Goal: Task Accomplishment & Management: Manage account settings

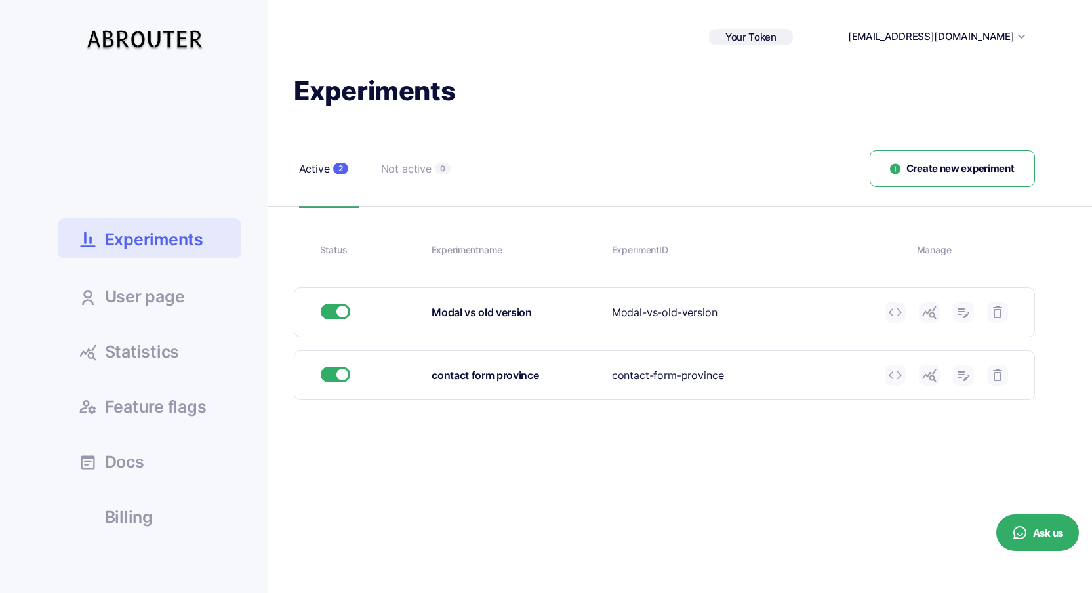
scroll to position [254, 0]
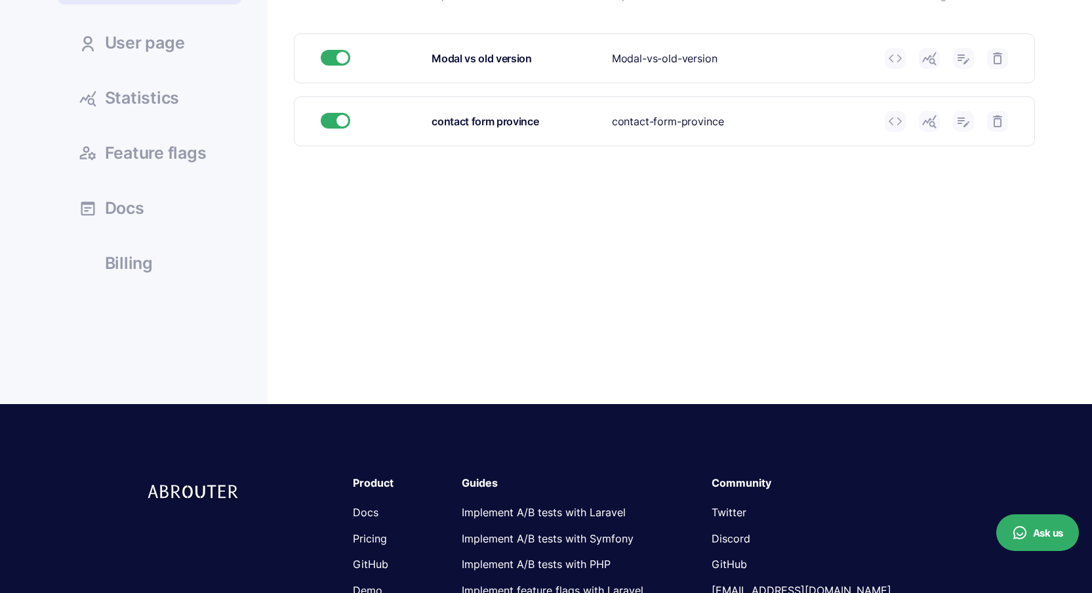
click at [671, 123] on div "Experiment ID contact-form-province" at bounding box center [743, 121] width 263 height 16
click at [670, 122] on div "Experiment ID contact-form-province" at bounding box center [743, 121] width 263 height 16
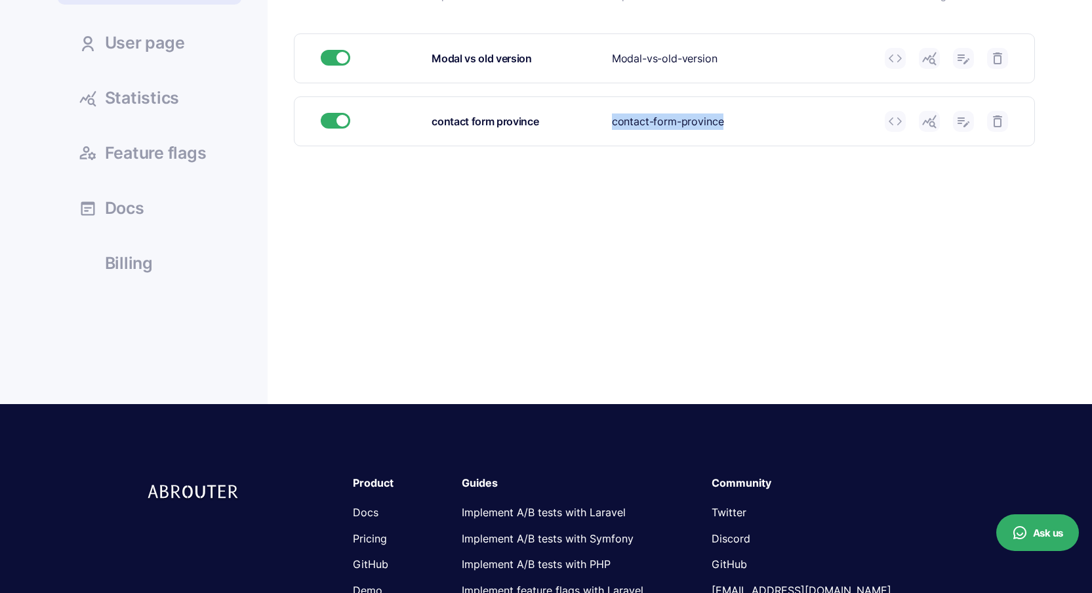
copy div "contact-form-province Experiment name Please enter experiment name. Experiment …"
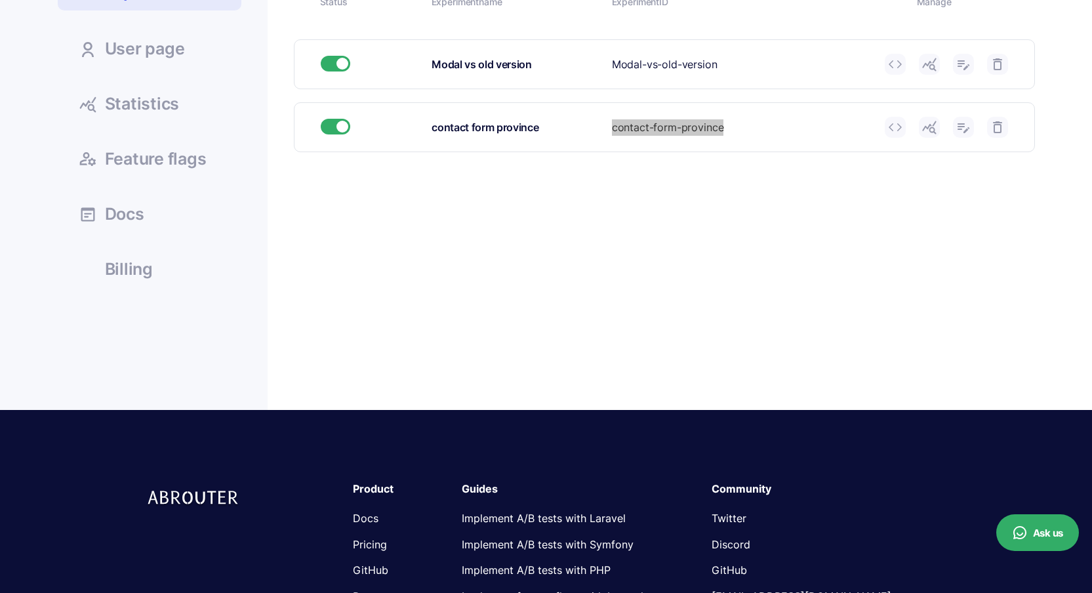
scroll to position [241, 0]
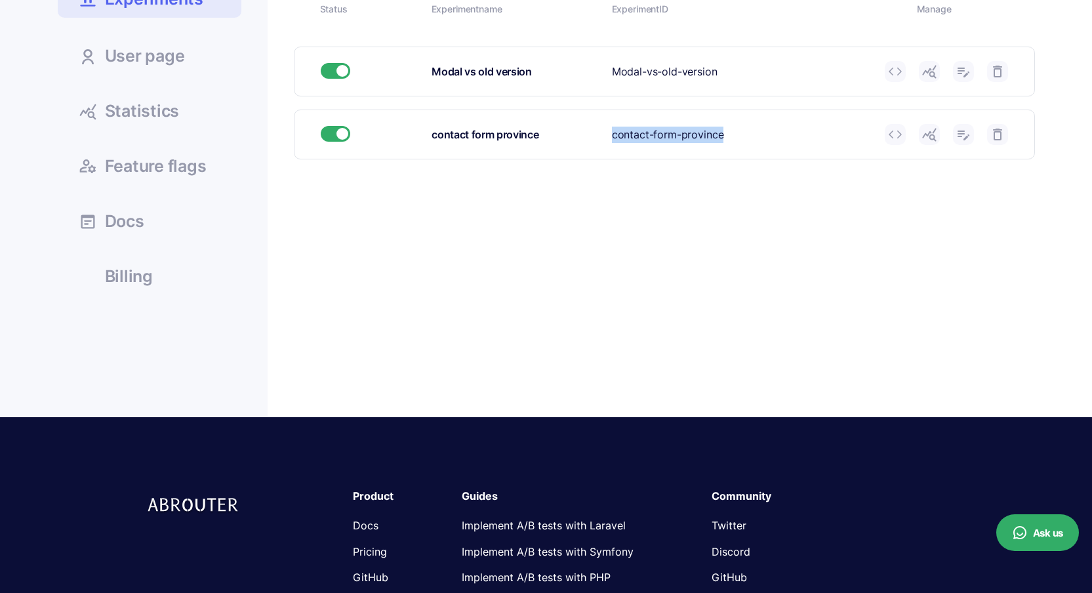
click at [154, 117] on span "Statistics" at bounding box center [142, 111] width 75 height 16
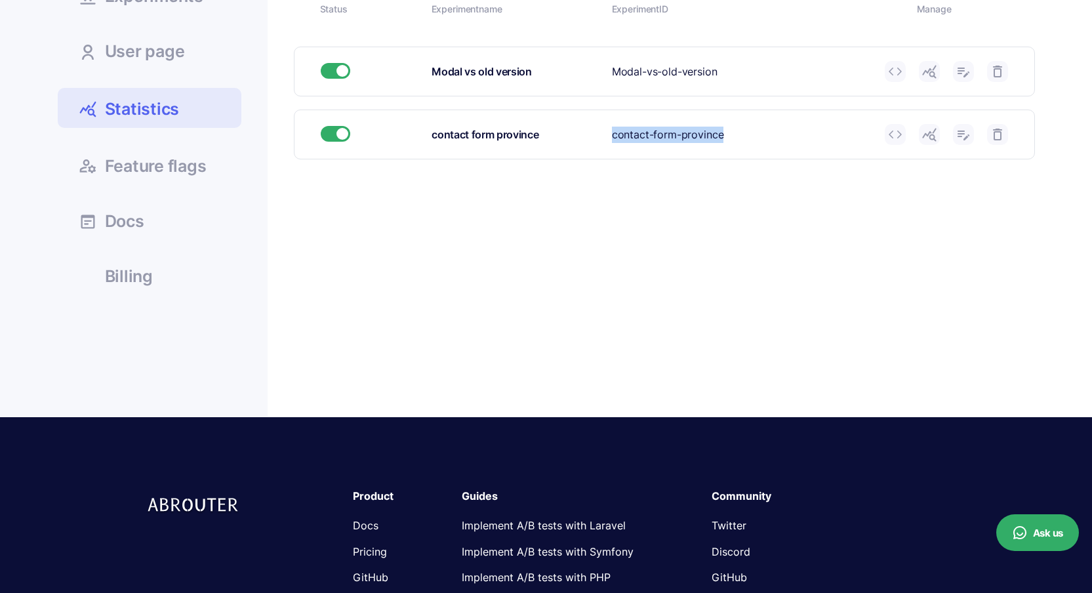
scroll to position [239, 0]
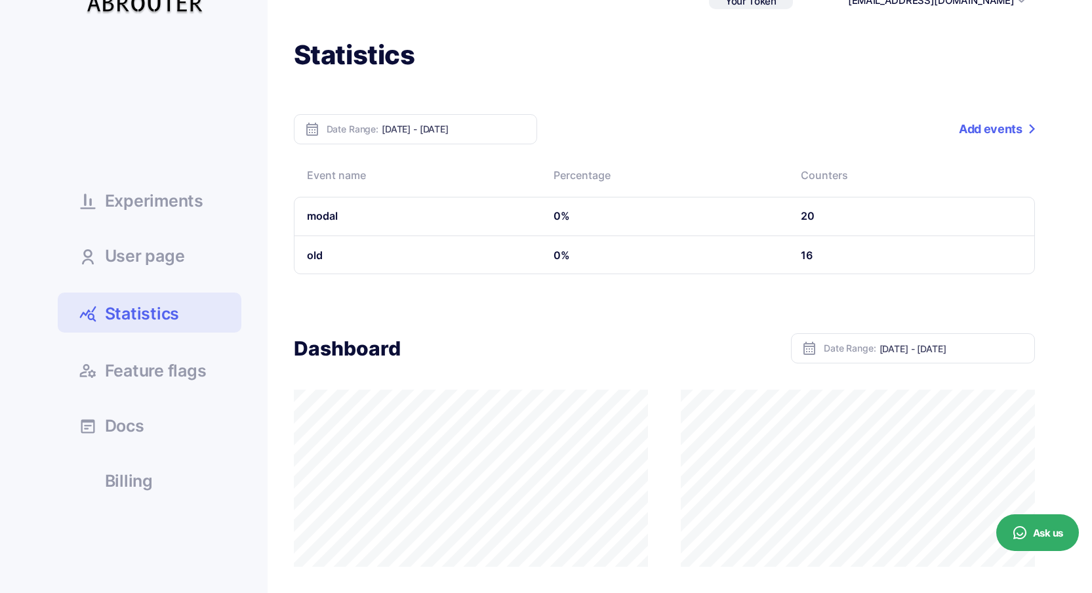
scroll to position [141, 0]
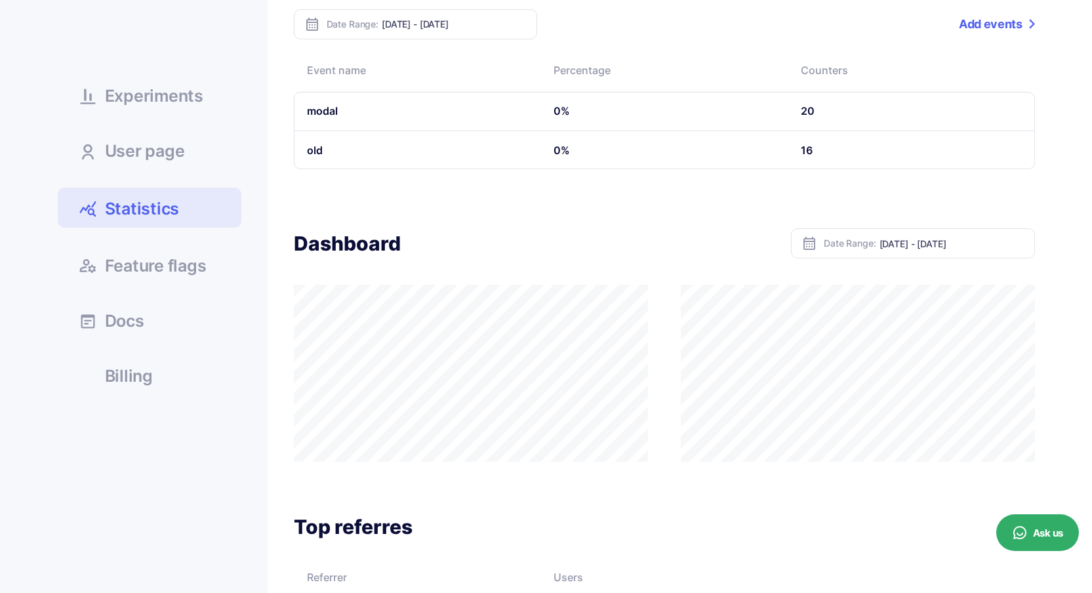
click at [584, 230] on div "Dashboard Date Range: [DATE] - [DATE]" at bounding box center [664, 243] width 741 height 30
click at [645, 257] on div "Dashboard Date Range: [DATE] - [DATE]" at bounding box center [664, 243] width 741 height 30
click at [668, 293] on div at bounding box center [664, 373] width 741 height 177
click at [662, 264] on div "Dashboard Date Range: [DATE] - [DATE]" at bounding box center [664, 344] width 741 height 233
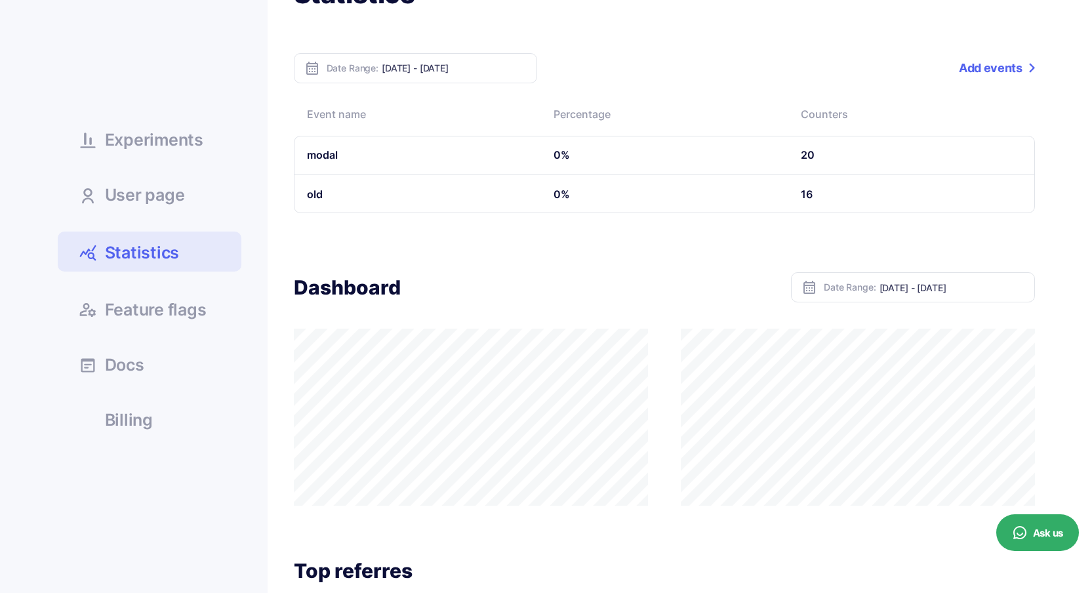
scroll to position [63, 0]
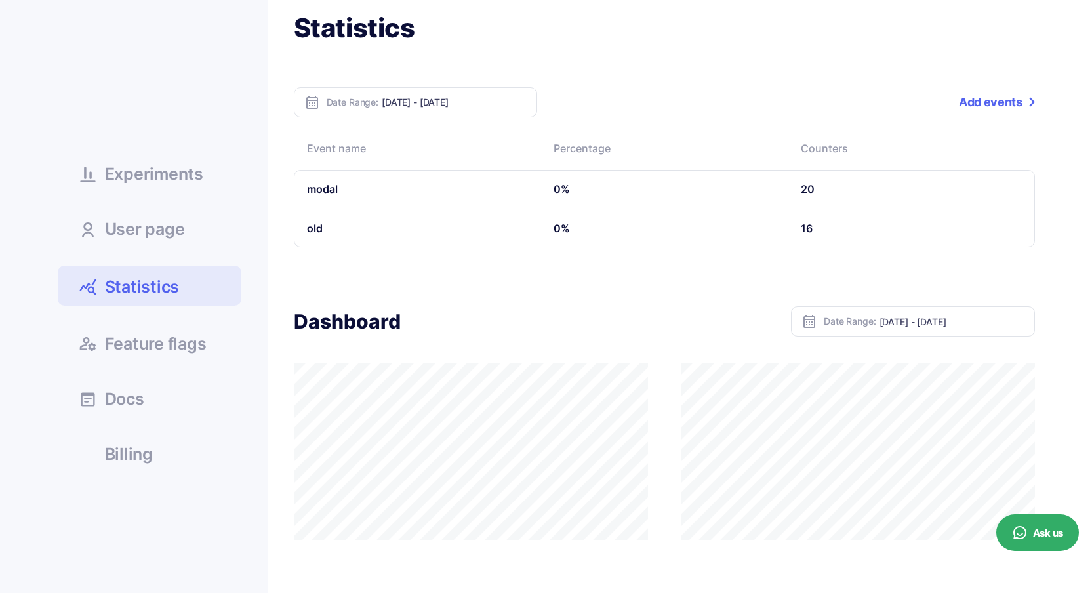
click at [480, 94] on div "Date Range: Oct 09, 2025 - Oct 15, 2025" at bounding box center [415, 102] width 243 height 30
click at [481, 106] on input "Oct 09, 2025 - Oct 15, 2025" at bounding box center [454, 101] width 145 height 11
click at [461, 118] on li "Today" at bounding box center [428, 123] width 92 height 20
type input "Oct 15, 2025 - Oct 15, 2025"
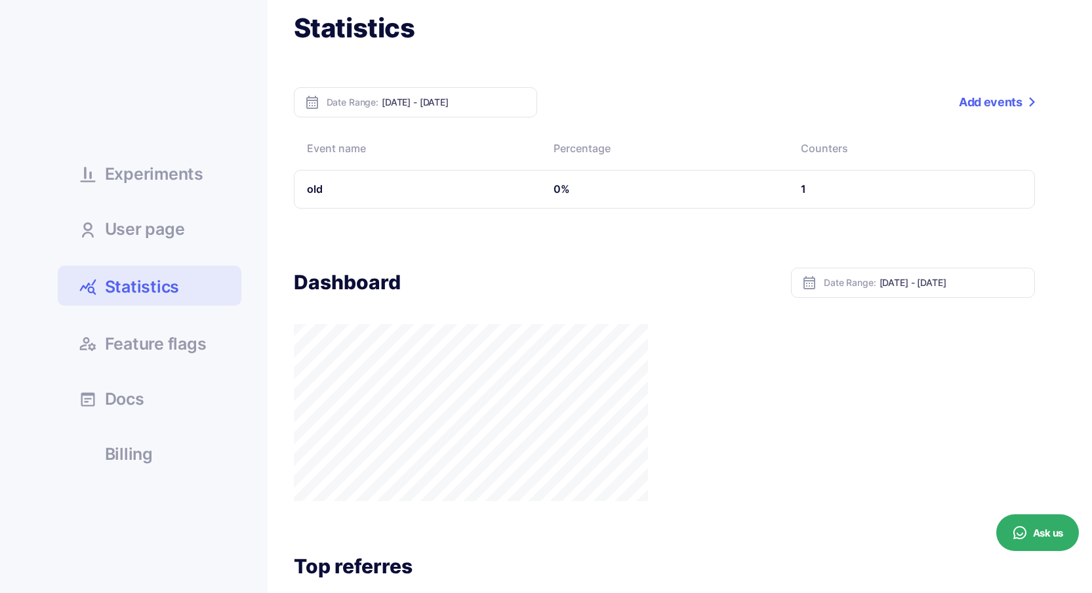
click at [379, 101] on div "Date Range: Oct 15, 2025 - Oct 15, 2025" at bounding box center [415, 102] width 243 height 30
click at [408, 115] on div "Date Range: Oct 15, 2025 - Oct 15, 2025" at bounding box center [415, 102] width 243 height 30
click at [411, 108] on div "Date Range: Oct 15, 2025 - Oct 15, 2025" at bounding box center [415, 102] width 243 height 30
click at [423, 100] on input "Oct 15, 2025 - Oct 15, 2025" at bounding box center [454, 101] width 145 height 11
click at [422, 142] on li "[DATE]" at bounding box center [428, 143] width 92 height 20
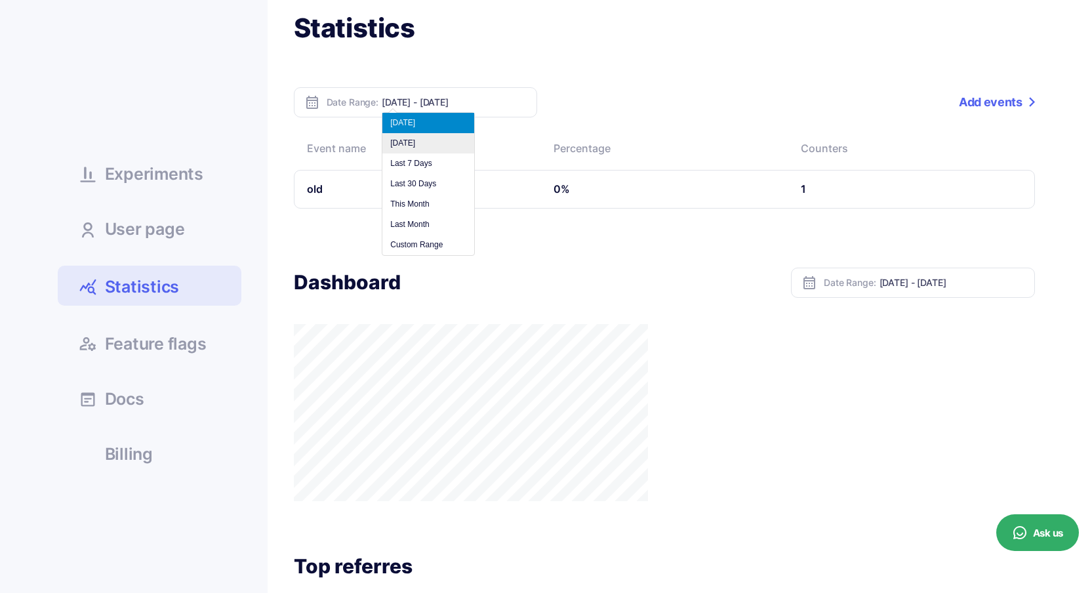
type input "Oct 14, 2025 - Oct 14, 2025"
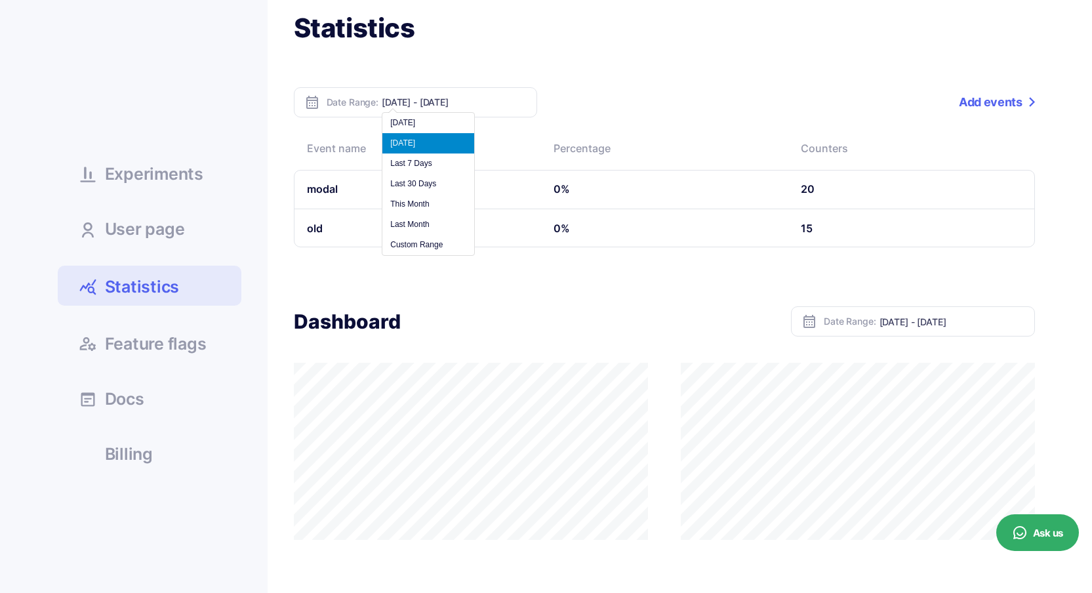
click at [445, 98] on input "Oct 14, 2025 - Oct 14, 2025" at bounding box center [454, 101] width 145 height 11
click at [434, 161] on li "Last 7 Days" at bounding box center [428, 163] width 92 height 20
type input "[DATE] - [DATE]"
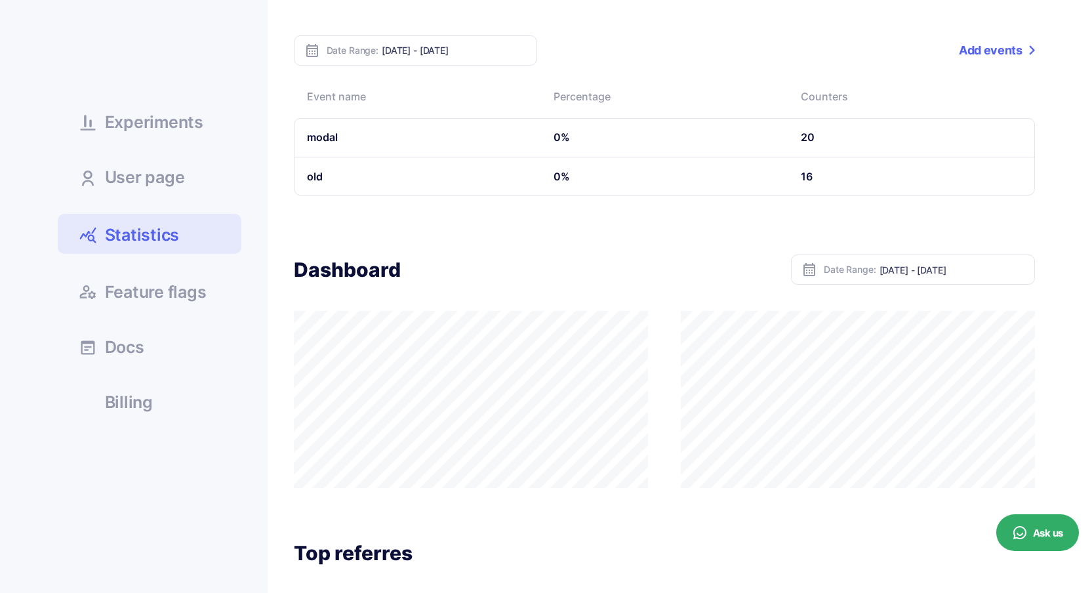
scroll to position [45, 0]
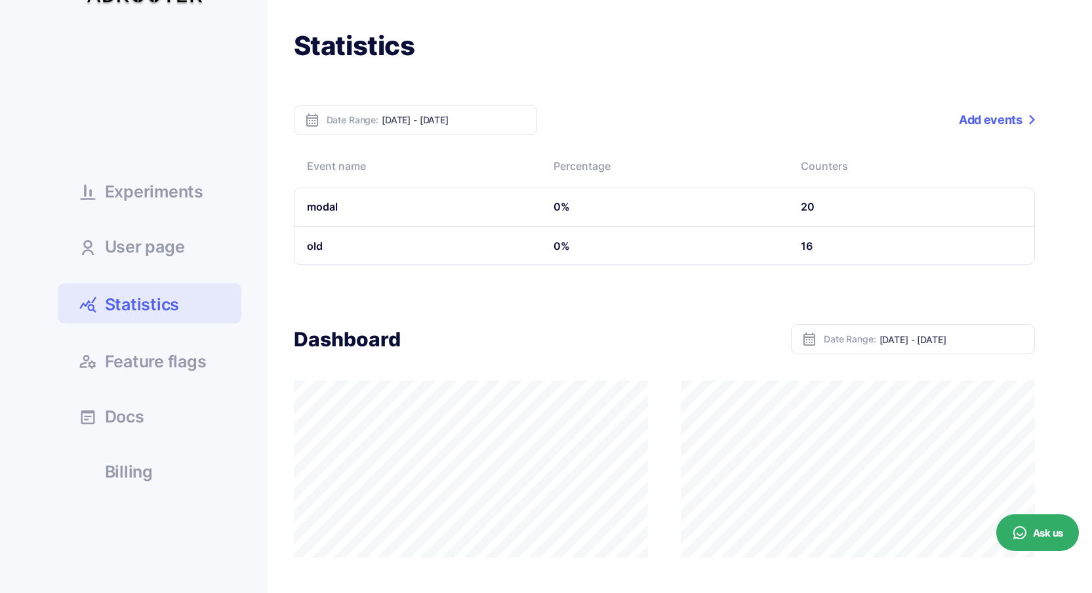
click at [974, 109] on link "Add events" at bounding box center [996, 120] width 75 height 30
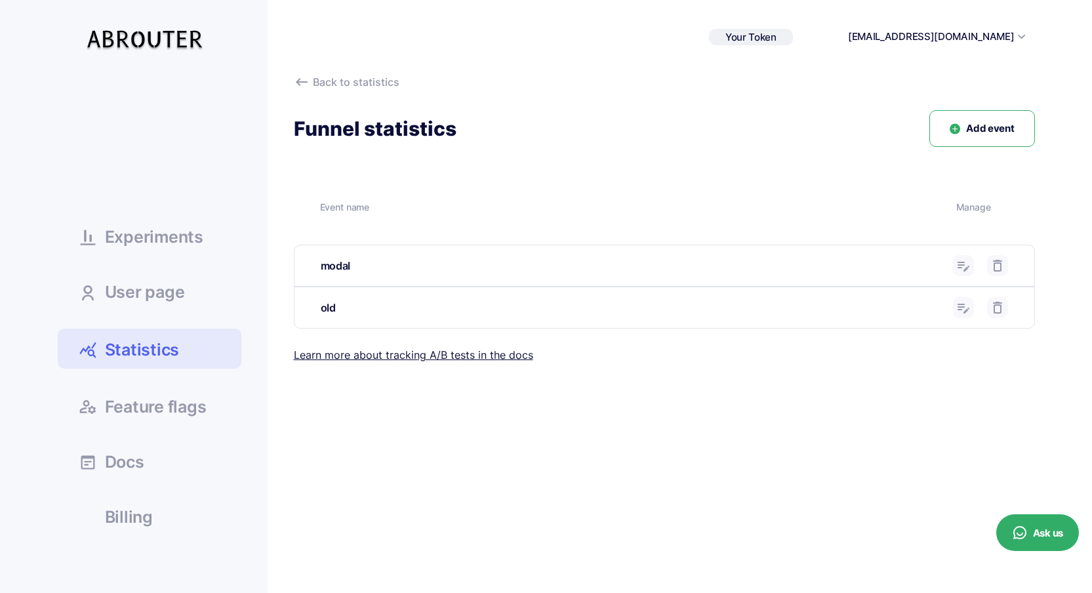
click at [973, 146] on button "Add event" at bounding box center [981, 128] width 105 height 37
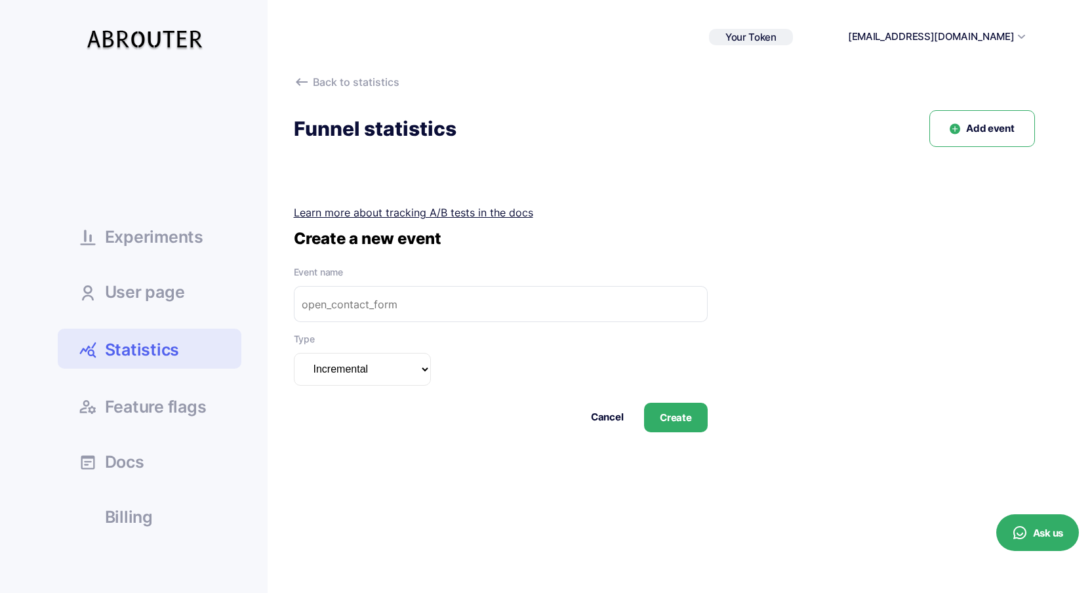
click at [447, 304] on input "text" at bounding box center [501, 304] width 414 height 36
type input "province_input"
click at [400, 295] on input "province_input" at bounding box center [501, 304] width 414 height 36
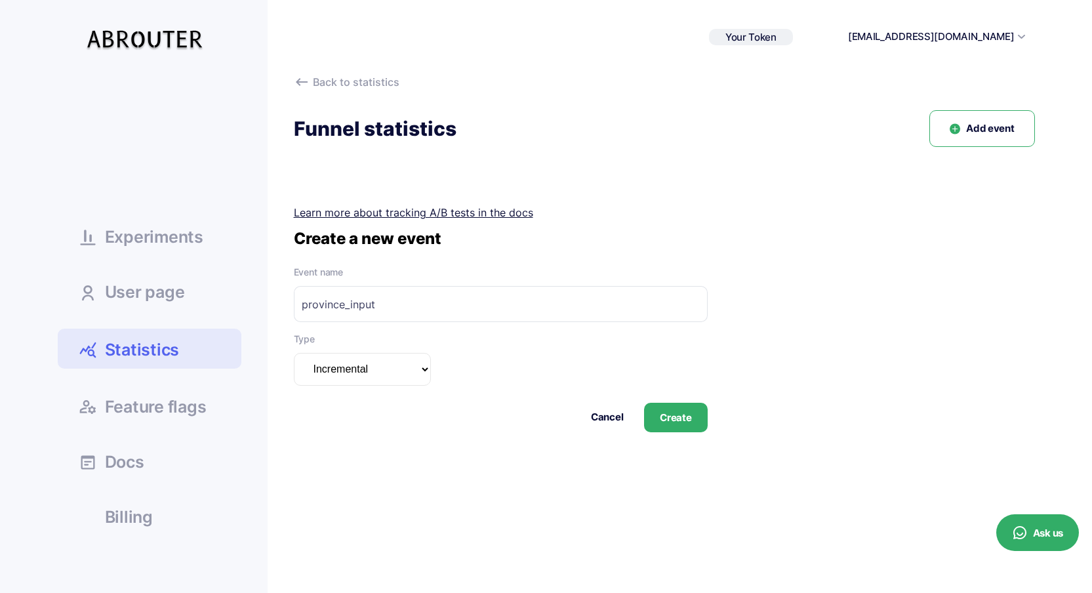
click at [680, 416] on button "Create" at bounding box center [675, 418] width 63 height 30
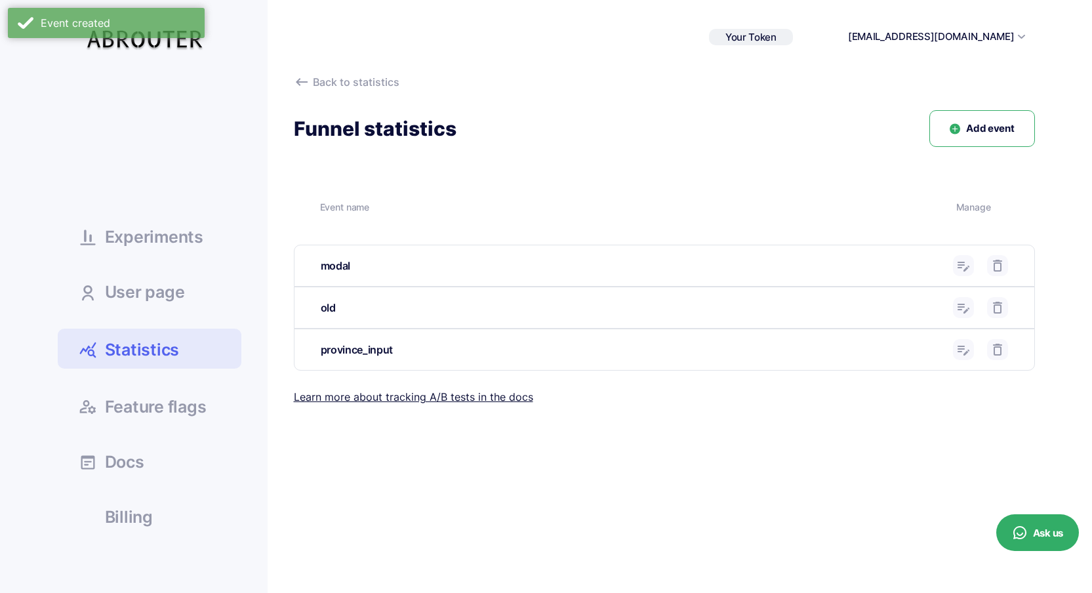
click at [969, 127] on span "Add event" at bounding box center [990, 128] width 48 height 15
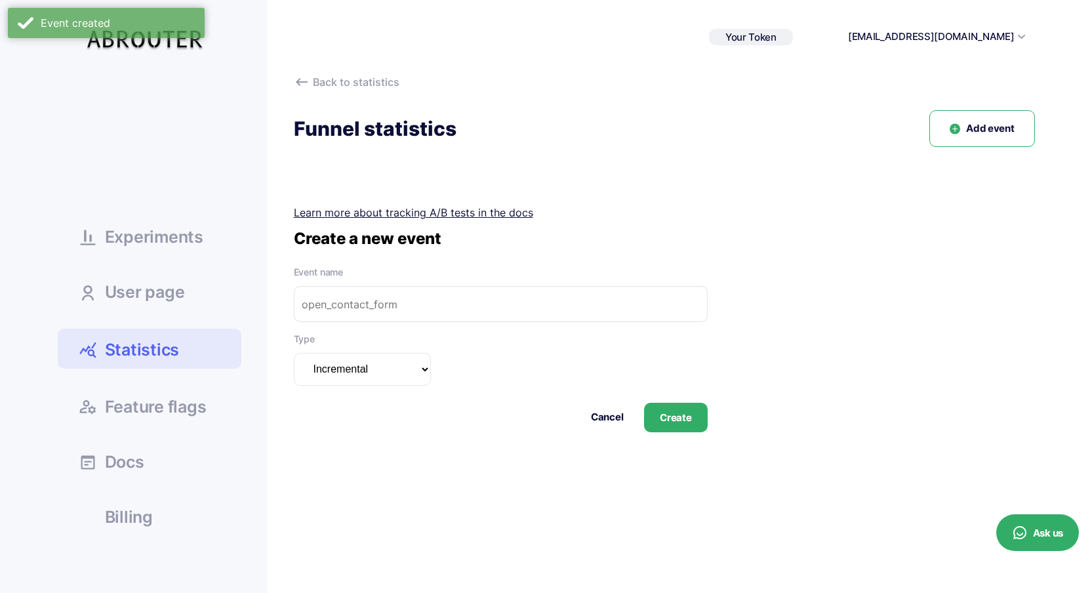
click at [496, 304] on input "text" at bounding box center [501, 304] width 414 height 36
paste input "no_province_input"
type input "no_province_input"
click at [812, 304] on div "Сreate a new event Event name no_province_input Type Incremental Summarizable I…" at bounding box center [664, 330] width 741 height 204
click at [687, 418] on button "Create" at bounding box center [675, 418] width 63 height 30
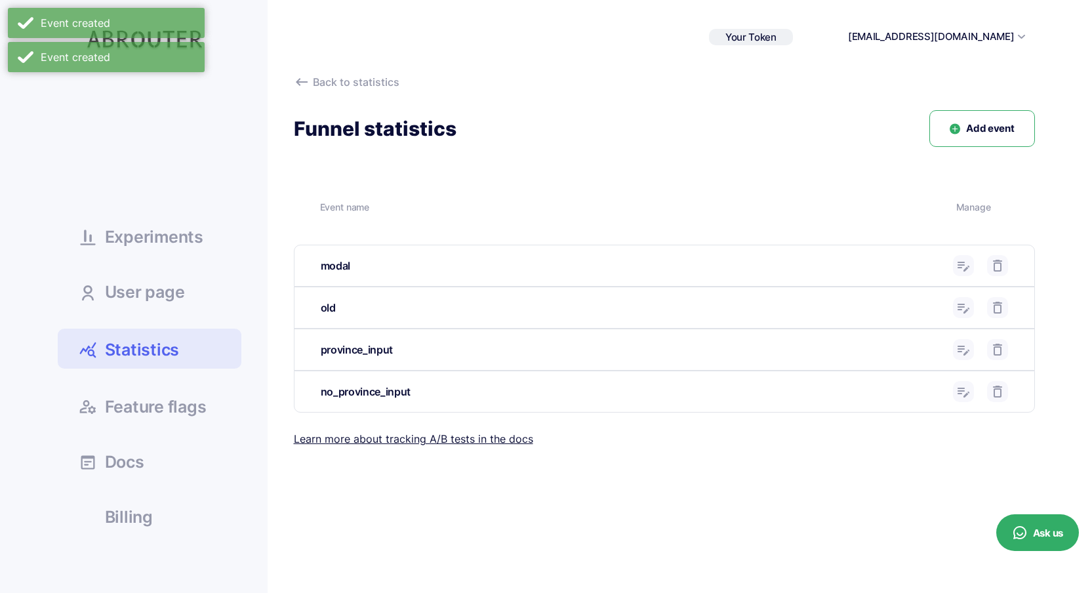
click at [162, 353] on span "Statistics" at bounding box center [142, 349] width 75 height 23
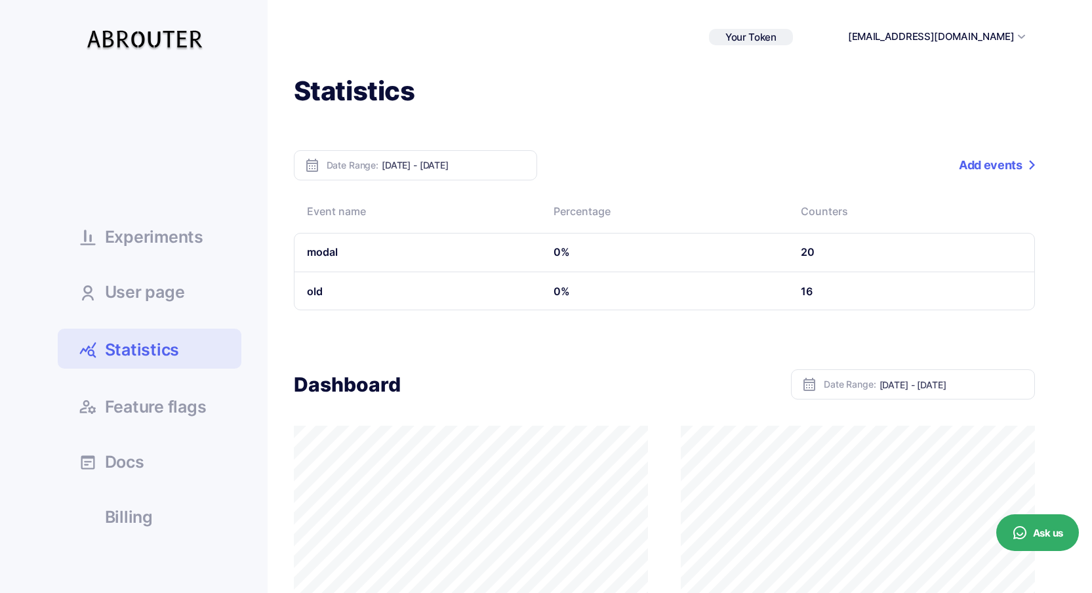
click at [607, 47] on div "Your Token 185cafac5a9637d bytenblade@gmail.com Sign out" at bounding box center [546, 37] width 977 height 74
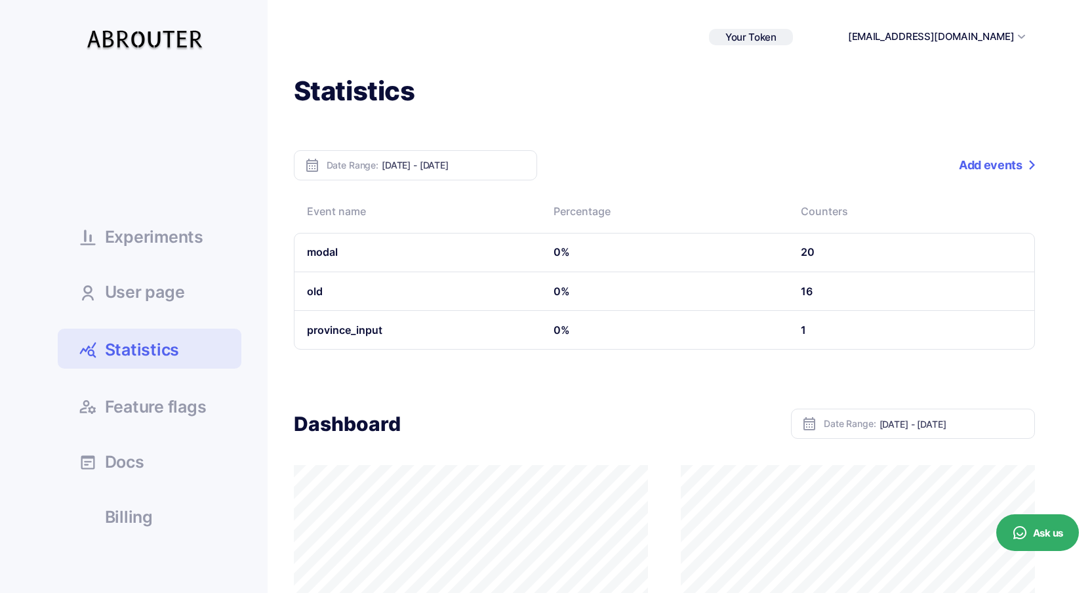
click at [356, 332] on td "province_input" at bounding box center [417, 330] width 247 height 39
click at [462, 330] on td "province_input" at bounding box center [417, 330] width 247 height 39
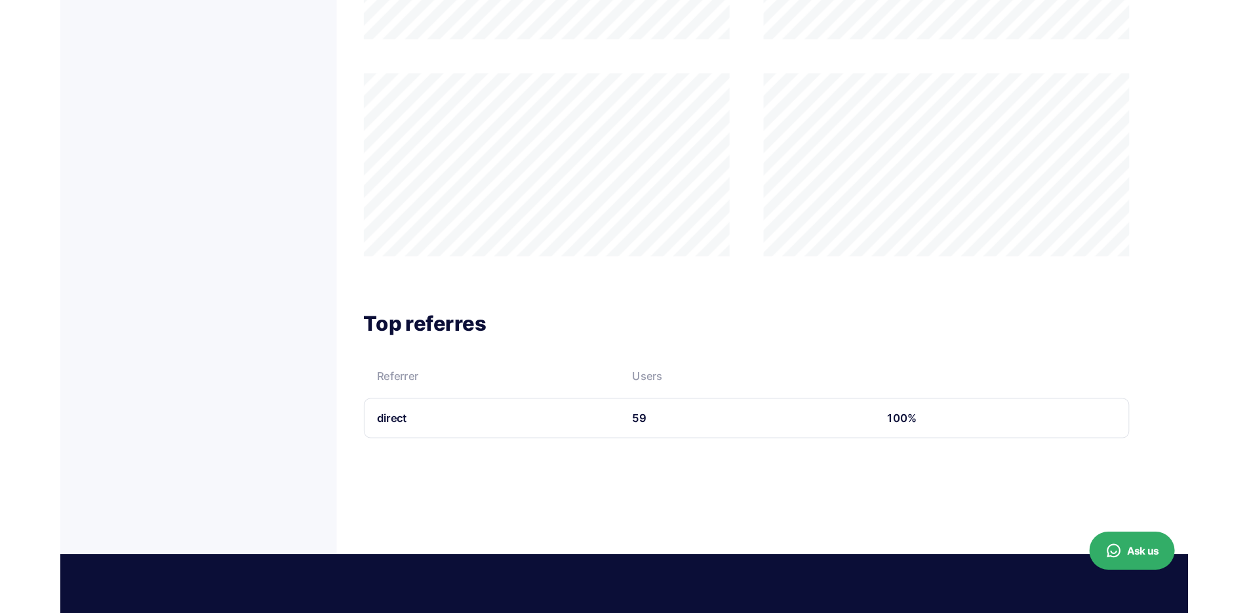
scroll to position [671, 0]
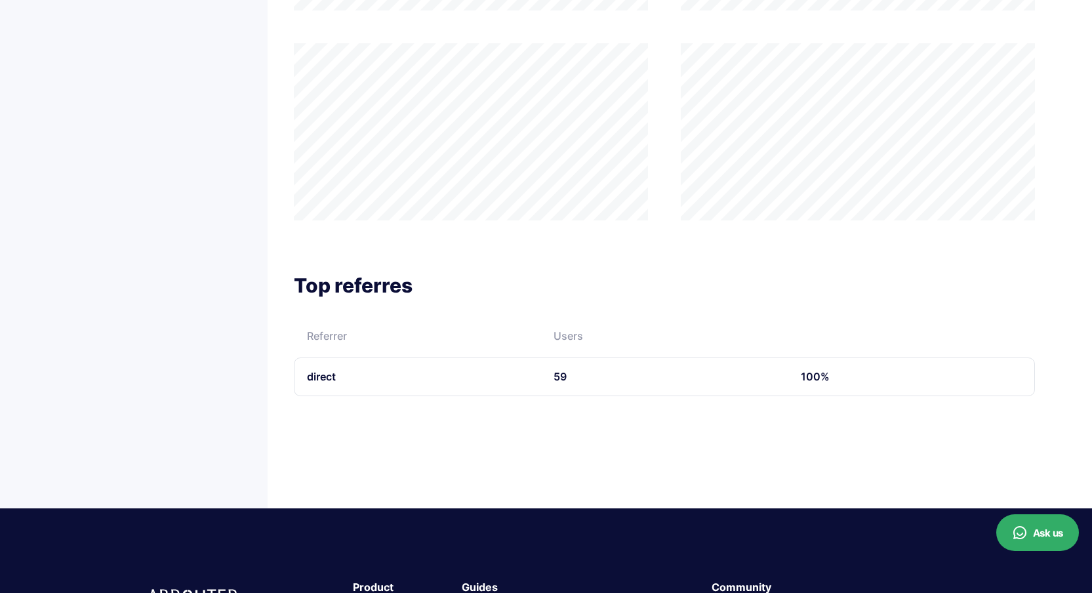
click at [646, 35] on div at bounding box center [664, 26] width 741 height 387
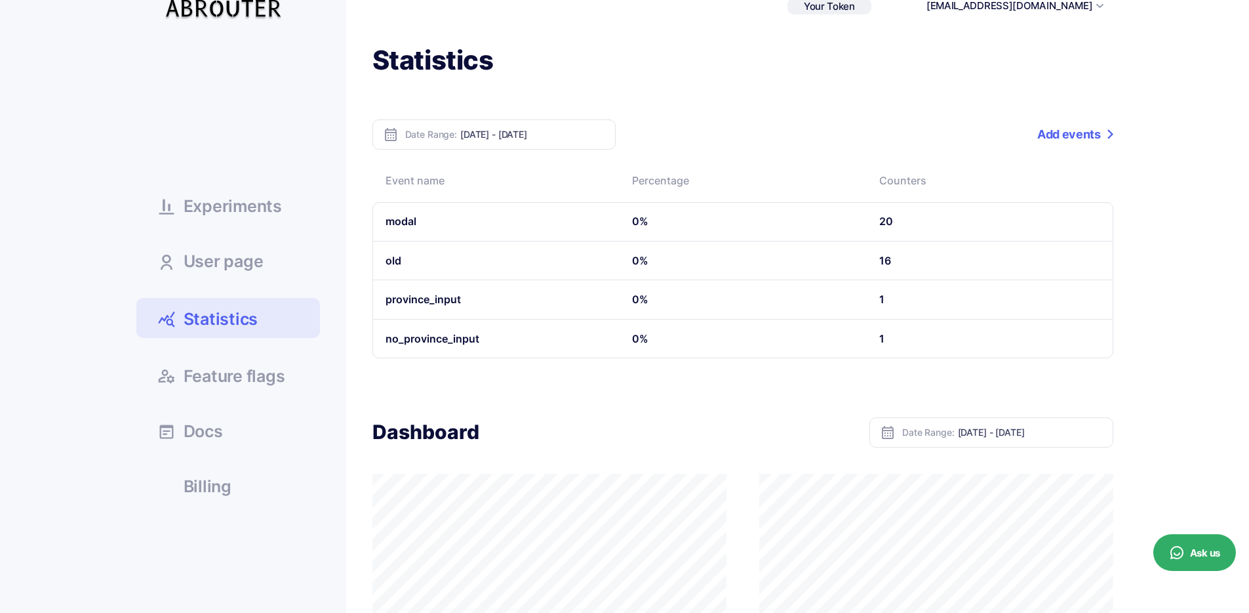
scroll to position [0, 0]
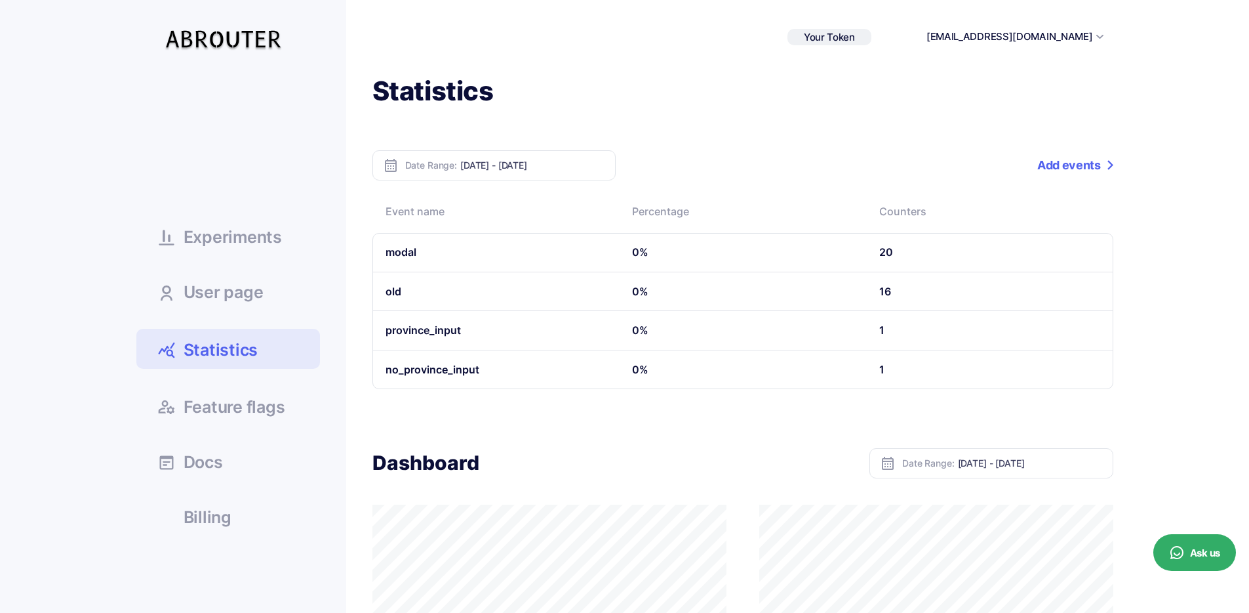
click at [262, 240] on span "Experiments" at bounding box center [233, 237] width 98 height 16
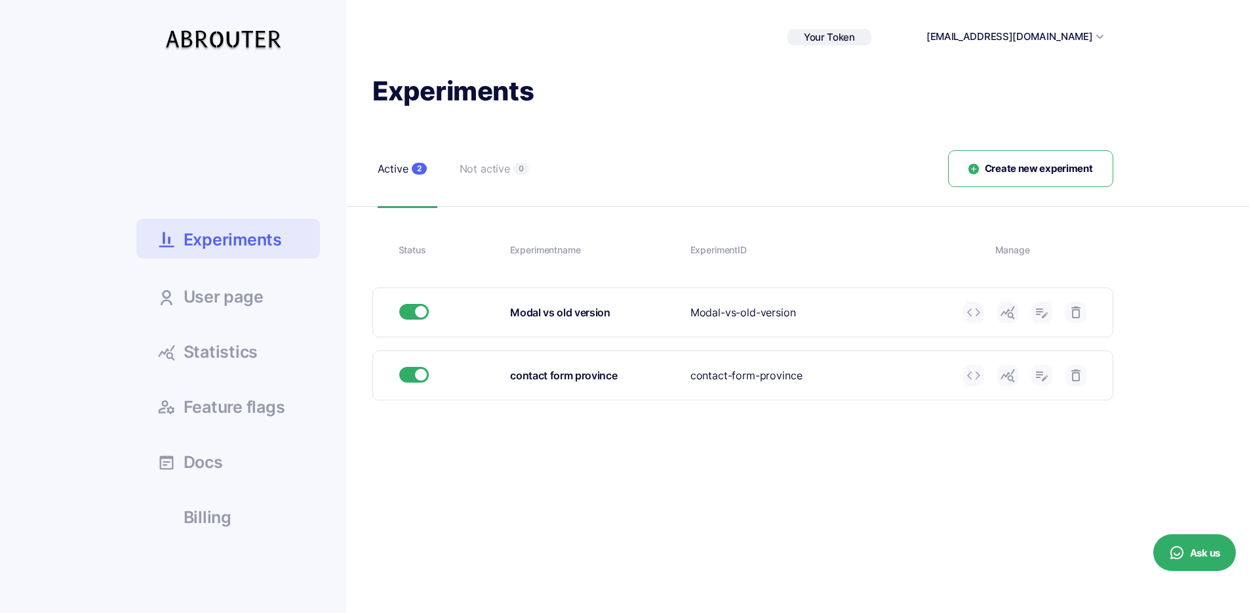
click at [1018, 166] on span "Create new experiment" at bounding box center [1039, 168] width 108 height 15
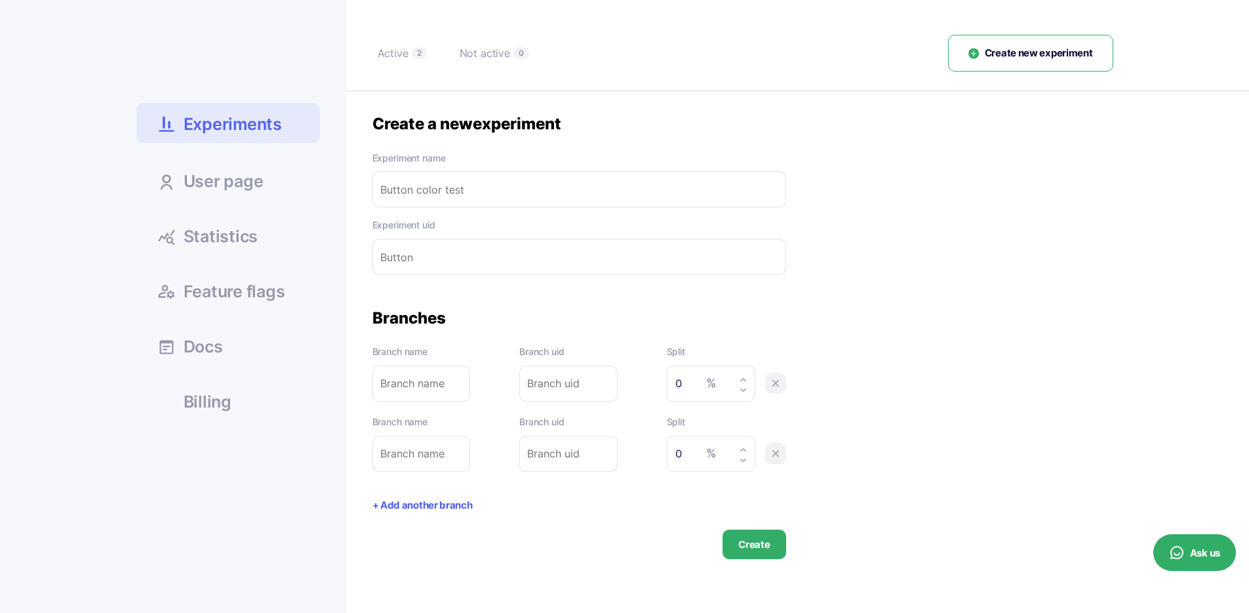
scroll to position [159, 0]
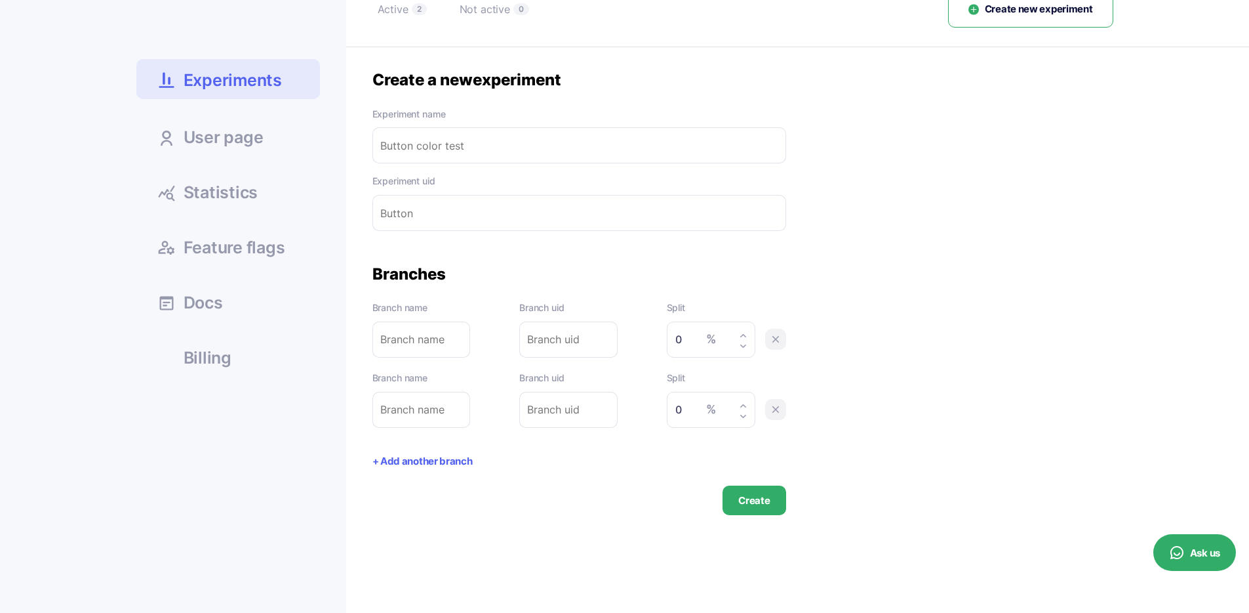
drag, startPoint x: 687, startPoint y: 334, endPoint x: 630, endPoint y: 331, distance: 57.2
click at [630, 331] on div "Branch name Please enter branch name. Branch uid Please enter branch uid. Split…" at bounding box center [580, 328] width 414 height 57
type input "50"
click at [277, 170] on ul "Experiments User page Statistics Docs" at bounding box center [228, 145] width 184 height 460
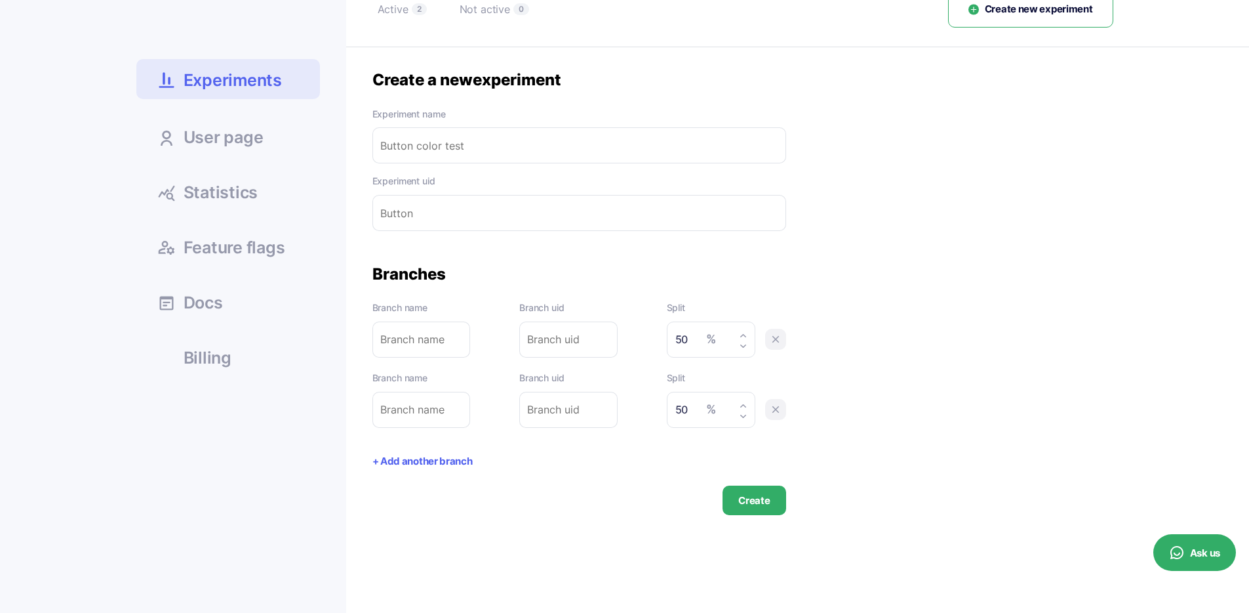
click at [274, 184] on link "Statistics" at bounding box center [228, 191] width 184 height 35
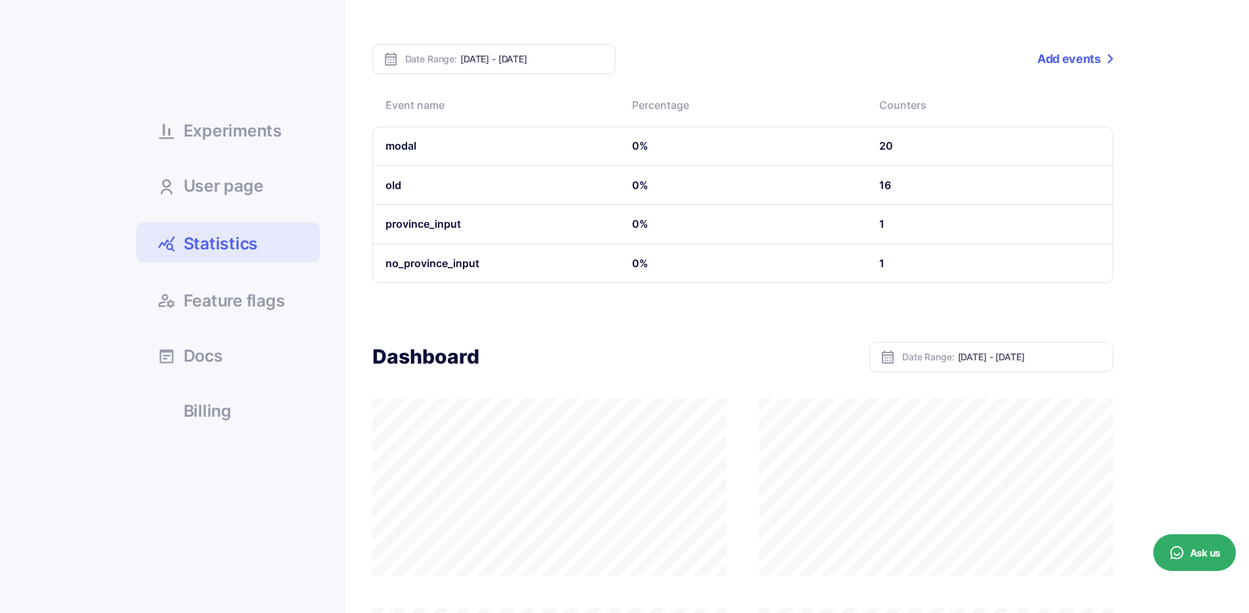
scroll to position [84, 0]
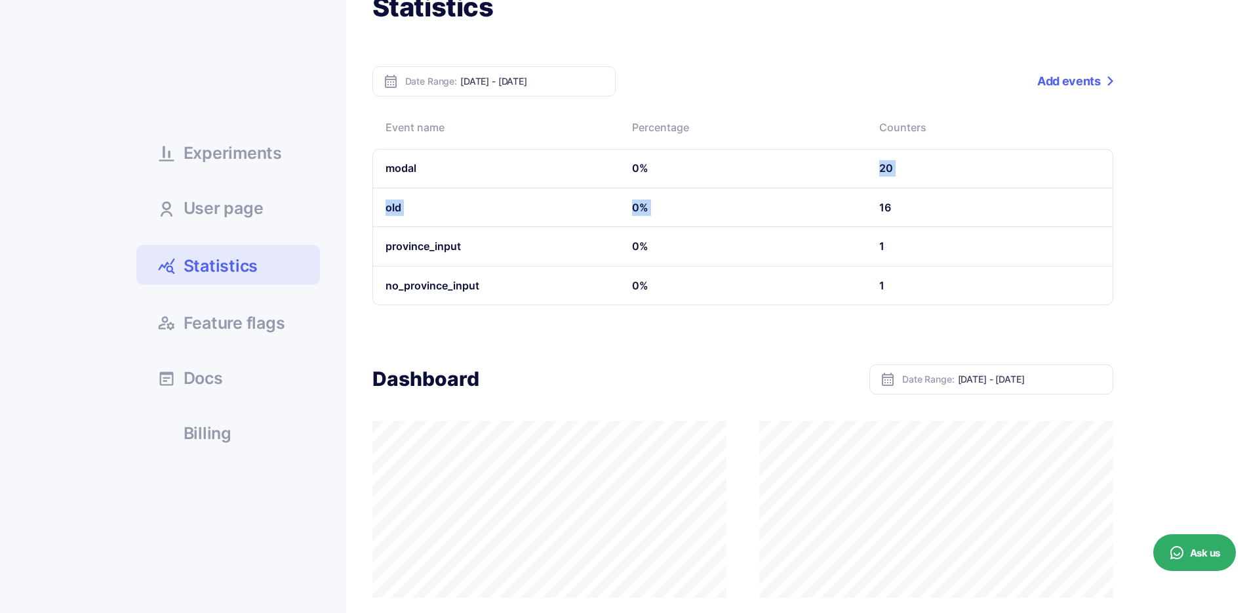
drag, startPoint x: 862, startPoint y: 161, endPoint x: 935, endPoint y: 201, distance: 82.5
click at [931, 200] on tbody "modal 0% 20 old 0% 16 province_input 0% 1 no_province_input 0% 1" at bounding box center [743, 227] width 741 height 156
click at [938, 197] on td "16" at bounding box center [989, 207] width 247 height 39
drag, startPoint x: 906, startPoint y: 204, endPoint x: 941, endPoint y: 203, distance: 34.1
click at [933, 205] on td "16" at bounding box center [989, 207] width 247 height 39
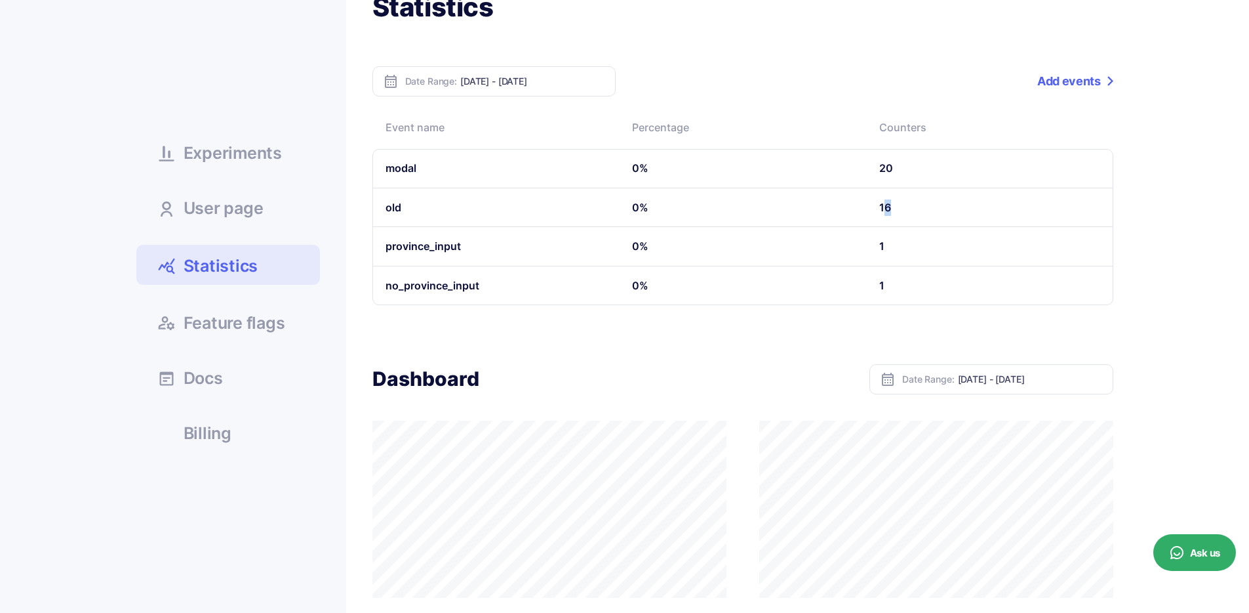
click at [944, 200] on td "16" at bounding box center [989, 207] width 247 height 39
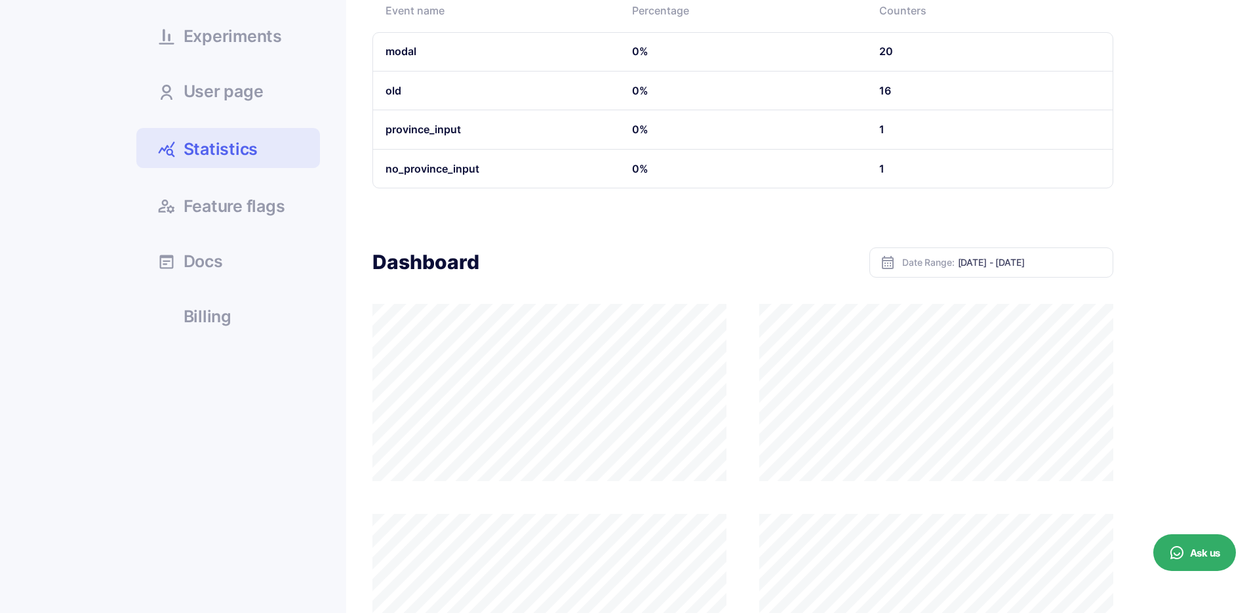
scroll to position [77, 0]
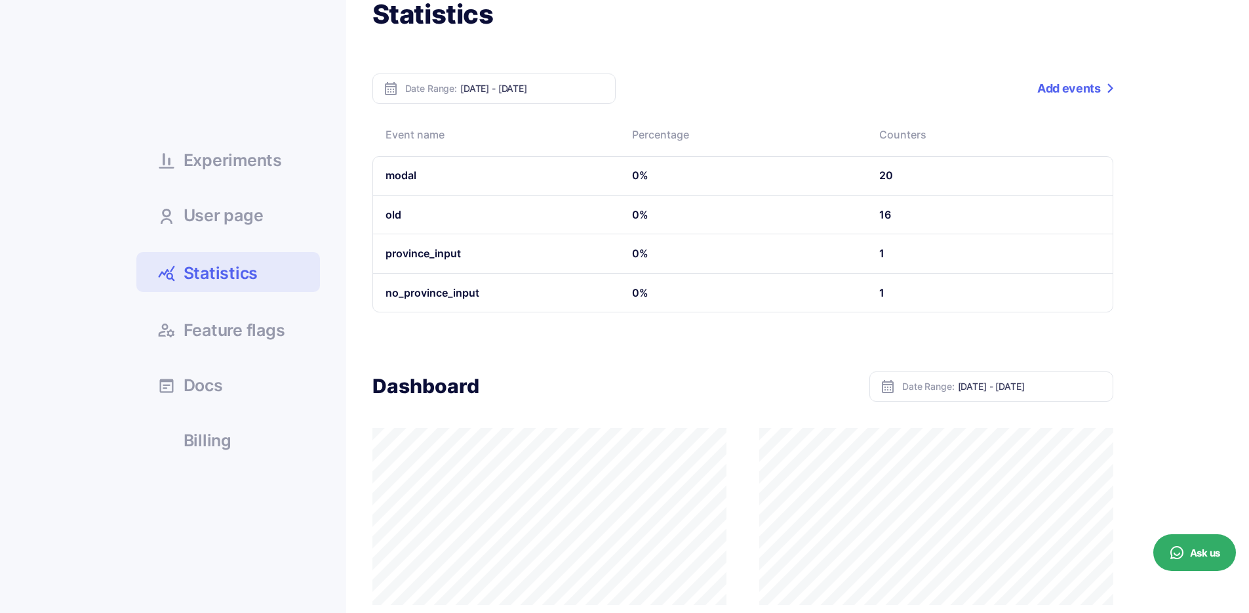
click at [399, 180] on td "modal" at bounding box center [496, 175] width 247 height 39
click at [399, 179] on td "modal" at bounding box center [496, 175] width 247 height 39
click at [421, 174] on td "modal" at bounding box center [496, 175] width 247 height 39
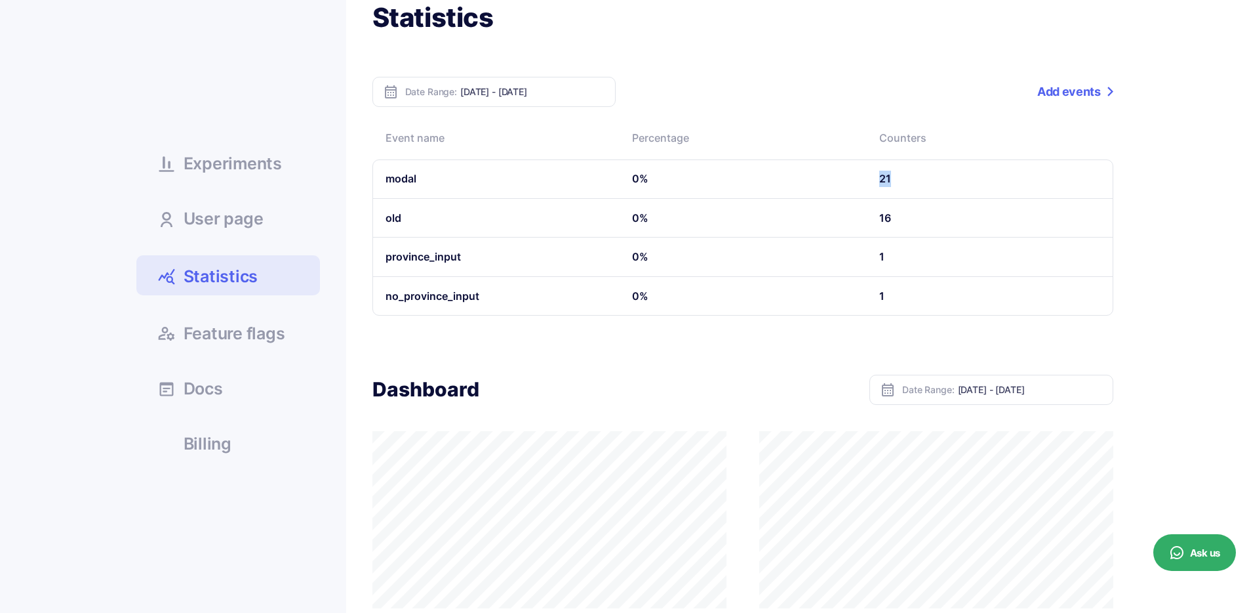
drag, startPoint x: 887, startPoint y: 176, endPoint x: 912, endPoint y: 175, distance: 24.3
click at [907, 174] on td "21" at bounding box center [989, 178] width 247 height 39
click at [918, 176] on td "21" at bounding box center [989, 178] width 247 height 39
drag, startPoint x: 878, startPoint y: 182, endPoint x: 901, endPoint y: 178, distance: 23.3
click at [893, 178] on td "21" at bounding box center [989, 178] width 247 height 39
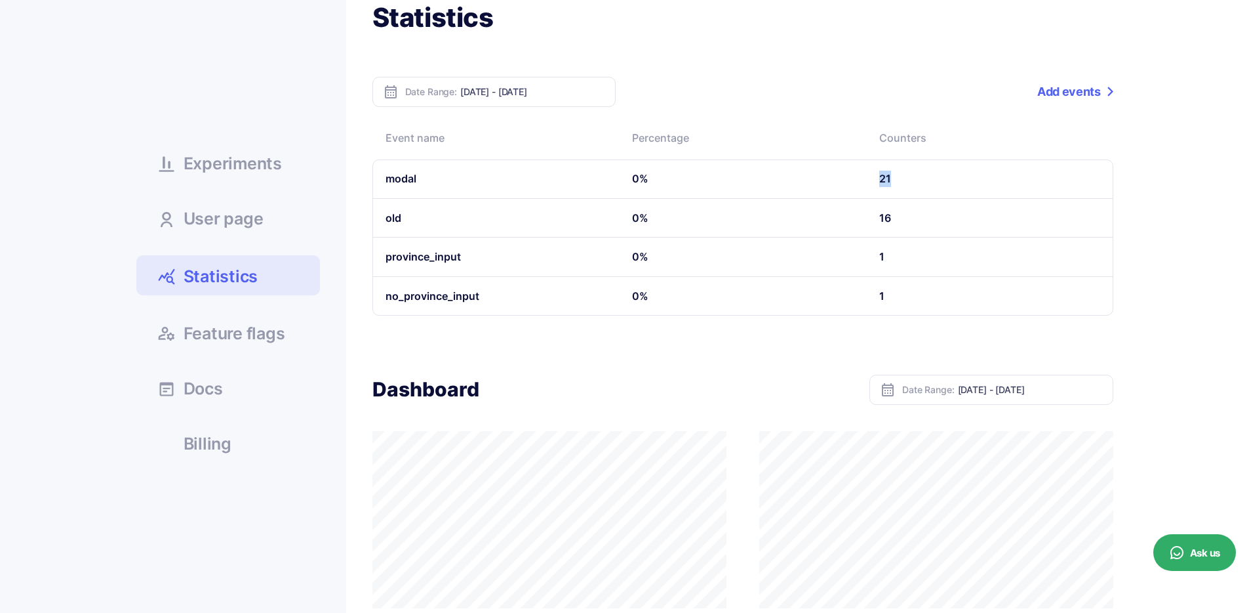
click at [933, 184] on td "21" at bounding box center [989, 178] width 247 height 39
click at [647, 134] on th "Percentage" at bounding box center [742, 139] width 247 height 39
drag, startPoint x: 721, startPoint y: 136, endPoint x: 700, endPoint y: 137, distance: 20.4
click at [701, 137] on th "Percentage" at bounding box center [742, 139] width 247 height 39
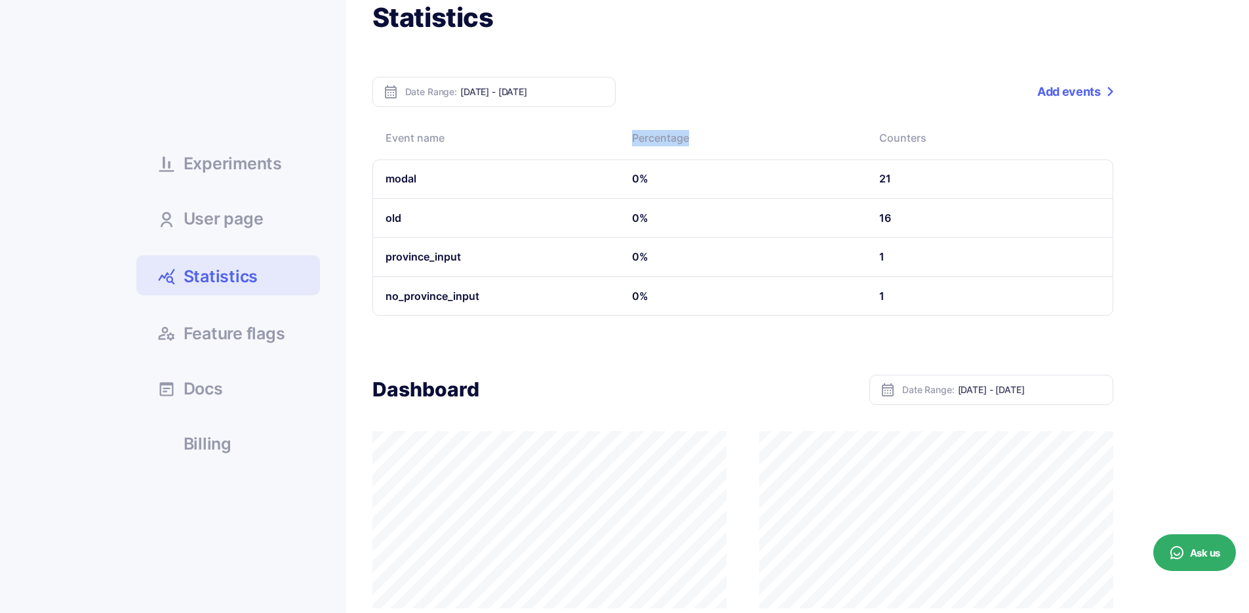
drag, startPoint x: 694, startPoint y: 138, endPoint x: 639, endPoint y: 132, distance: 54.7
click at [641, 133] on th "Percentage" at bounding box center [742, 139] width 247 height 39
click at [632, 113] on div at bounding box center [632, 113] width 0 height 0
click at [682, 110] on div "Date Range: Oct 09, 2025 - Oct 15, 2025 Add events Event name Percentage Counte…" at bounding box center [743, 196] width 741 height 239
drag, startPoint x: 645, startPoint y: 228, endPoint x: 632, endPoint y: 177, distance: 52.2
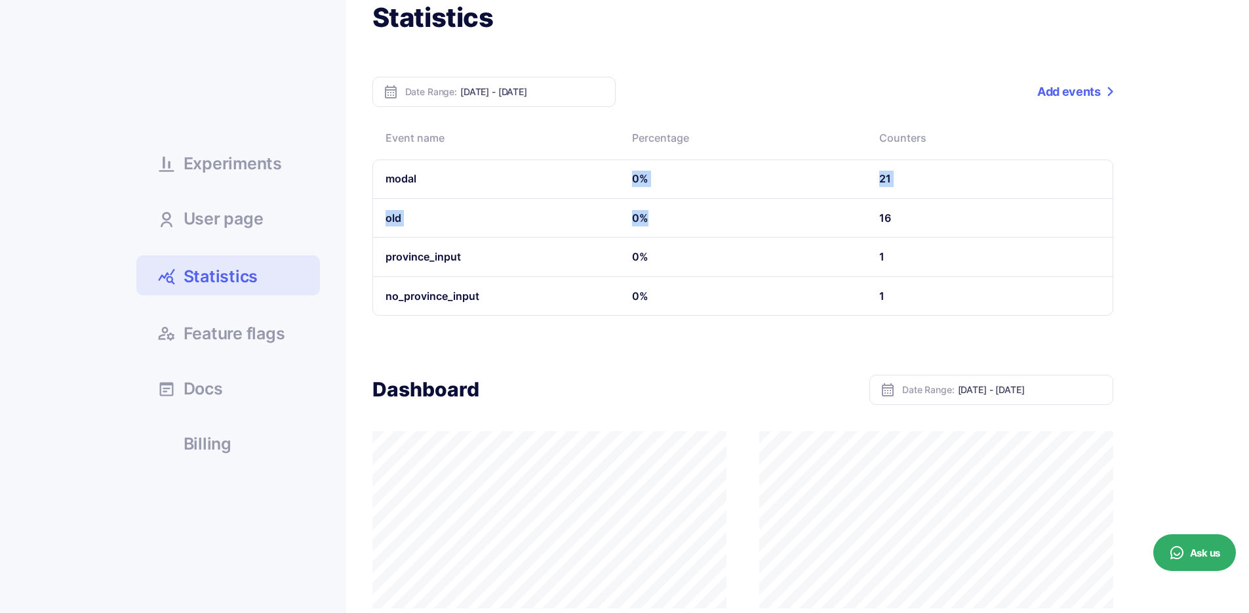
click at [632, 177] on tbody "modal 0% 21 old 0% 16 province_input 0% 1 no_province_input 0% 1" at bounding box center [743, 237] width 741 height 156
click at [645, 182] on td "0%" at bounding box center [742, 178] width 247 height 39
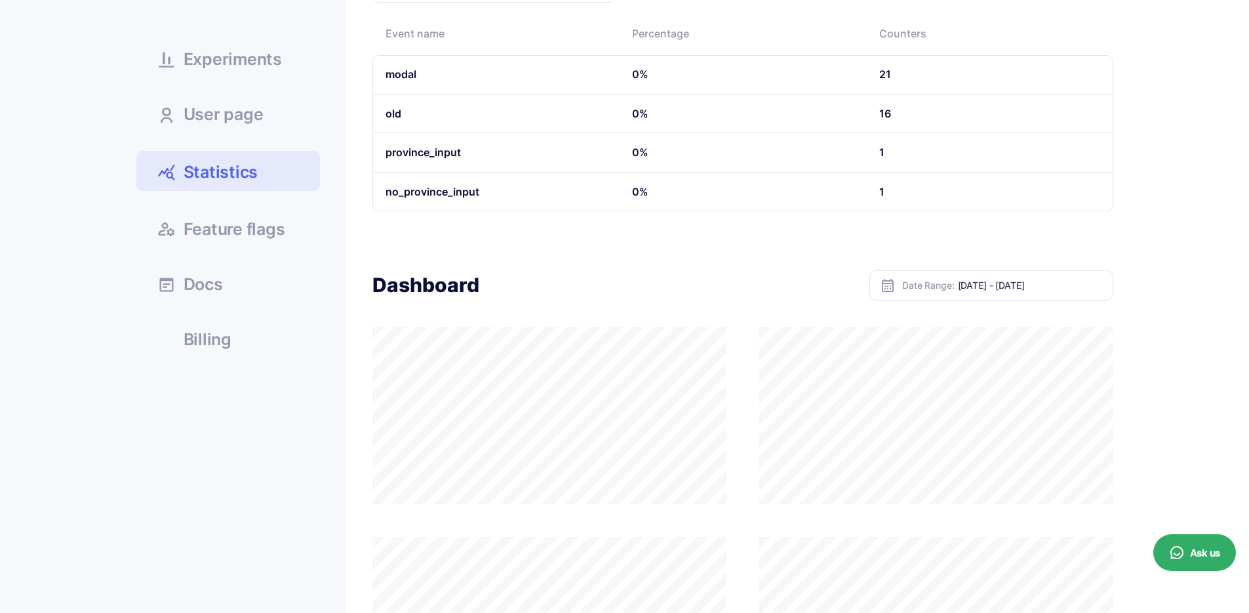
scroll to position [165, 0]
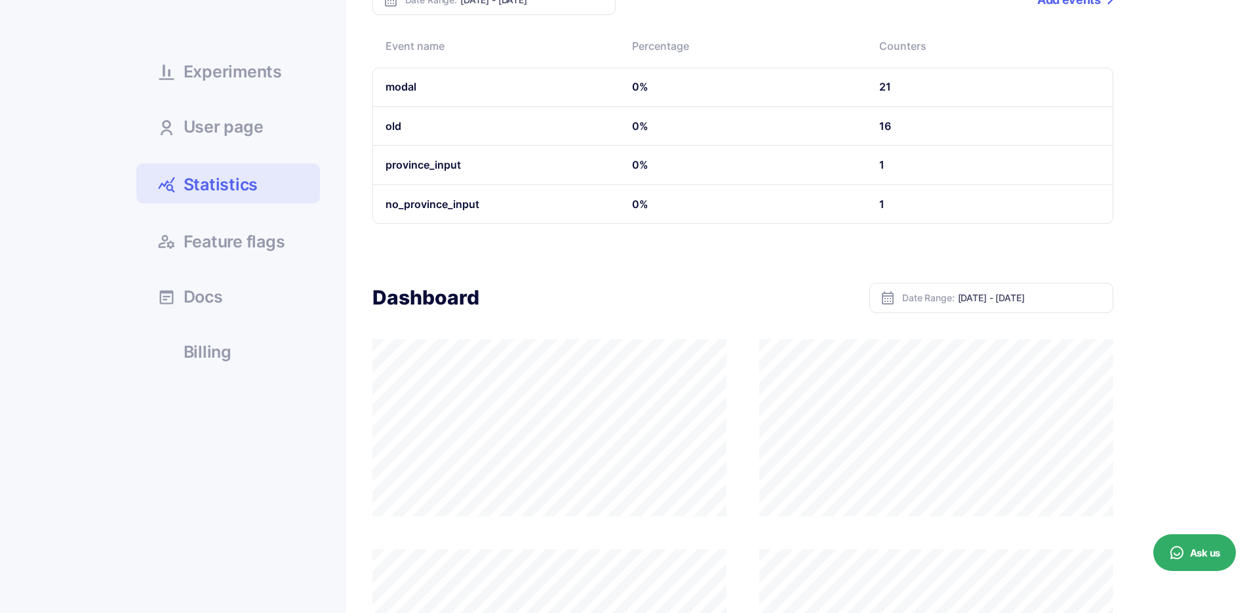
click at [231, 75] on span "Experiments" at bounding box center [233, 72] width 98 height 16
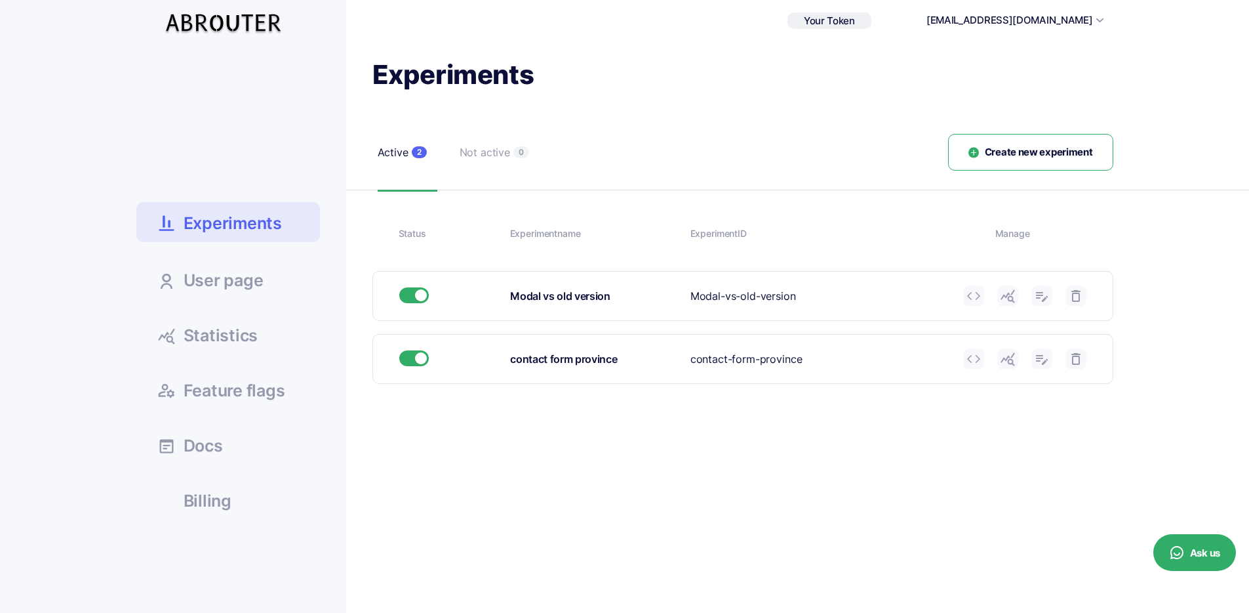
scroll to position [17, 0]
drag, startPoint x: 581, startPoint y: 305, endPoint x: 589, endPoint y: 306, distance: 7.9
click at [589, 306] on div "Modal vs old version Experiment ID Modal-vs-old-version" at bounding box center [743, 295] width 740 height 49
click at [1013, 294] on icon at bounding box center [1008, 295] width 16 height 16
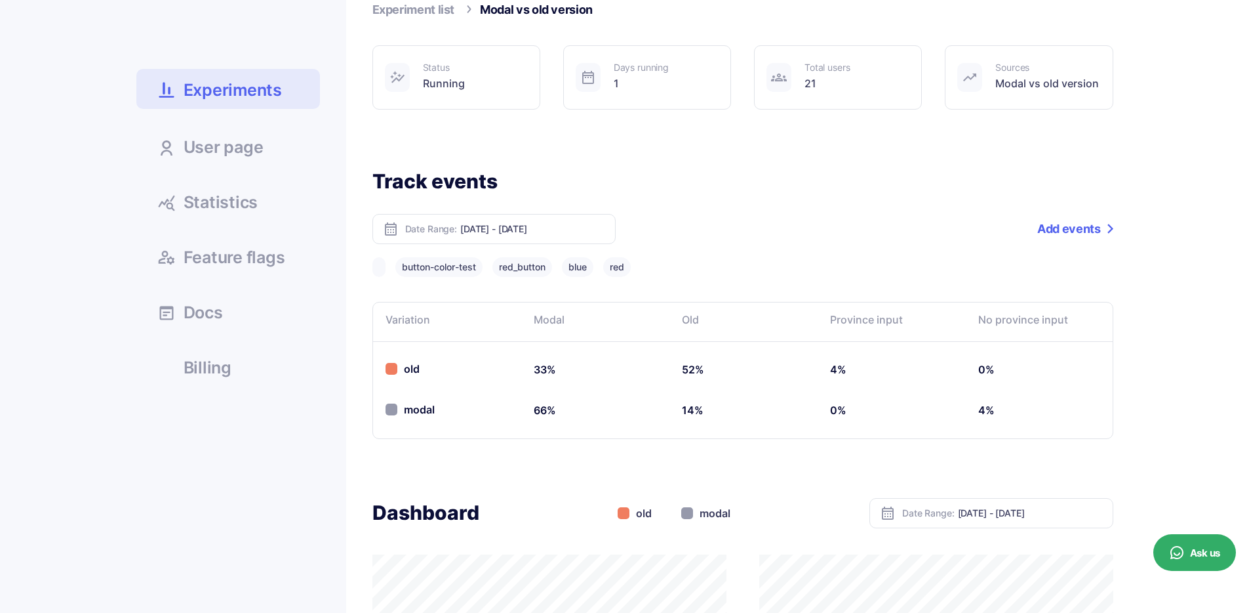
scroll to position [155, 0]
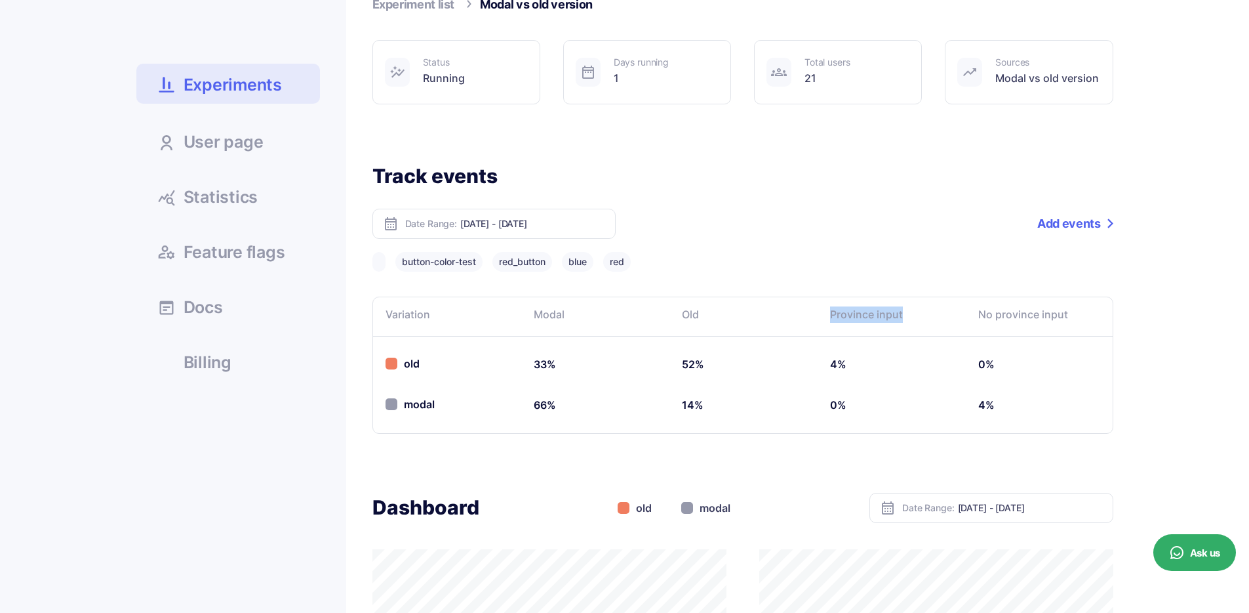
drag, startPoint x: 877, startPoint y: 312, endPoint x: 899, endPoint y: 314, distance: 21.7
click at [912, 315] on th "Province input" at bounding box center [891, 315] width 148 height 39
click at [887, 247] on div "Track events Date Range: [DATE] - [DATE] Add a tag Add events button-color-test…" at bounding box center [743, 298] width 741 height 270
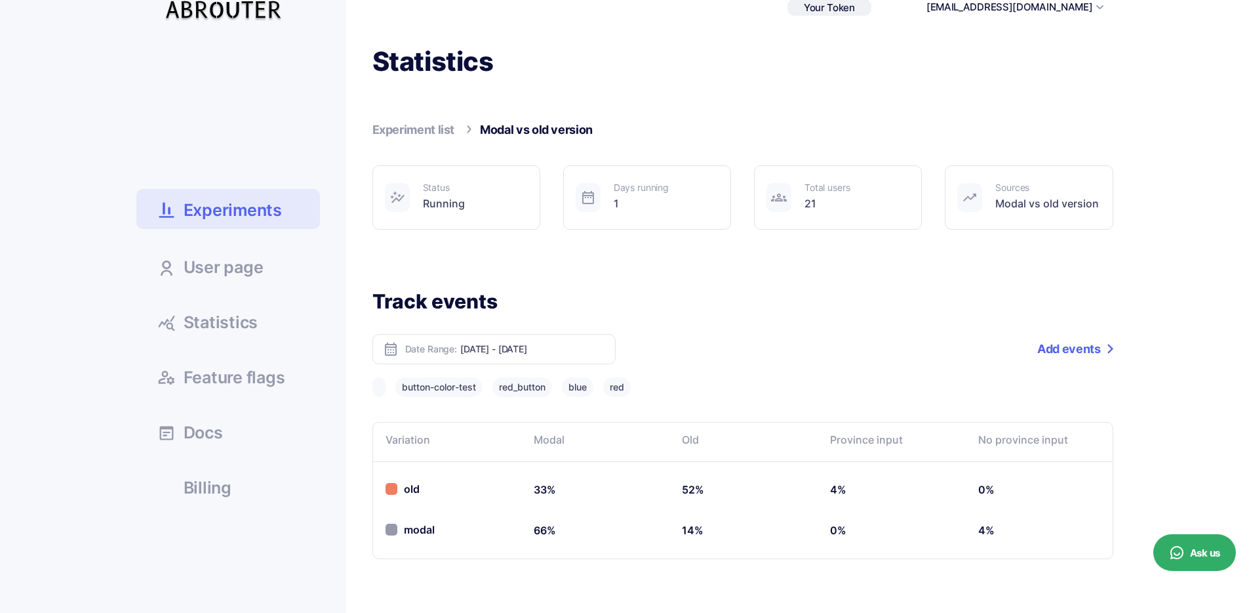
scroll to position [0, 0]
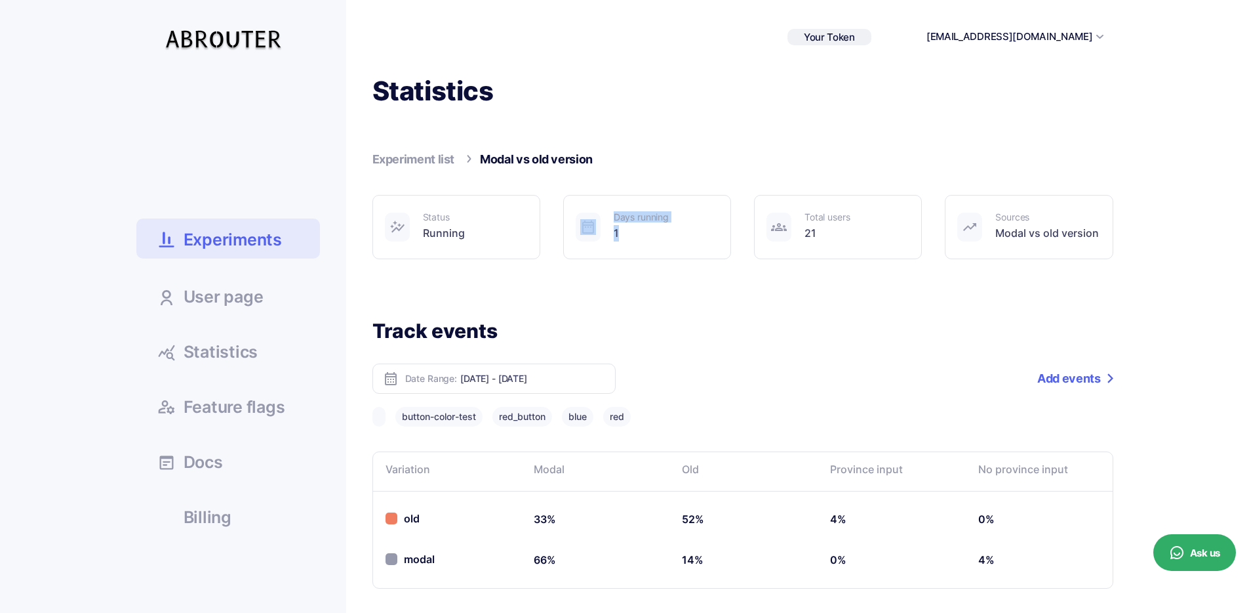
drag, startPoint x: 568, startPoint y: 210, endPoint x: 563, endPoint y: 205, distance: 7.0
click at [562, 205] on div "Status Running Days running 1 Total users 21" at bounding box center [743, 227] width 741 height 64
click at [662, 241] on div "1" at bounding box center [641, 233] width 55 height 16
drag, startPoint x: 851, startPoint y: 234, endPoint x: 801, endPoint y: 224, distance: 50.9
click at [774, 214] on div "Total users 21" at bounding box center [838, 227] width 168 height 64
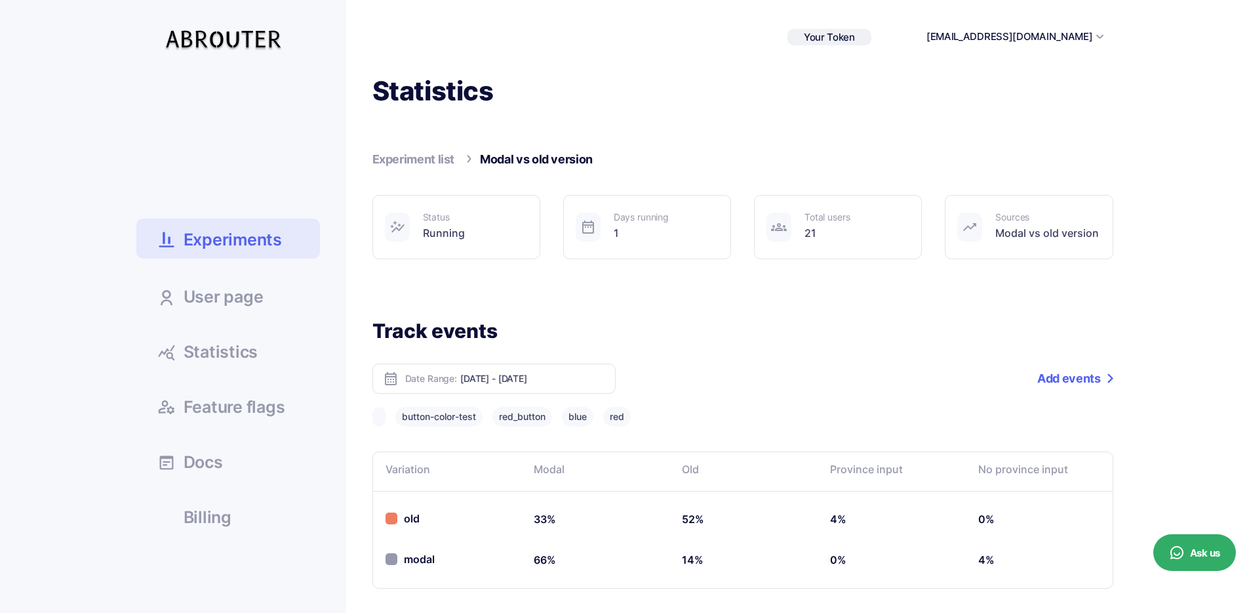
drag, startPoint x: 866, startPoint y: 245, endPoint x: 837, endPoint y: 228, distance: 33.5
click at [863, 245] on div "Total users 21" at bounding box center [838, 227] width 168 height 64
click at [1033, 228] on div "Modal vs old version" at bounding box center [1048, 233] width 104 height 16
click at [276, 230] on span "Experiments" at bounding box center [233, 239] width 98 height 23
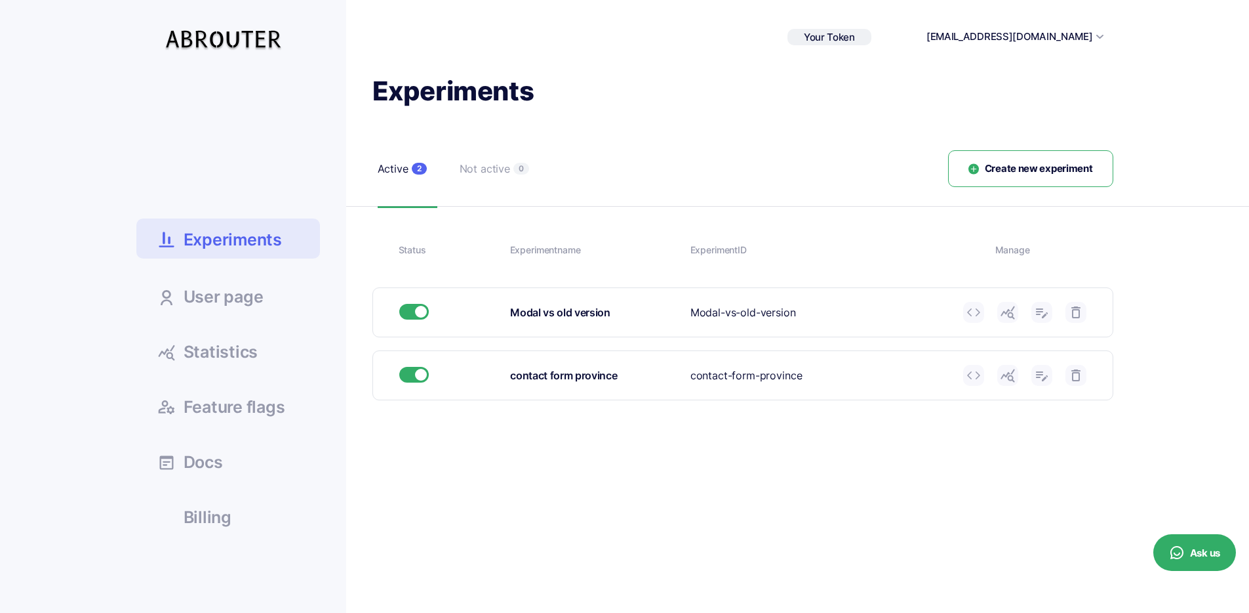
click at [1026, 170] on span "Create new experiment" at bounding box center [1039, 168] width 108 height 15
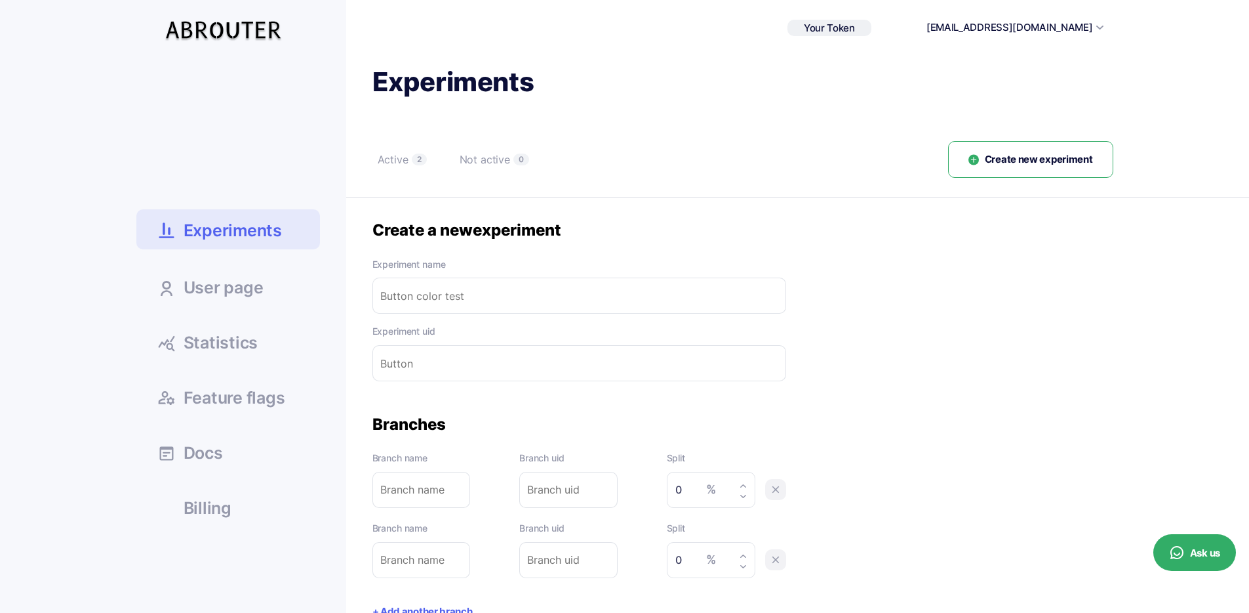
scroll to position [74, 0]
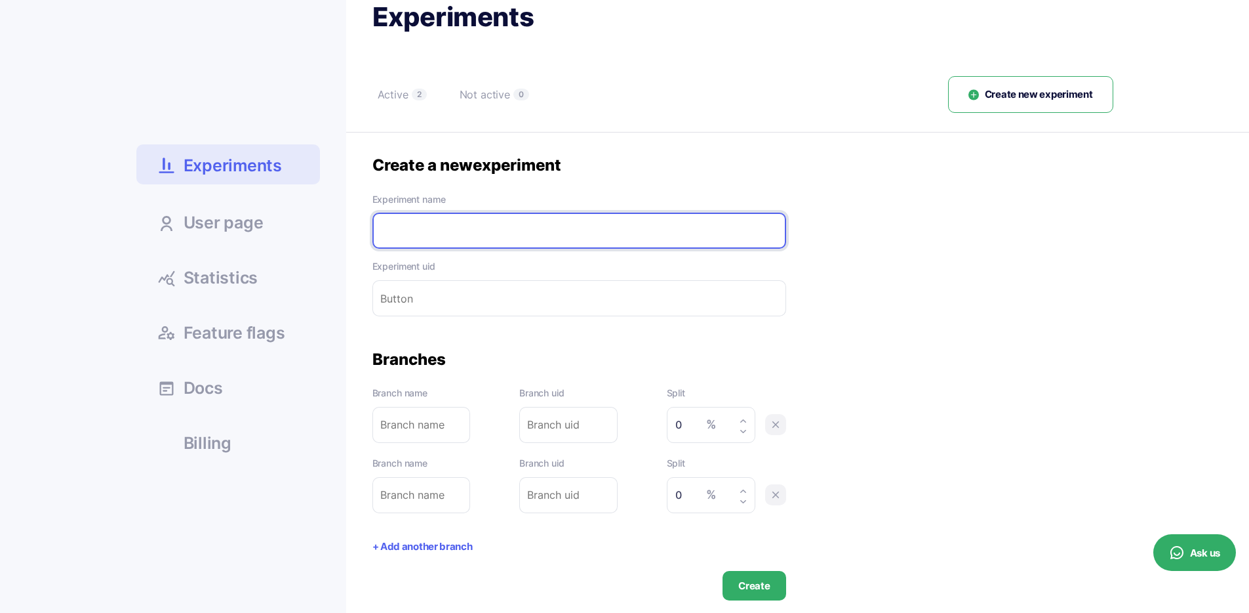
drag, startPoint x: 467, startPoint y: 220, endPoint x: 477, endPoint y: 216, distance: 11.2
click at [467, 220] on input "text" at bounding box center [580, 231] width 414 height 36
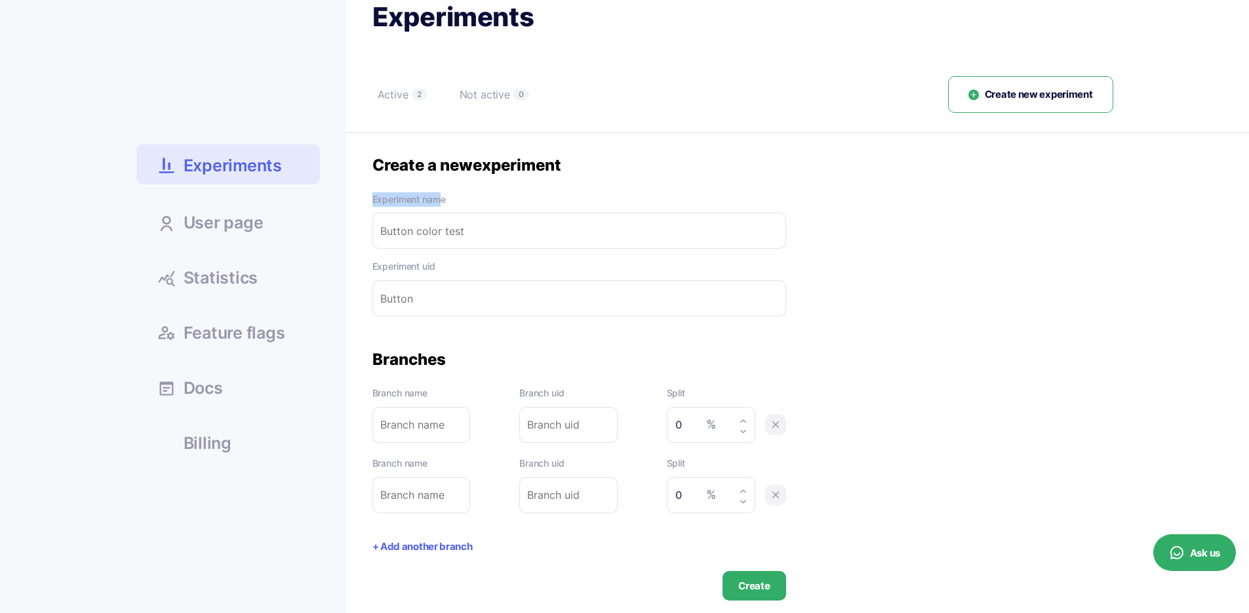
drag, startPoint x: 371, startPoint y: 191, endPoint x: 538, endPoint y: 203, distance: 167.7
click at [373, 191] on div "Create a new experiment Experiment name Please enter experiment name. Experimen…" at bounding box center [580, 235] width 414 height 161
click at [544, 203] on label "Experiment name" at bounding box center [580, 199] width 414 height 14
drag, startPoint x: 426, startPoint y: 275, endPoint x: 369, endPoint y: 268, distance: 57.5
click at [368, 268] on div "Experiments Active 2 Not active 0 Create new experiment Status Experiment name …" at bounding box center [729, 300] width 767 height 600
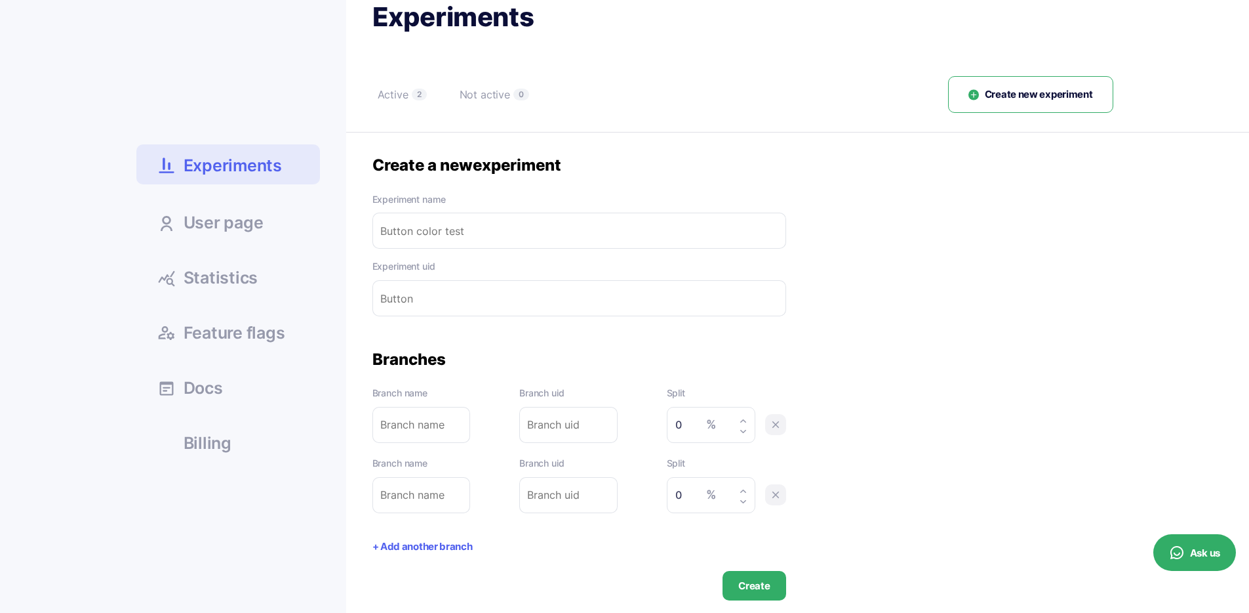
click at [482, 270] on label "Experiment uid" at bounding box center [580, 266] width 414 height 14
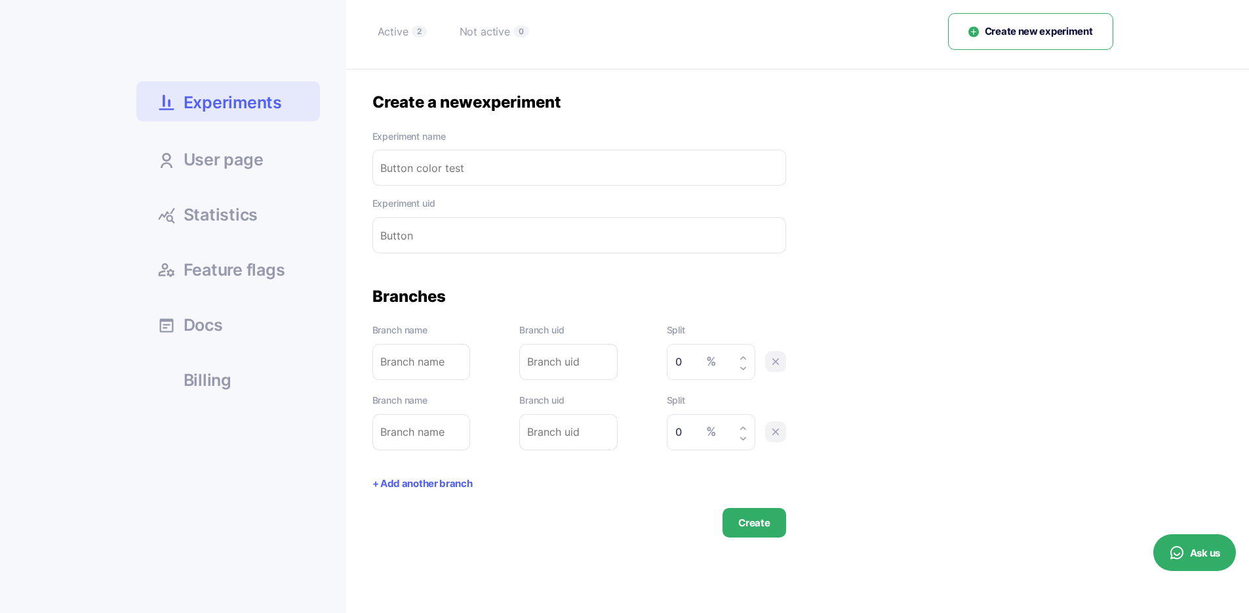
scroll to position [153, 0]
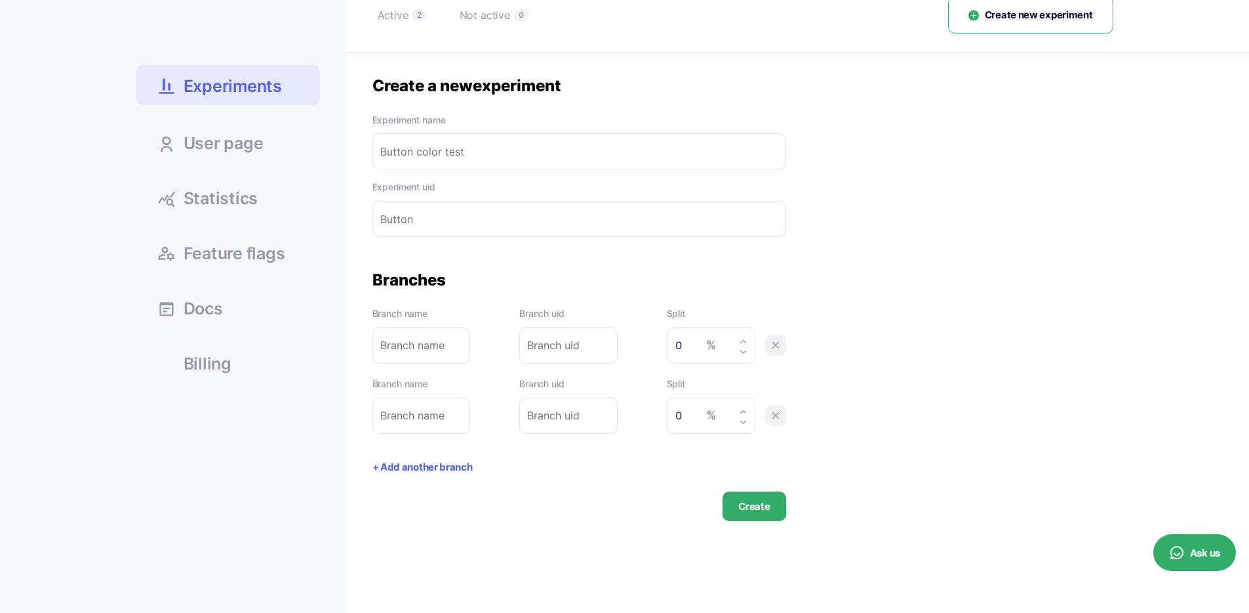
click at [432, 466] on button "+ Add another branch" at bounding box center [423, 467] width 100 height 15
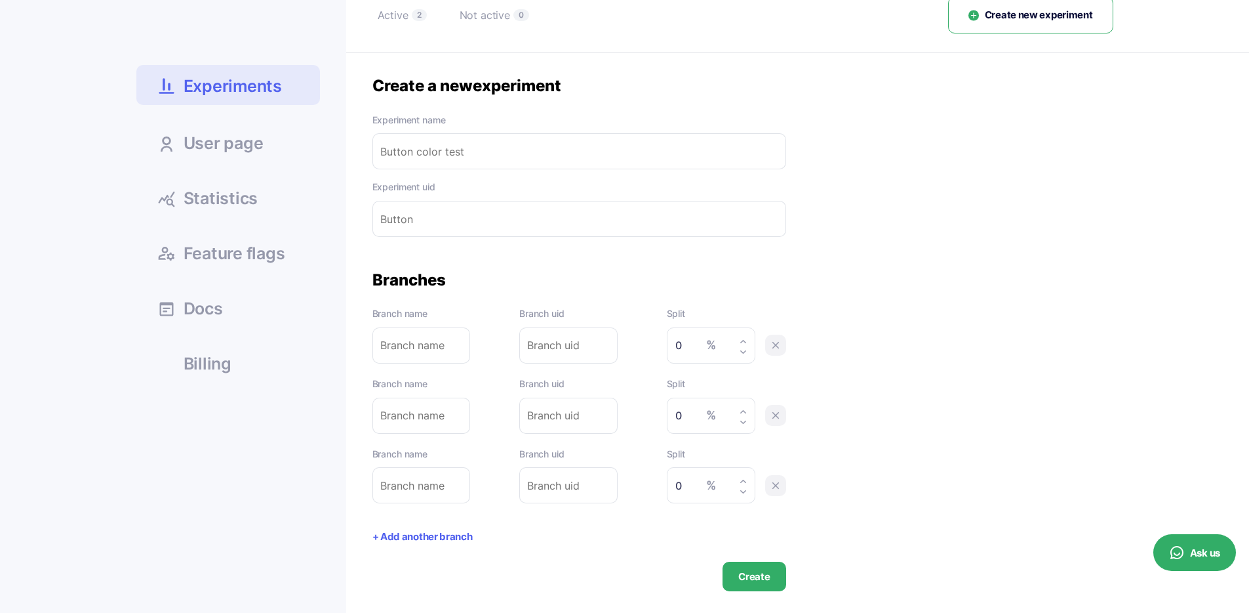
click at [417, 537] on button "+ Add another branch" at bounding box center [423, 536] width 100 height 15
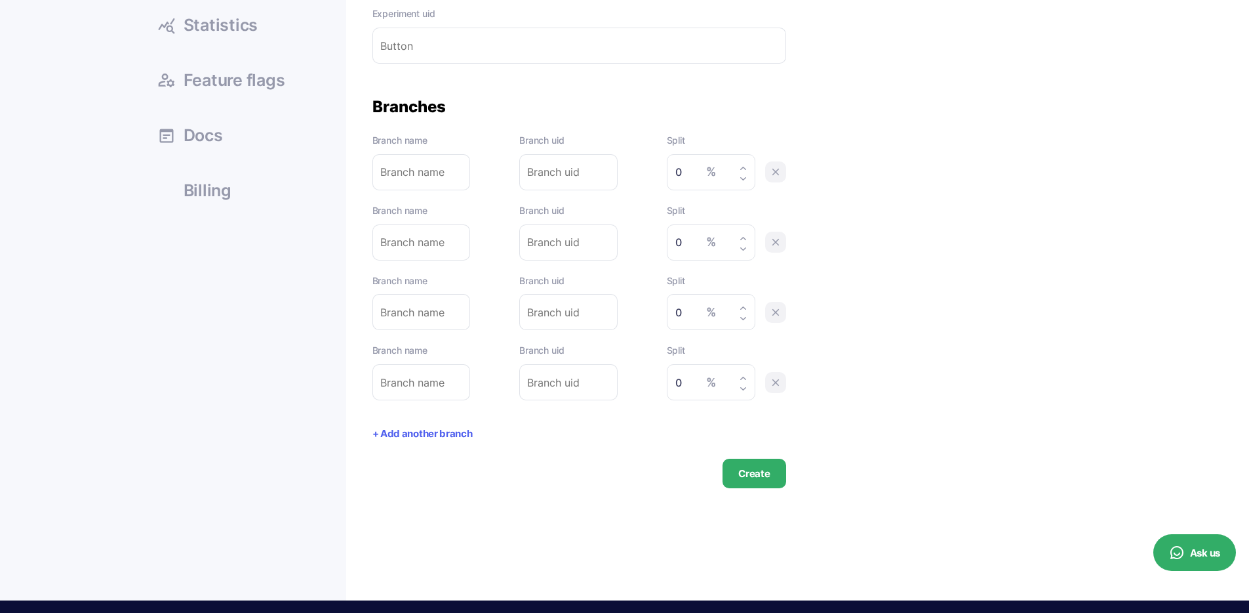
scroll to position [334, 0]
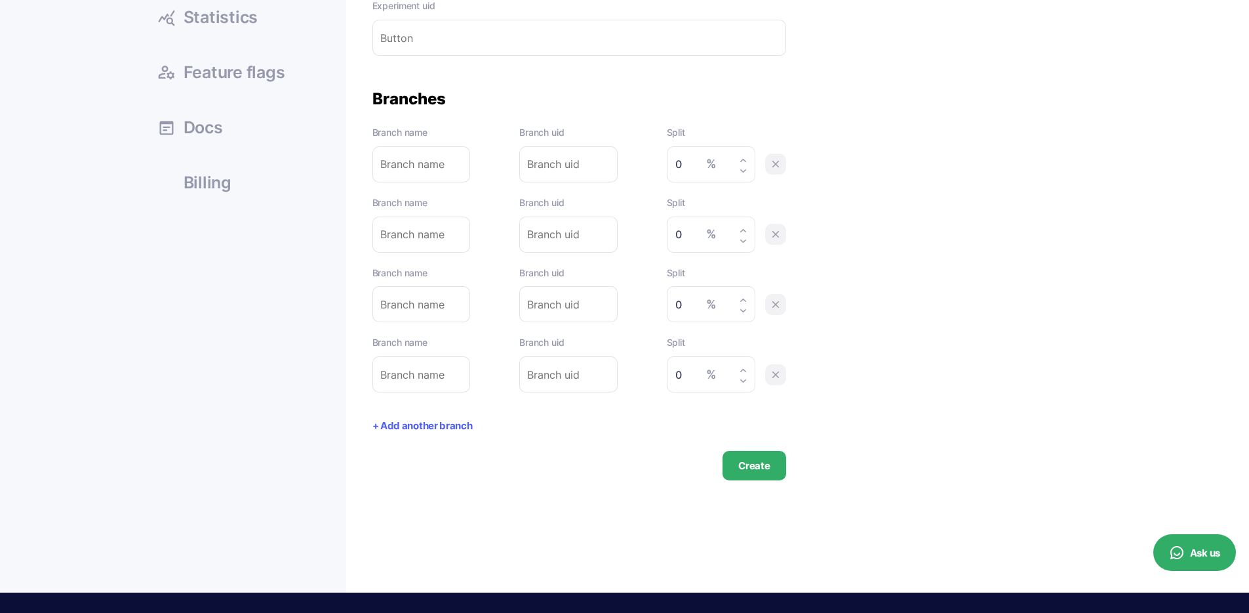
click at [435, 433] on button "+ Add another branch" at bounding box center [423, 425] width 100 height 15
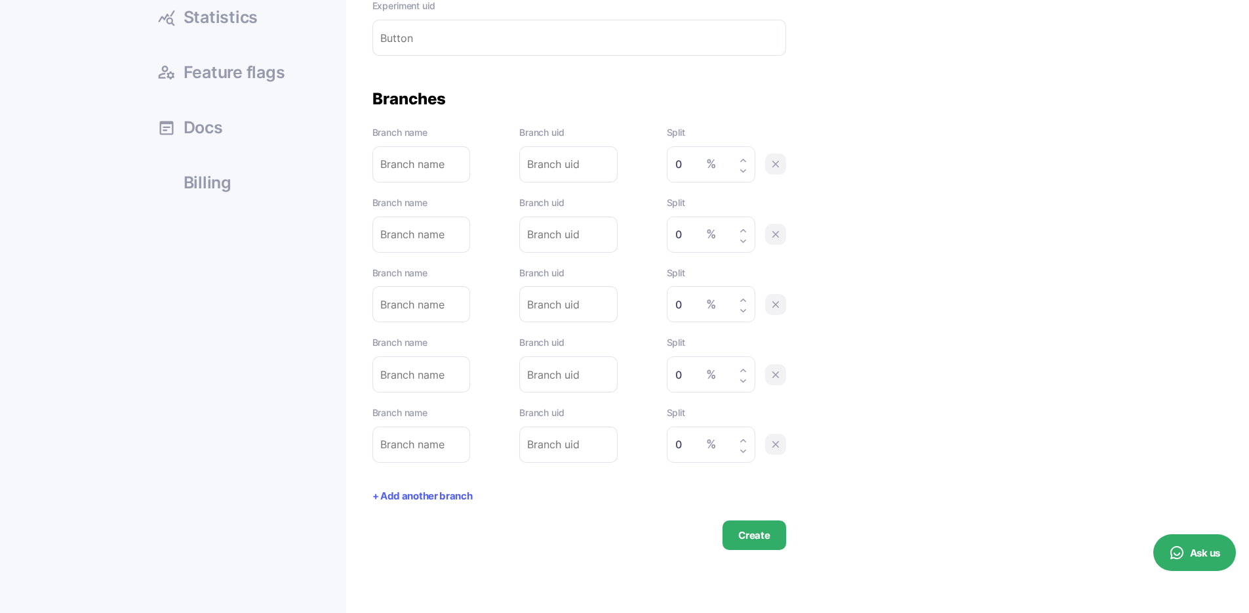
click at [781, 441] on icon at bounding box center [776, 444] width 12 height 12
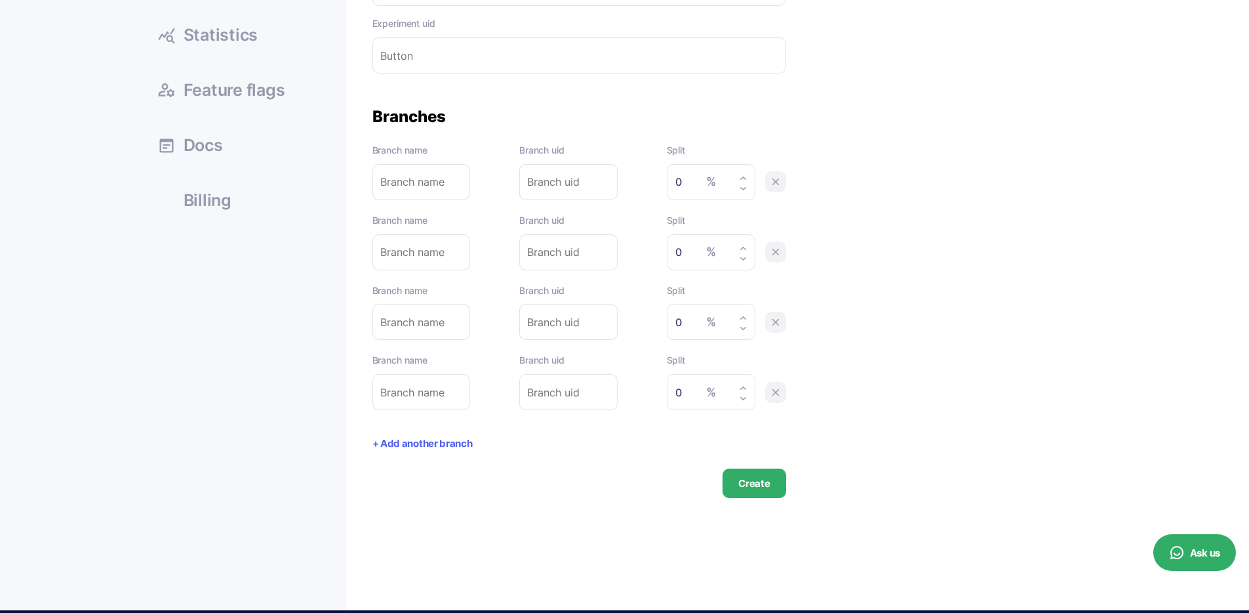
scroll to position [315, 0]
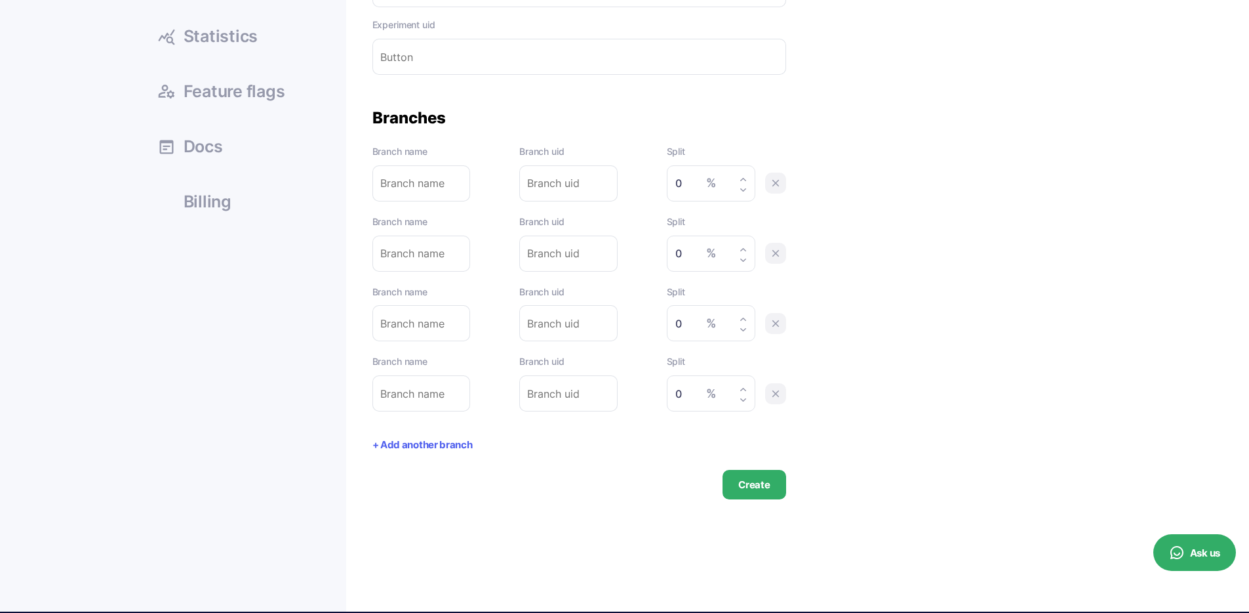
click at [440, 178] on input "text" at bounding box center [422, 183] width 98 height 36
type input "r"
type input "re"
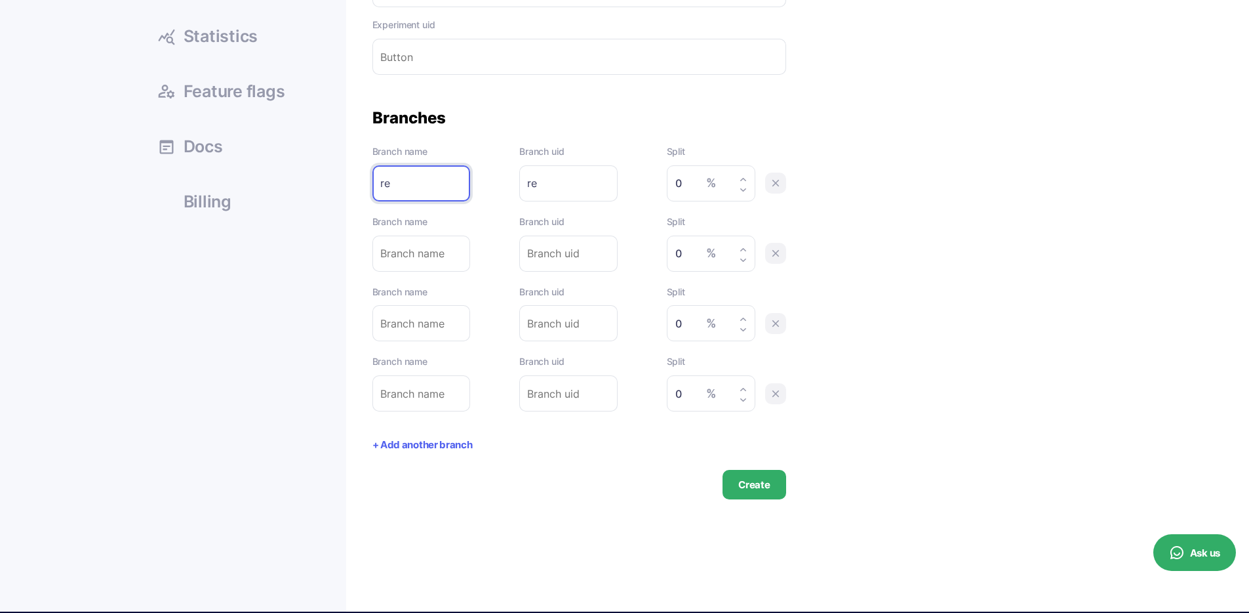
type input "red"
click at [428, 264] on input "text" at bounding box center [422, 253] width 98 height 36
type input "g"
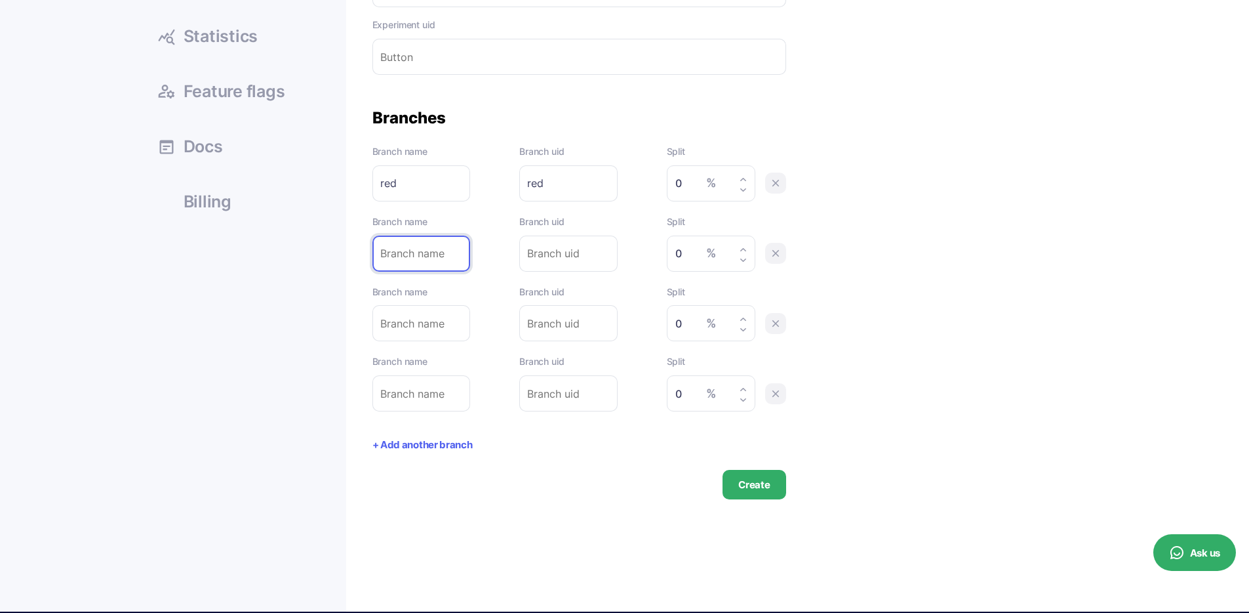
type input "g"
type input "gr"
type input "gre"
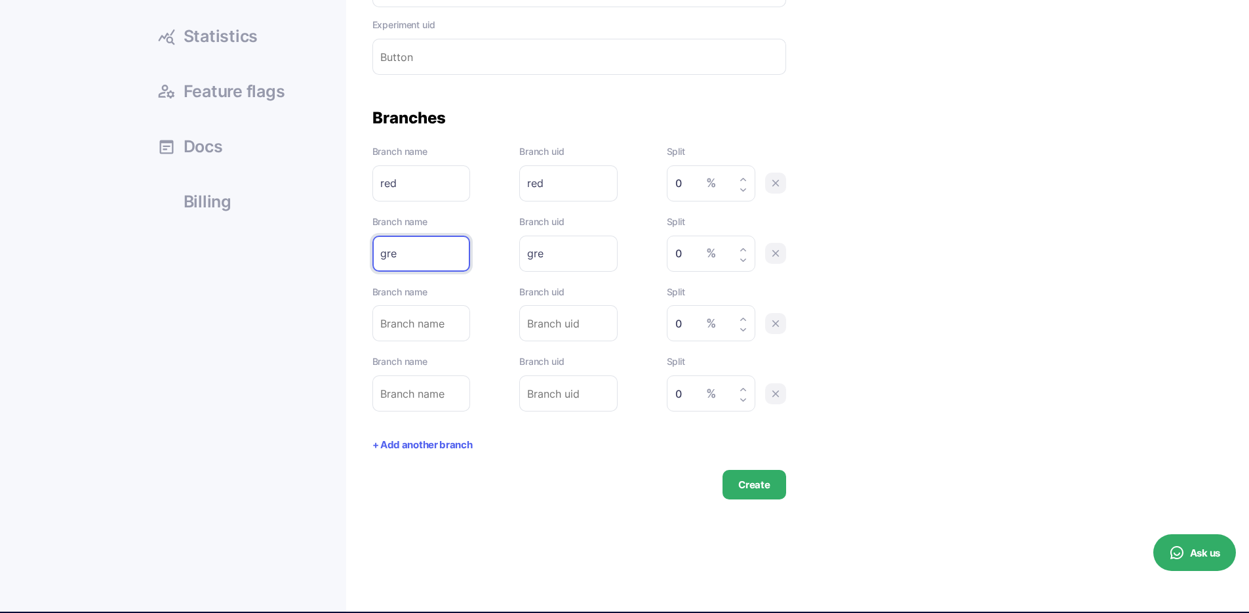
type input "gree"
type input "green"
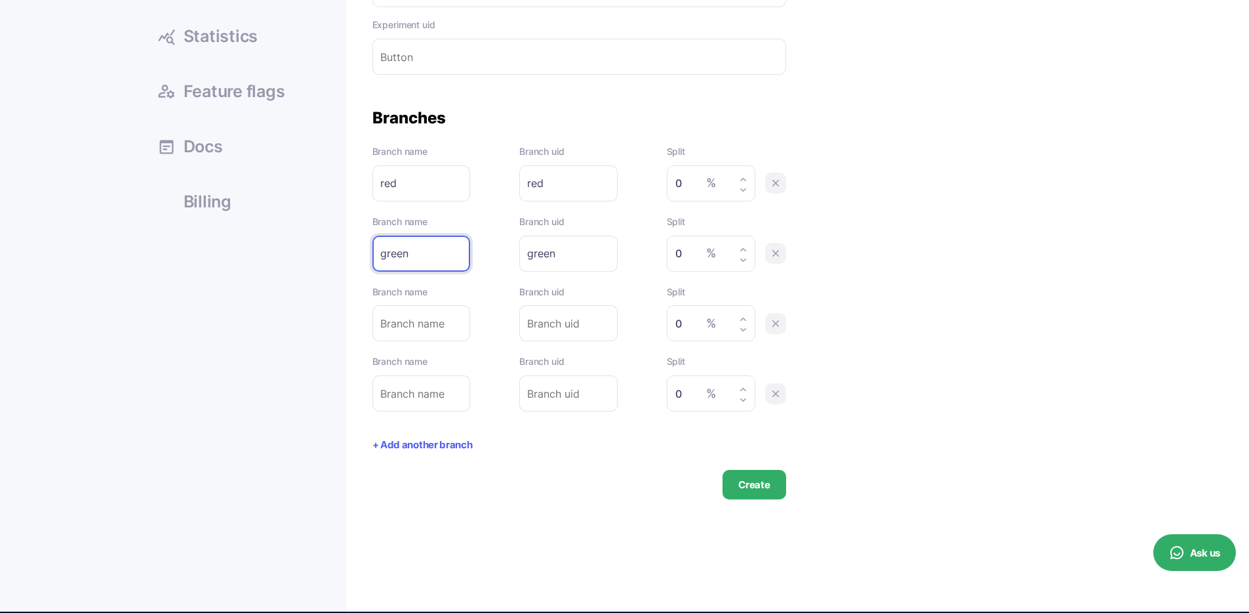
click at [438, 316] on input "text" at bounding box center [422, 323] width 98 height 36
type input "b"
type input "bl"
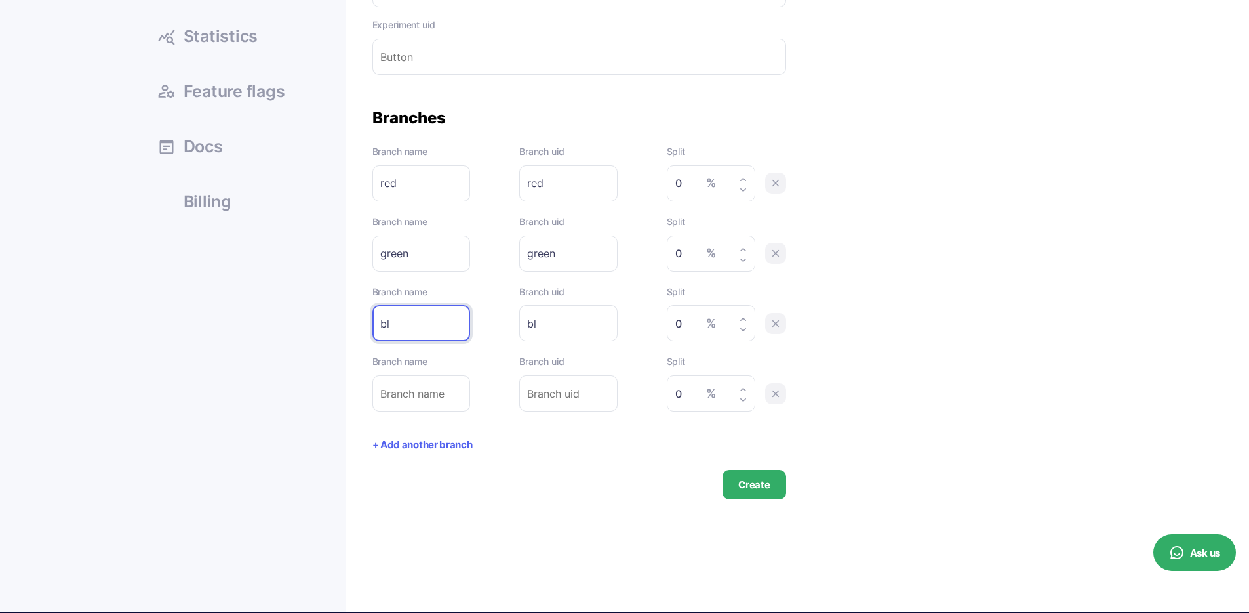
type input "blu"
type input "blue"
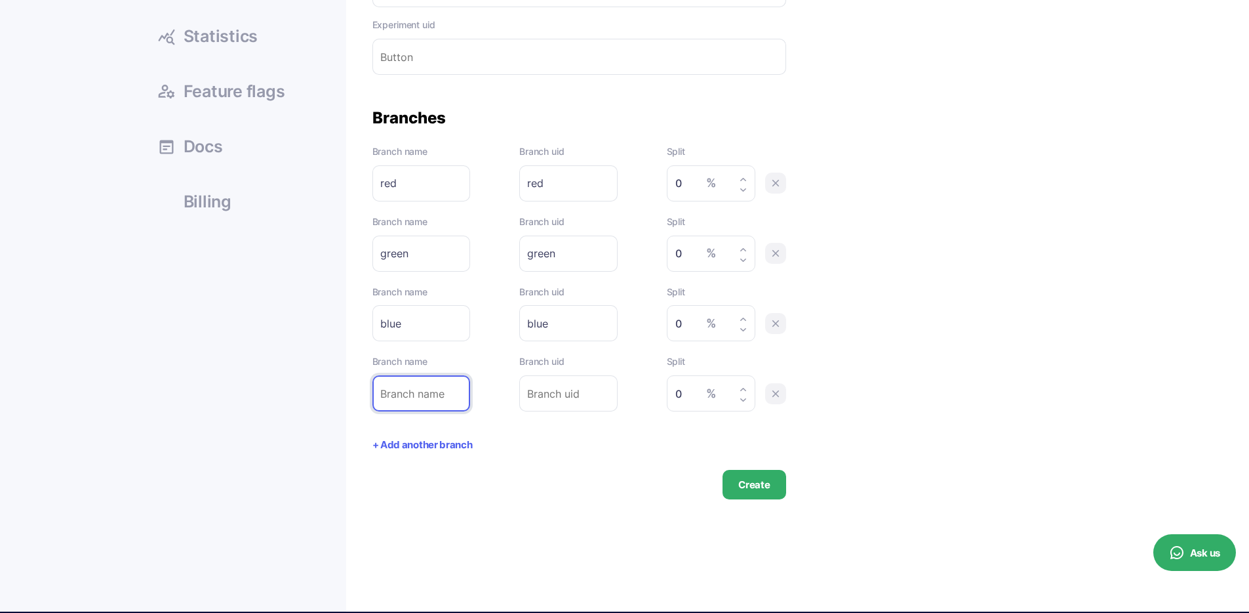
click at [409, 396] on input "text" at bounding box center [422, 393] width 98 height 36
type input "o"
type input "or"
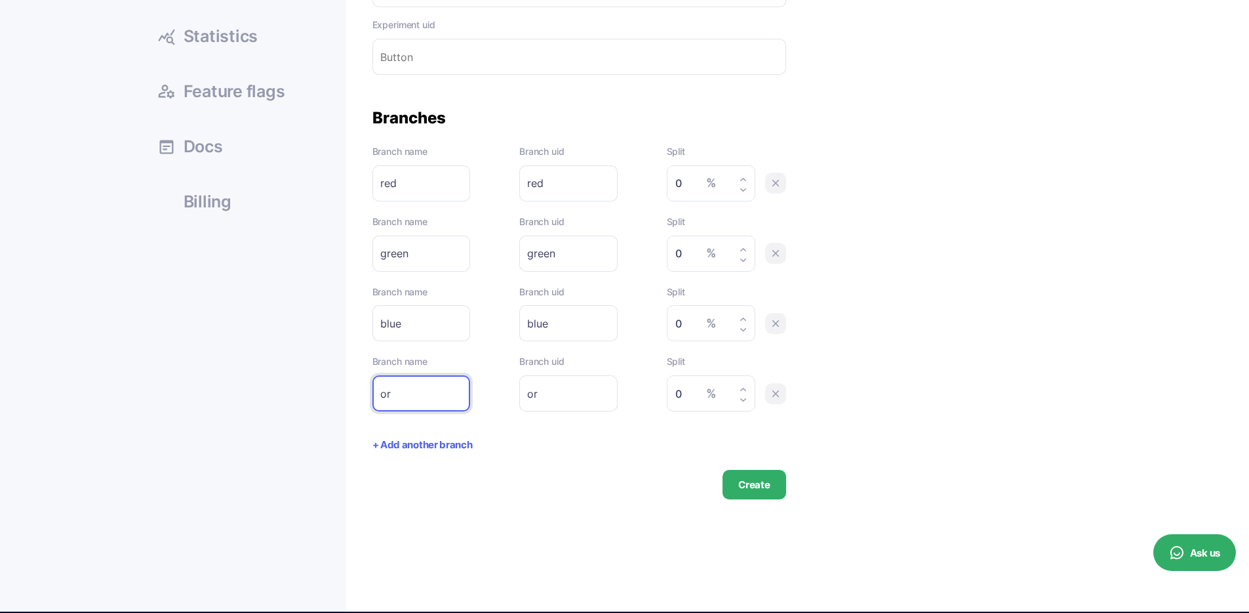
type input "ora"
type input "oran"
type input "orang"
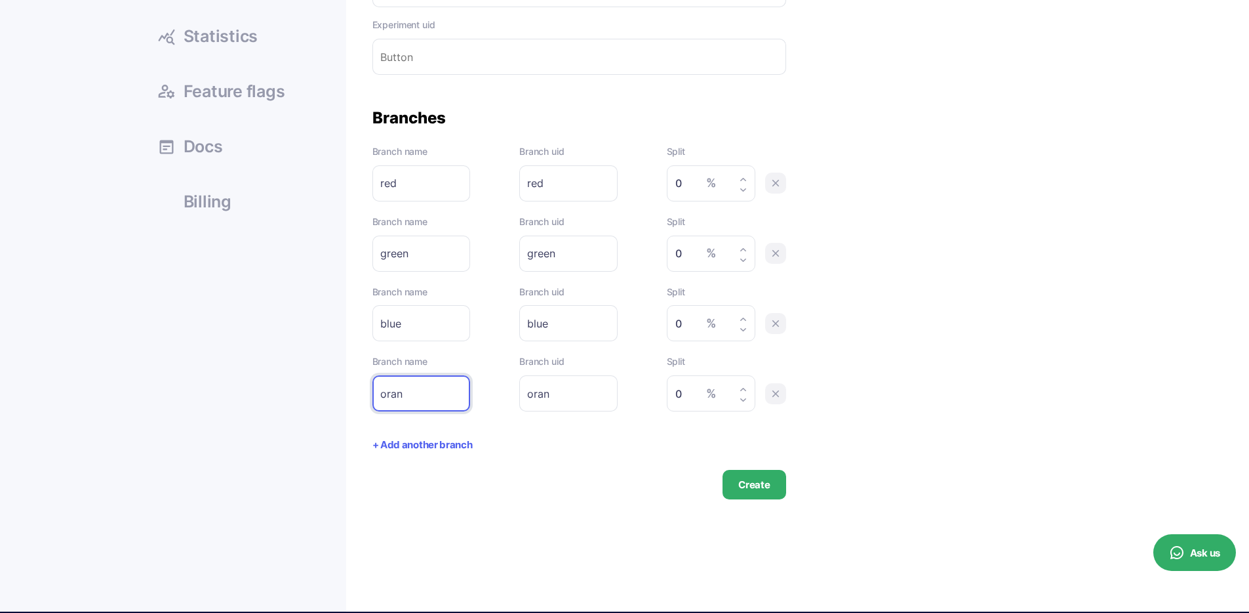
type input "orang"
type input "orange"
drag, startPoint x: 679, startPoint y: 178, endPoint x: 657, endPoint y: 181, distance: 23.1
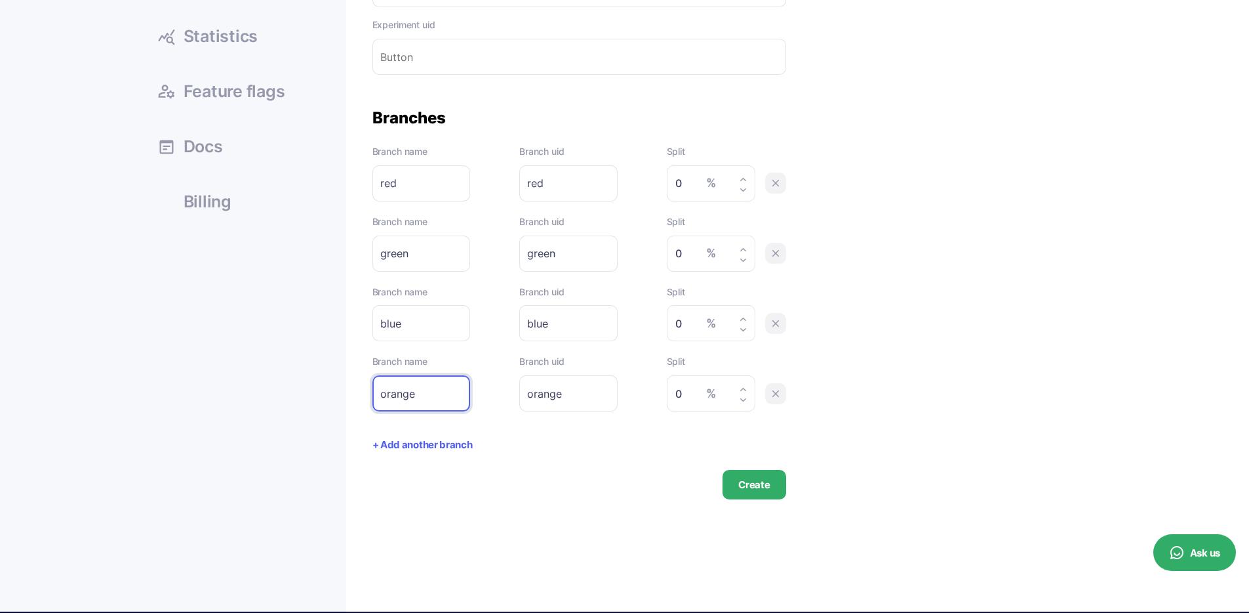
click at [657, 180] on div "Branch name red Please enter branch name. Branch uid red Please enter branch ui…" at bounding box center [580, 172] width 414 height 57
type input "25"
click at [689, 260] on input "0" at bounding box center [708, 253] width 64 height 19
paste input "25"
type input "25"
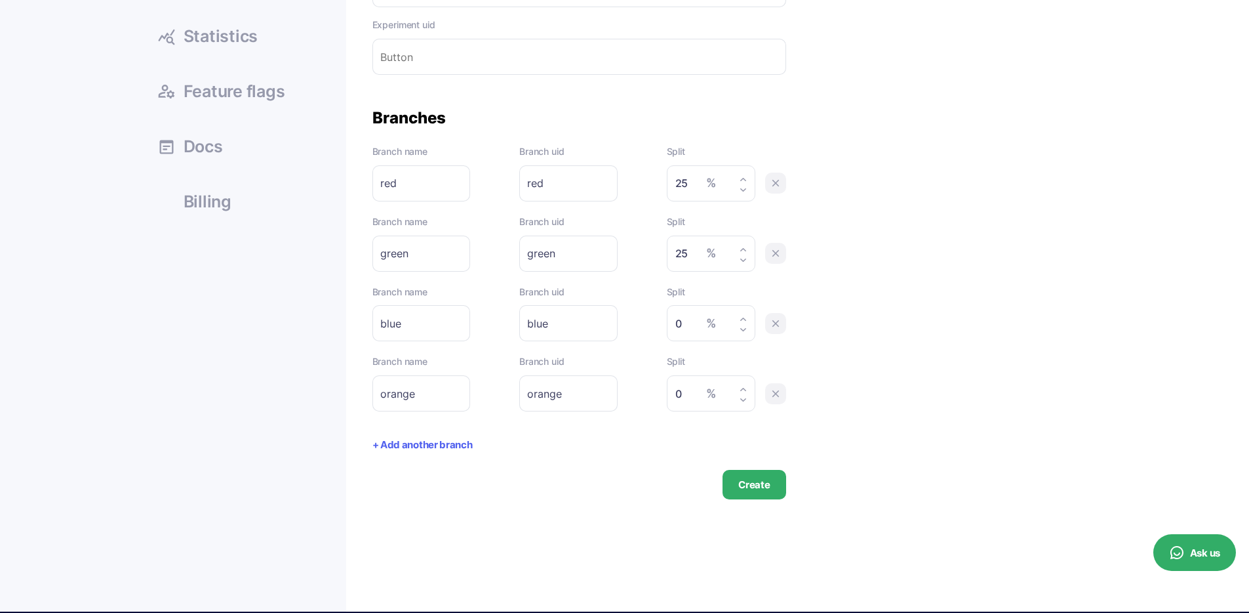
click at [698, 312] on div "% 0" at bounding box center [711, 323] width 89 height 36
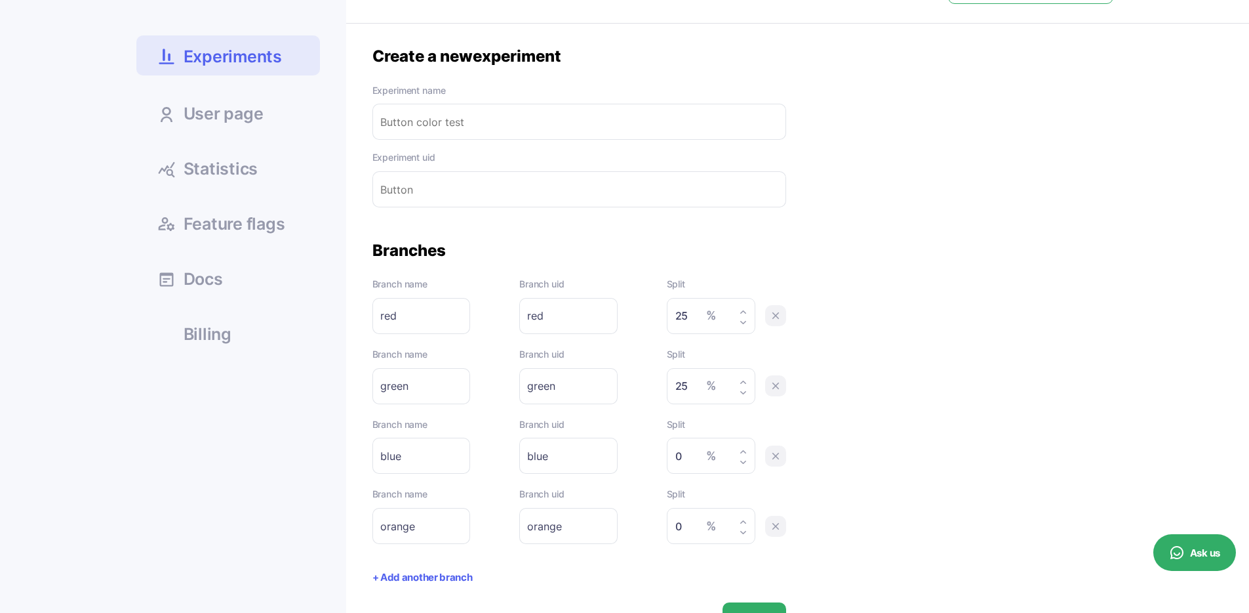
scroll to position [160, 0]
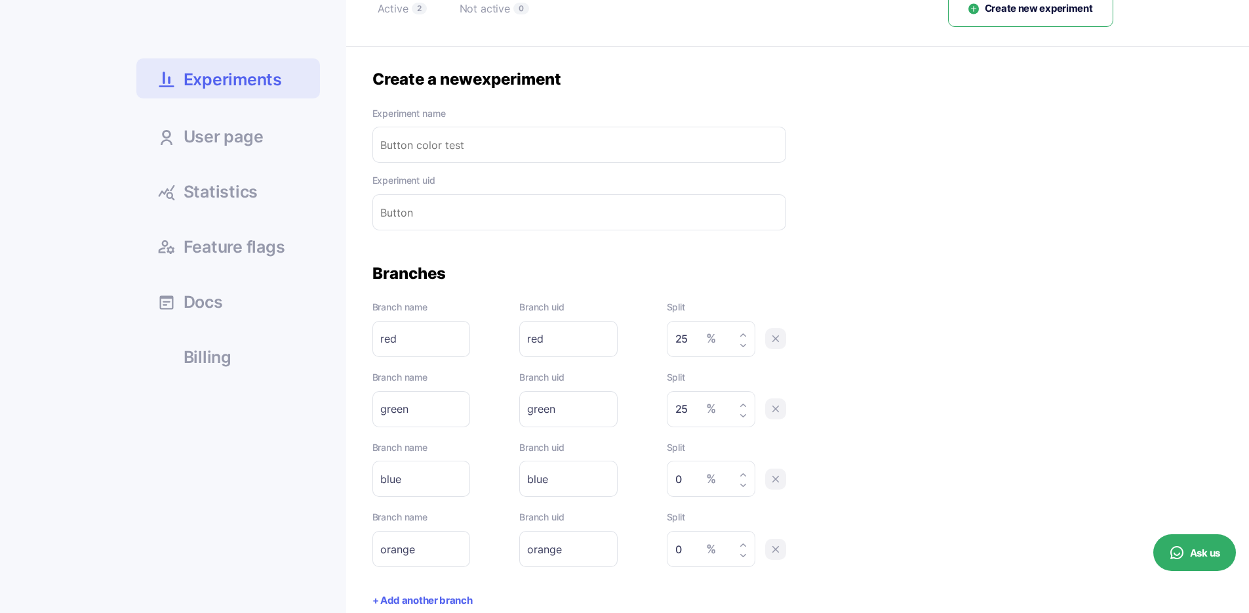
click at [251, 184] on span "Statistics" at bounding box center [221, 192] width 75 height 16
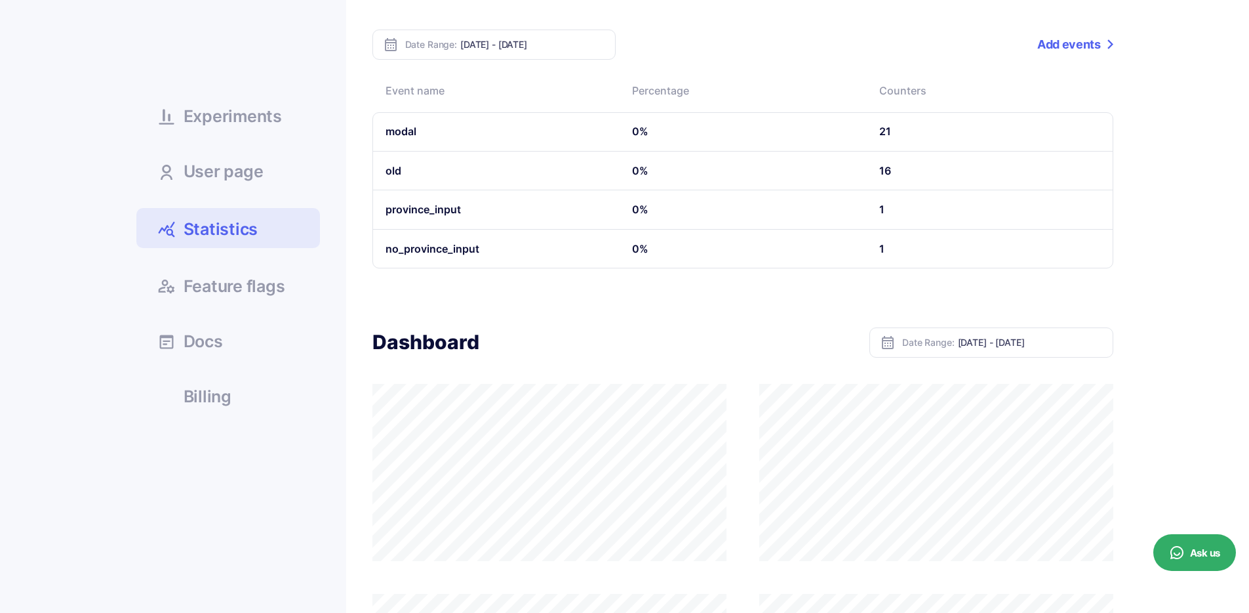
scroll to position [91, 0]
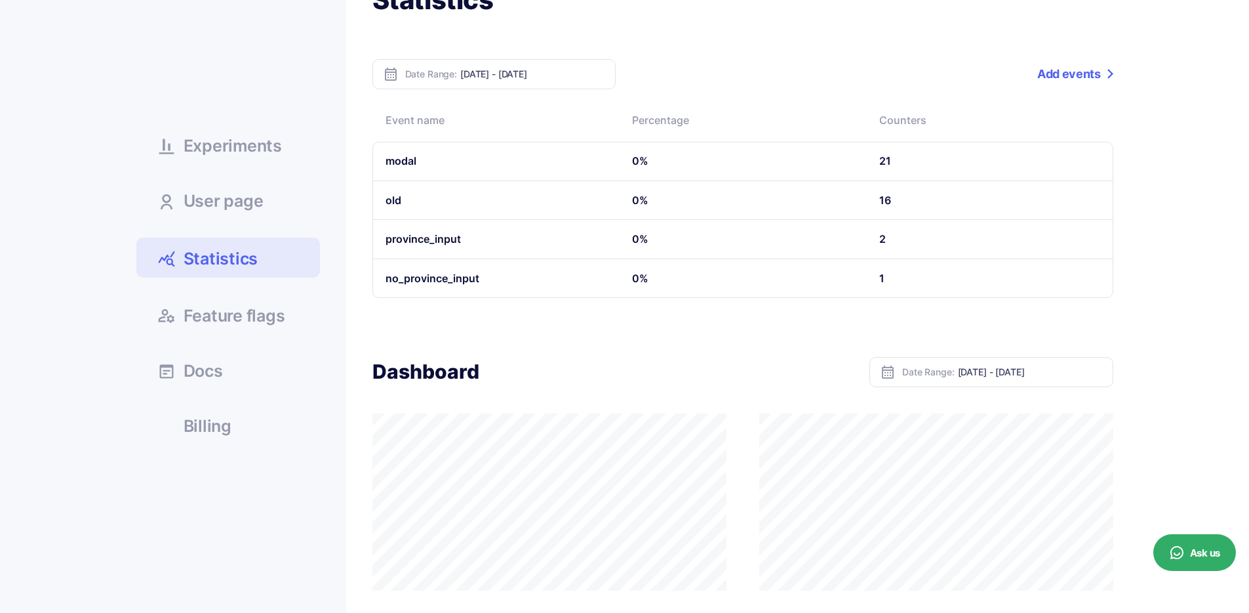
scroll to position [91, 0]
drag, startPoint x: 880, startPoint y: 242, endPoint x: 916, endPoint y: 239, distance: 36.8
click at [903, 238] on td "2" at bounding box center [989, 239] width 247 height 39
click at [916, 239] on td "2" at bounding box center [989, 239] width 247 height 39
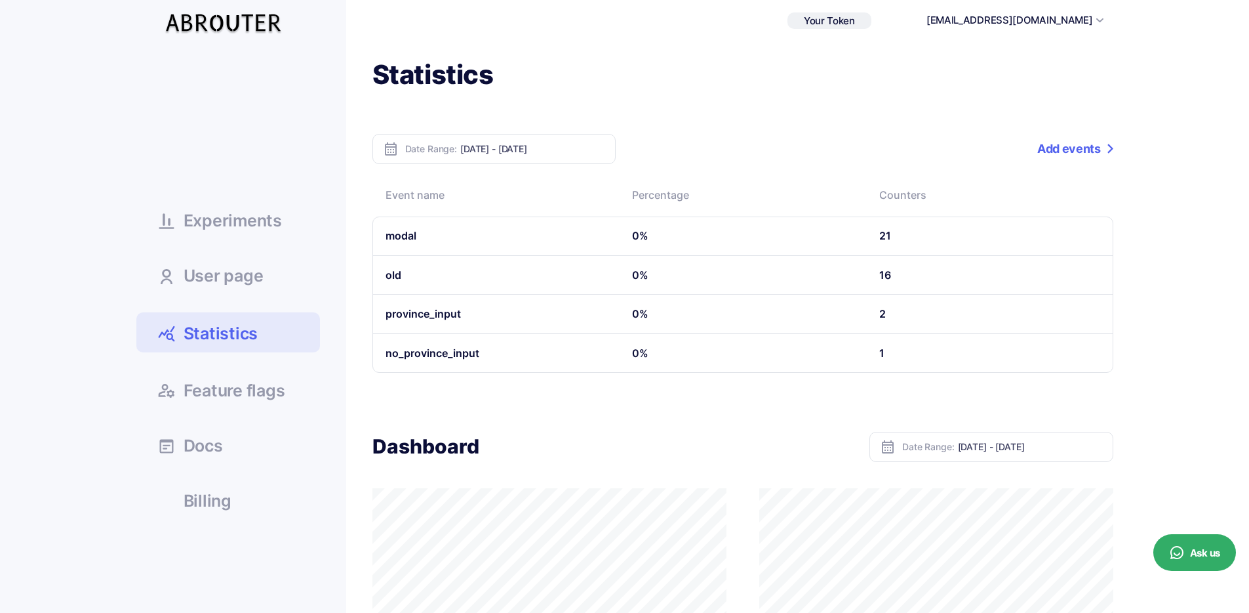
scroll to position [0, 0]
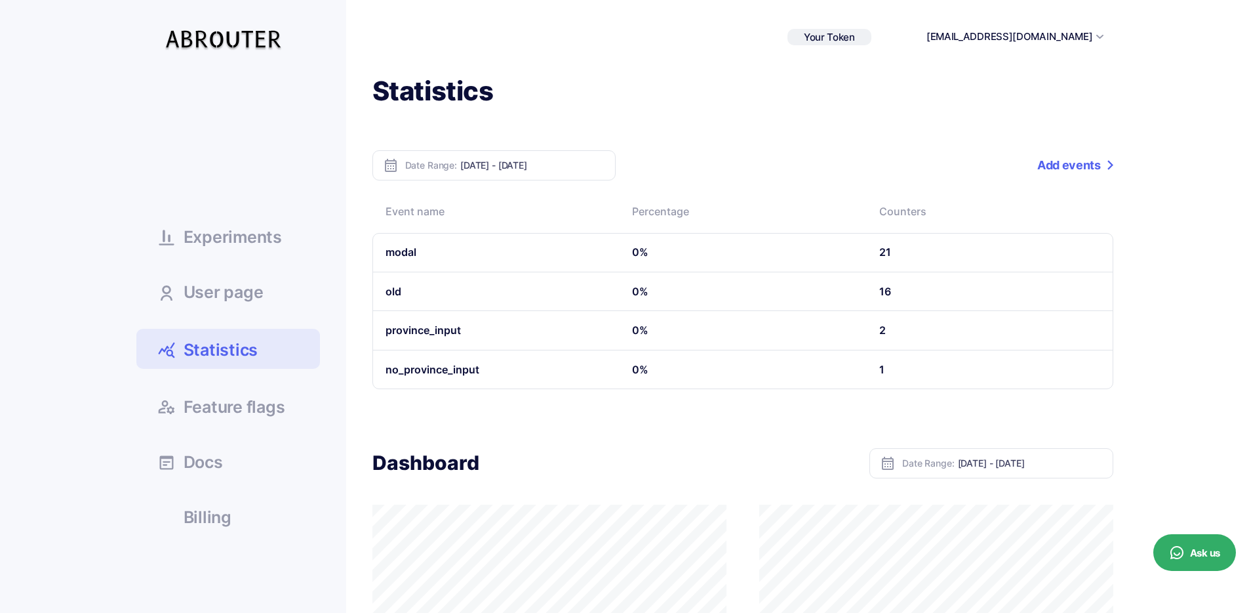
click at [1042, 41] on button "[EMAIL_ADDRESS][DOMAIN_NAME]" at bounding box center [1010, 37] width 167 height 15
click at [1043, 36] on button "[EMAIL_ADDRESS][DOMAIN_NAME]" at bounding box center [1010, 37] width 167 height 15
click at [443, 337] on td "province_input" at bounding box center [496, 330] width 247 height 39
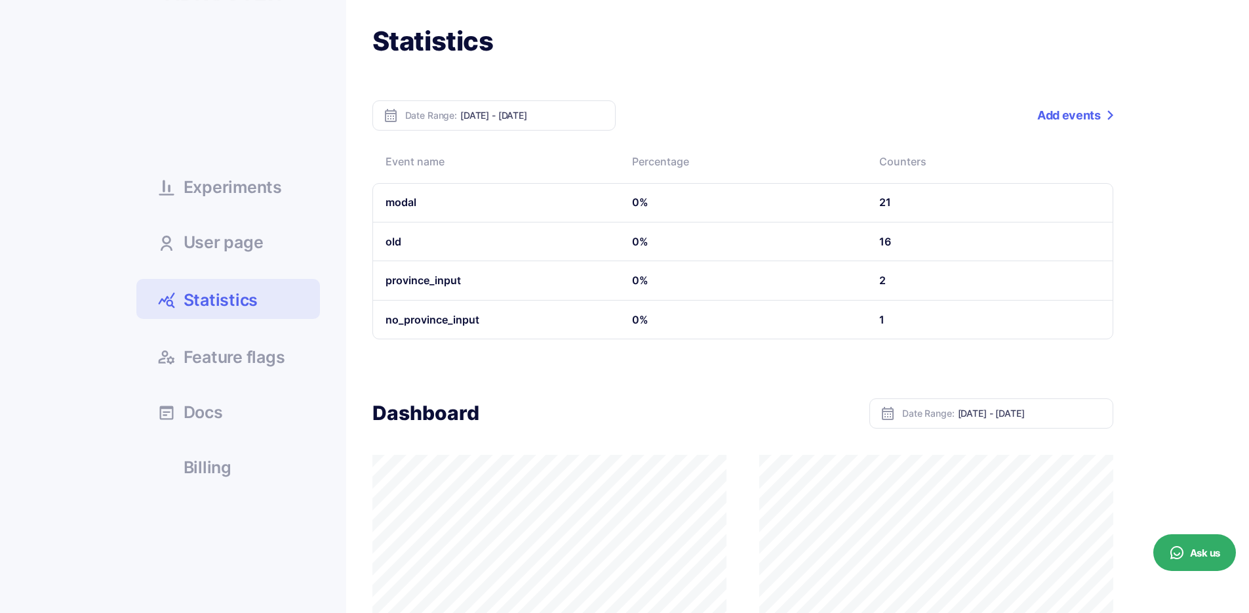
scroll to position [382, 0]
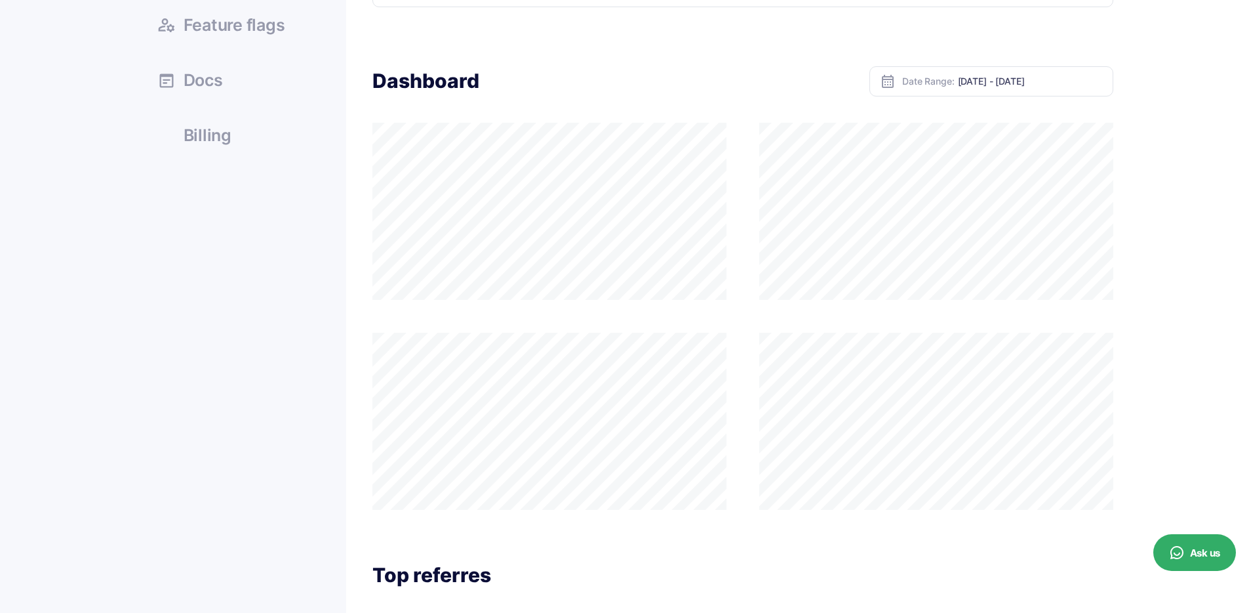
click at [518, 102] on div "Dashboard Date Range: [DATE] - [DATE]" at bounding box center [743, 287] width 741 height 443
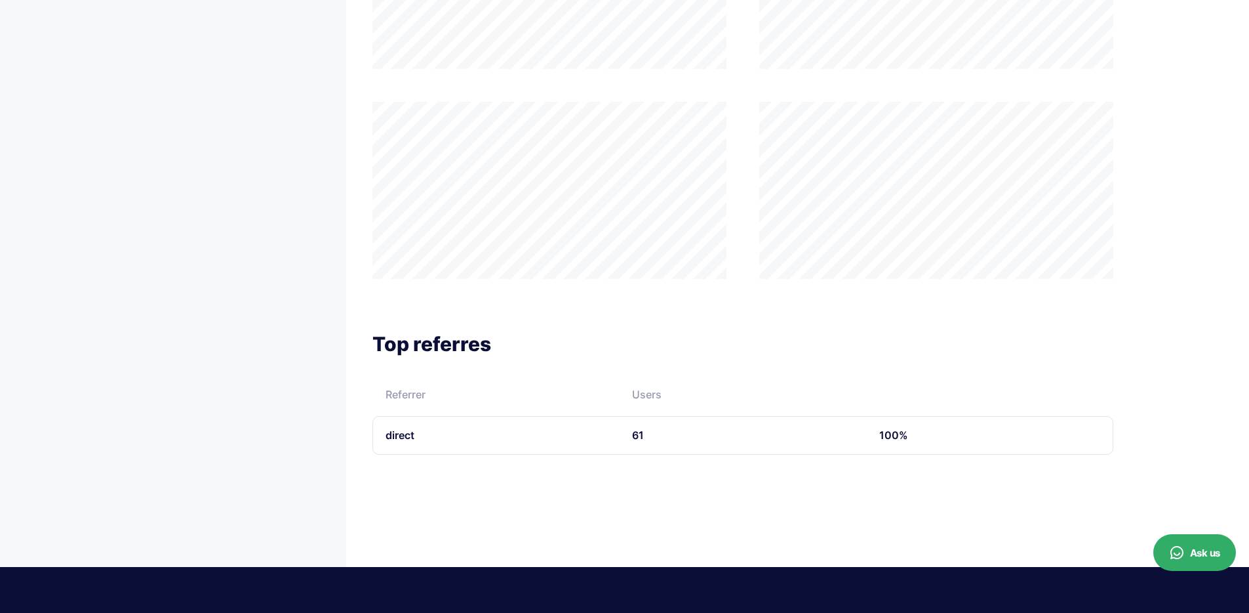
scroll to position [596, 0]
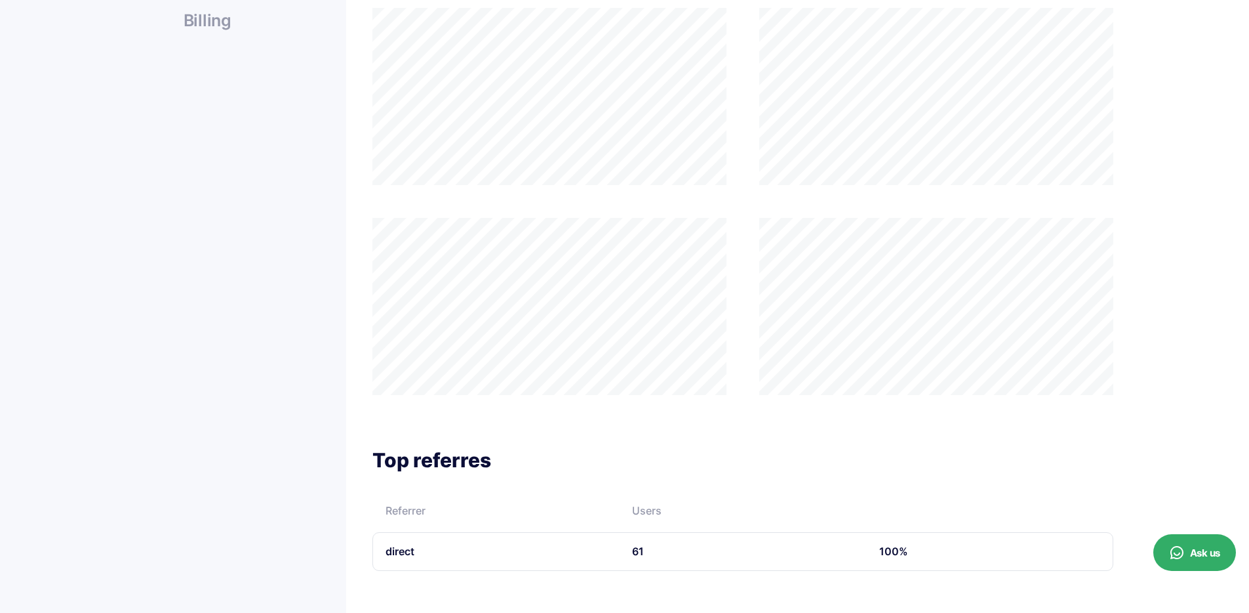
scroll to position [504, 0]
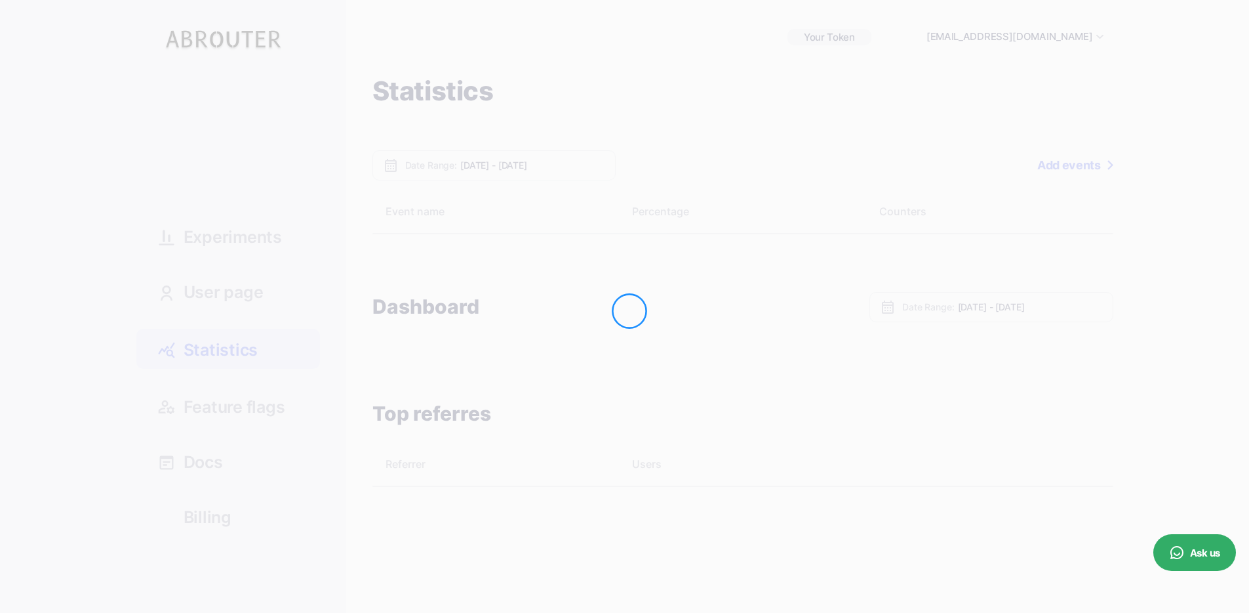
scroll to position [504, 0]
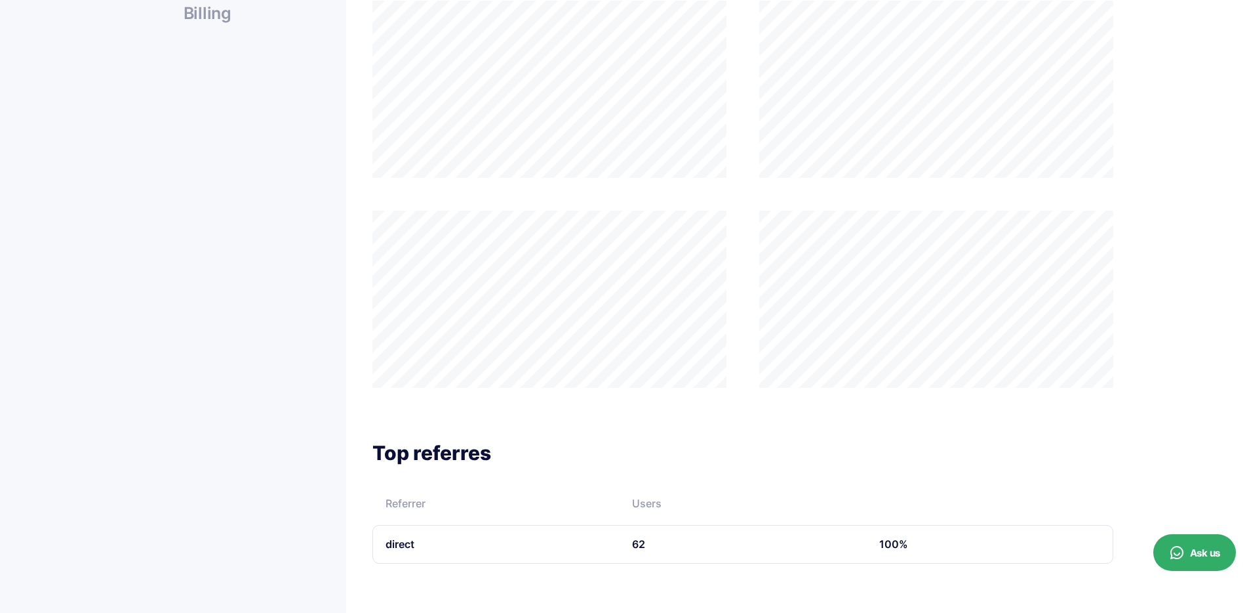
click at [824, 216] on div at bounding box center [743, 194] width 741 height 387
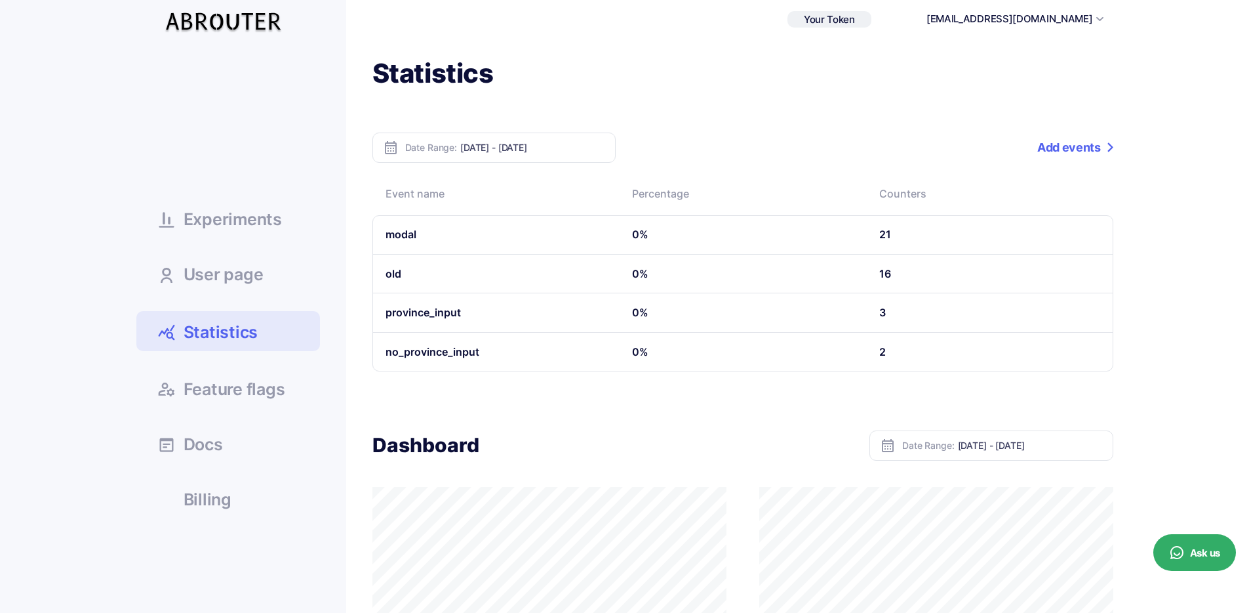
scroll to position [13, 0]
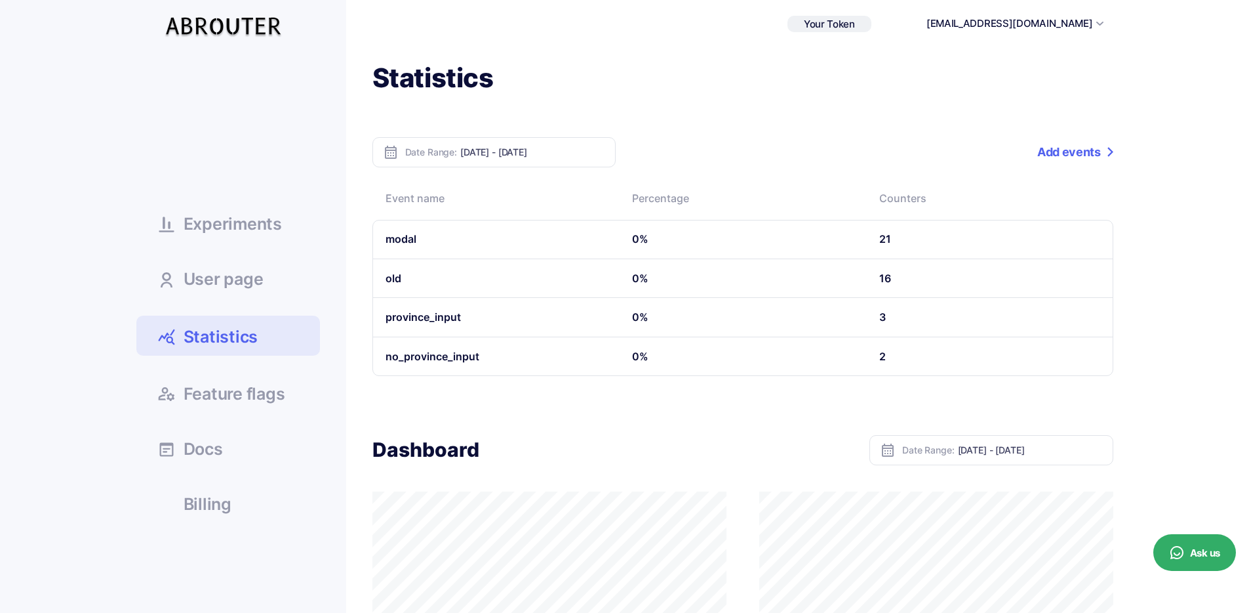
click at [249, 222] on span "Experiments" at bounding box center [233, 224] width 98 height 16
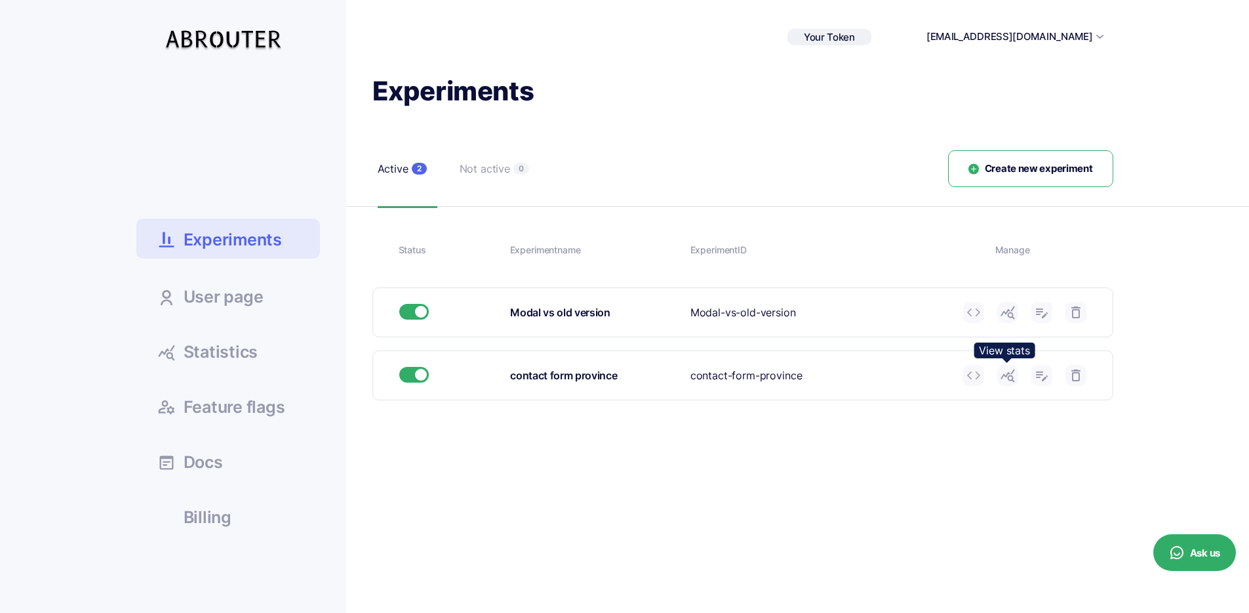
click at [1008, 377] on use at bounding box center [1008, 375] width 14 height 13
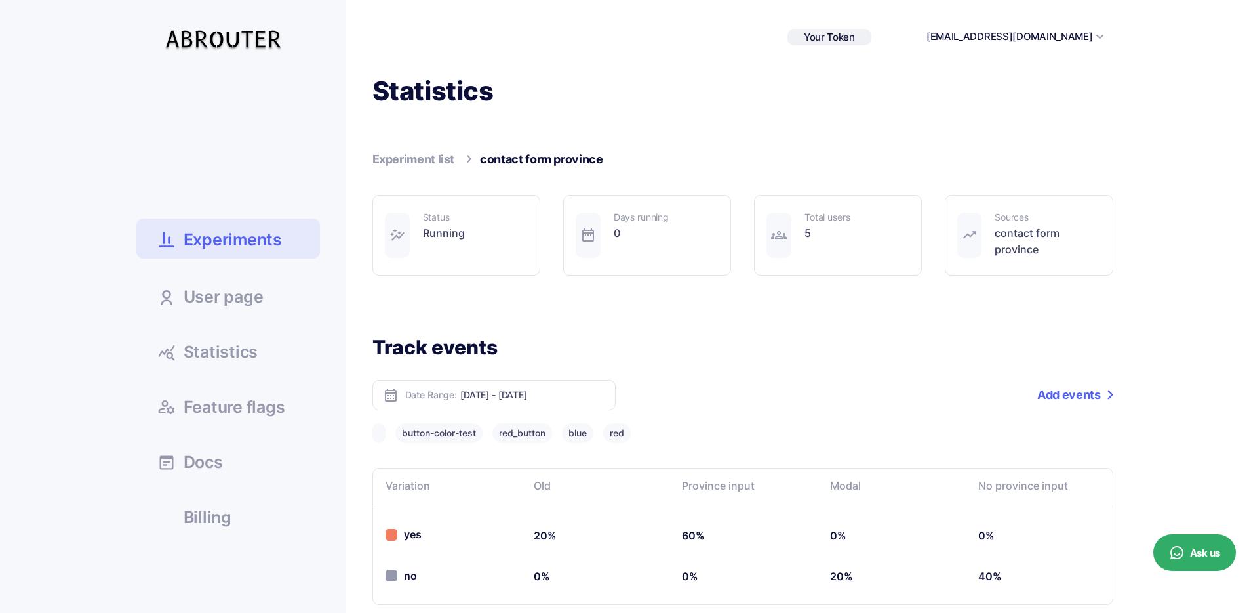
drag, startPoint x: 809, startPoint y: 220, endPoint x: 800, endPoint y: 213, distance: 11.3
click at [800, 213] on div "Total users 5" at bounding box center [838, 235] width 168 height 81
click at [838, 233] on div "5" at bounding box center [827, 233] width 45 height 16
click at [799, 216] on div "Total users 5" at bounding box center [838, 235] width 168 height 81
click at [846, 241] on div "Total users 5" at bounding box center [827, 235] width 45 height 45
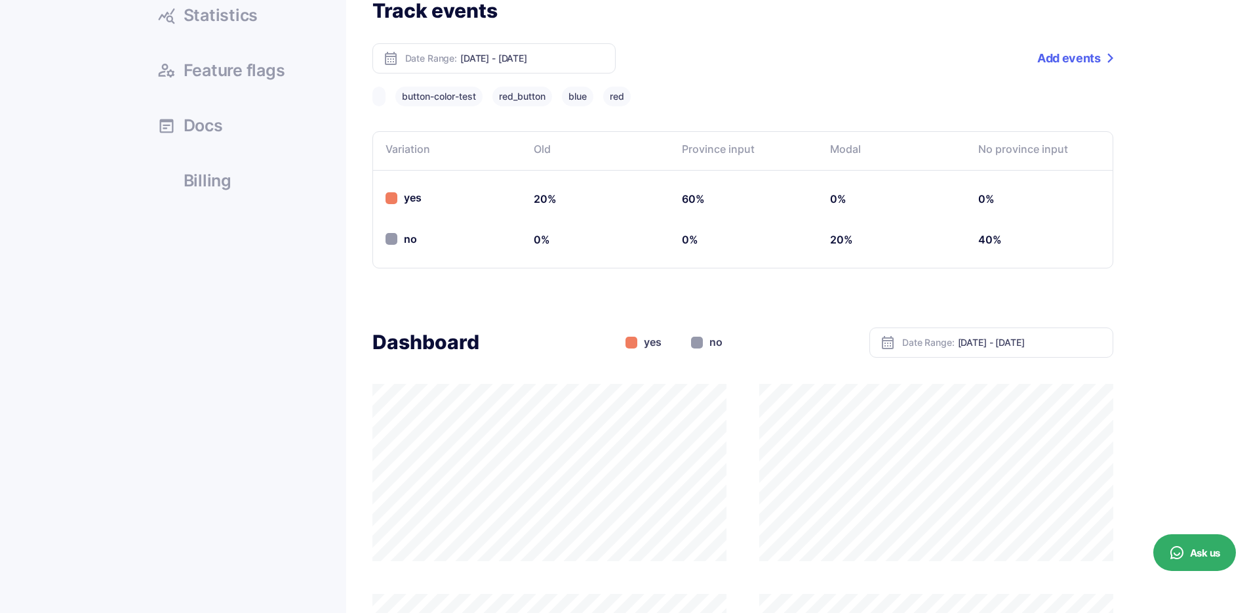
scroll to position [338, 0]
click at [948, 339] on span "Date Range:" at bounding box center [928, 340] width 52 height 9
click at [1030, 342] on input "[DATE] - [DATE]" at bounding box center [1030, 339] width 145 height 11
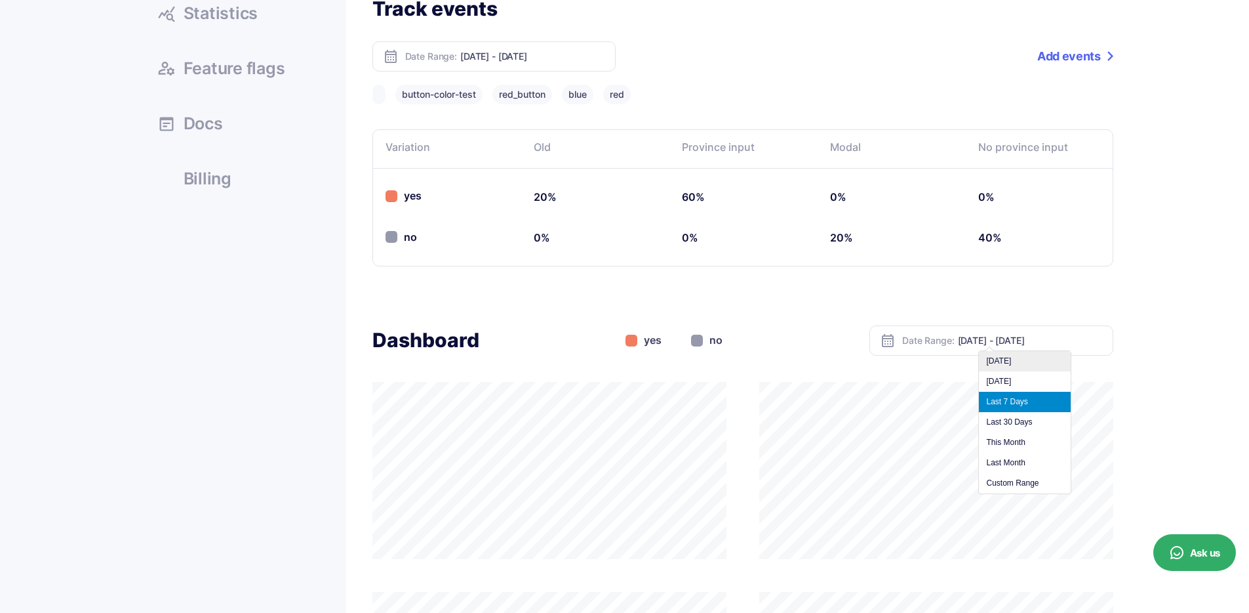
click at [1023, 359] on li "[DATE]" at bounding box center [1025, 361] width 92 height 20
type input "Oct 15, 2025 - Oct 15, 2025"
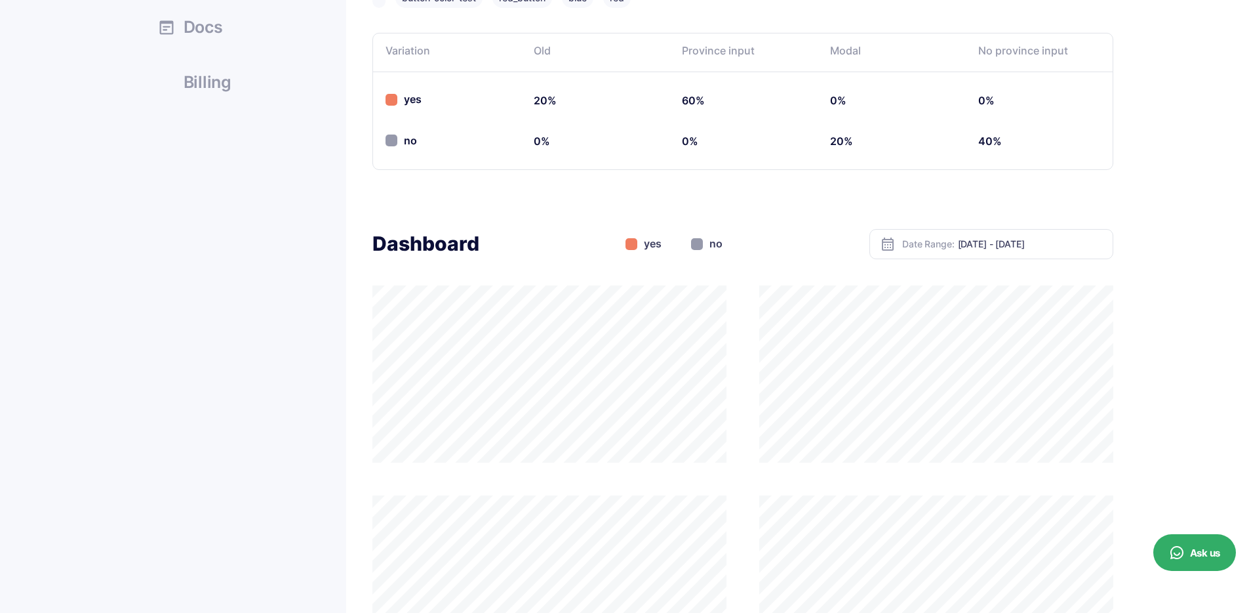
scroll to position [402, 0]
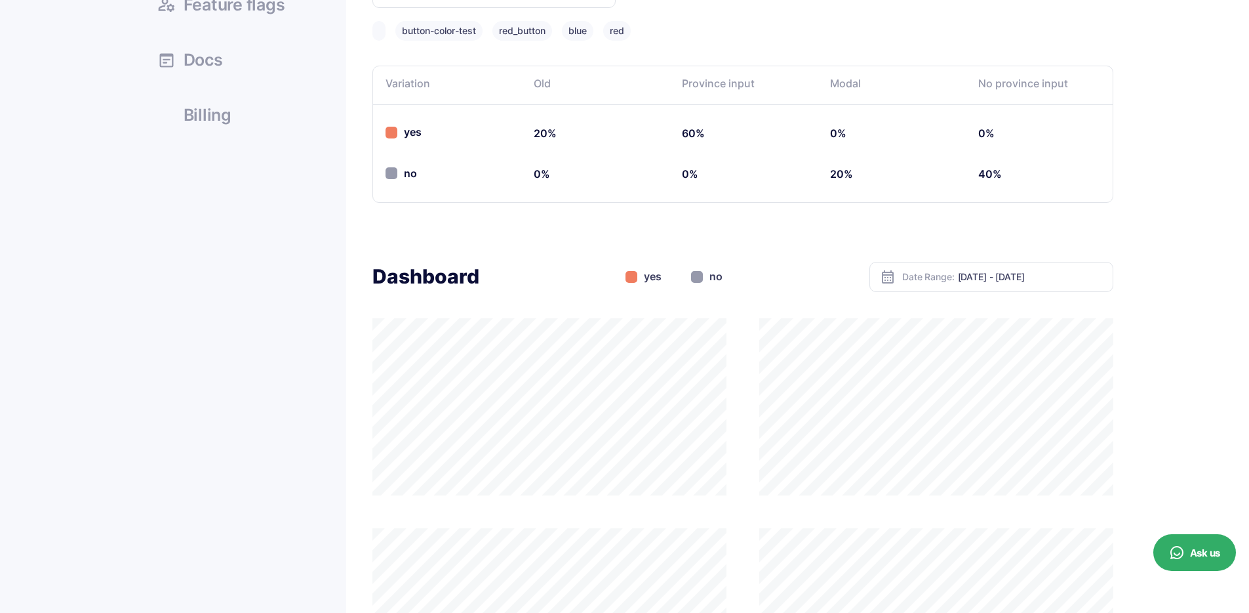
click at [984, 279] on input "Oct 15, 2025 - Oct 15, 2025" at bounding box center [1030, 276] width 145 height 11
click at [1010, 316] on li "Yesterday" at bounding box center [1025, 318] width 92 height 20
type input "Oct 14, 2025 - Oct 14, 2025"
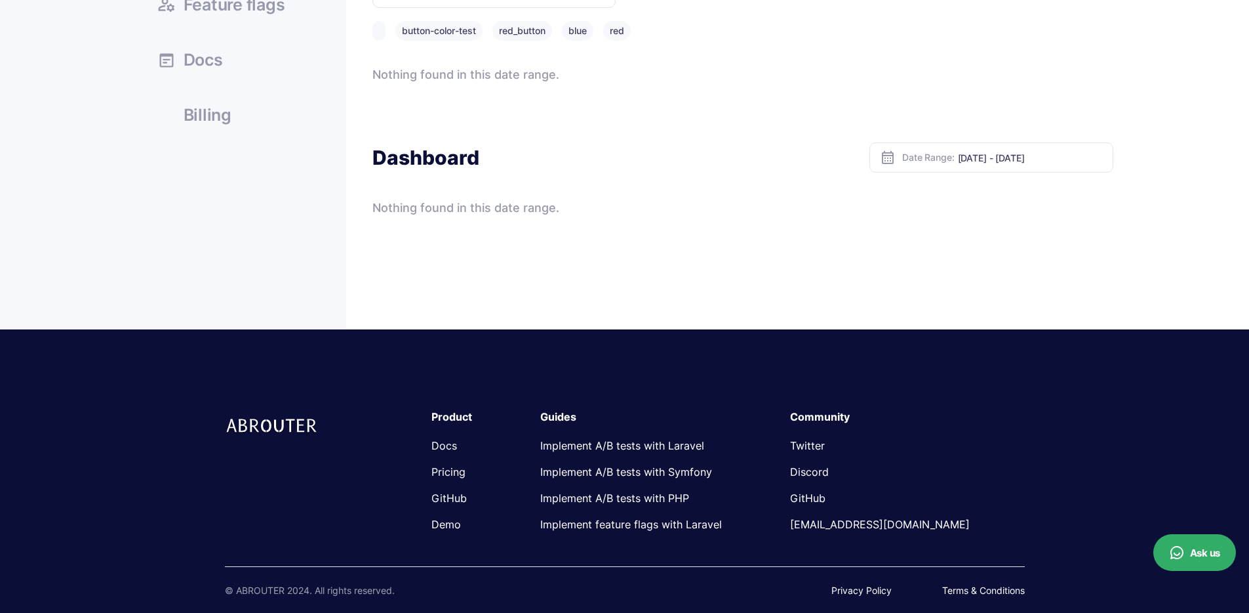
click at [1000, 158] on input "Oct 14, 2025 - Oct 14, 2025" at bounding box center [1030, 157] width 145 height 11
click at [1013, 218] on li "Last 7 Days" at bounding box center [1025, 219] width 92 height 20
type input "Oct 09, 2025 - Oct 15, 2025"
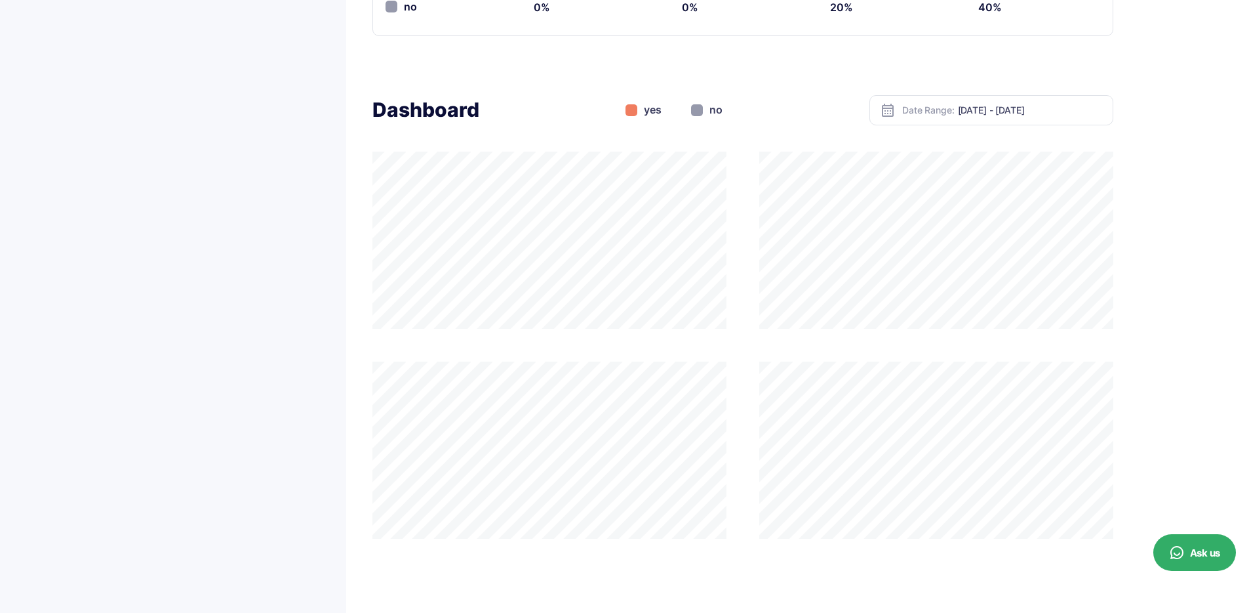
scroll to position [577, 0]
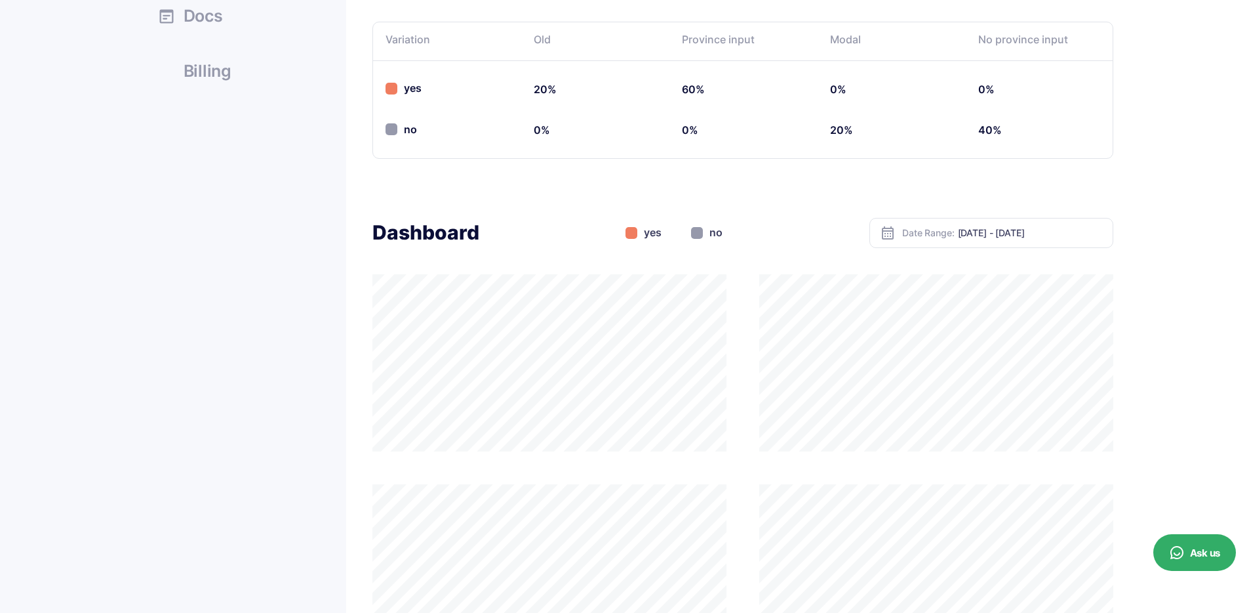
scroll to position [565, 0]
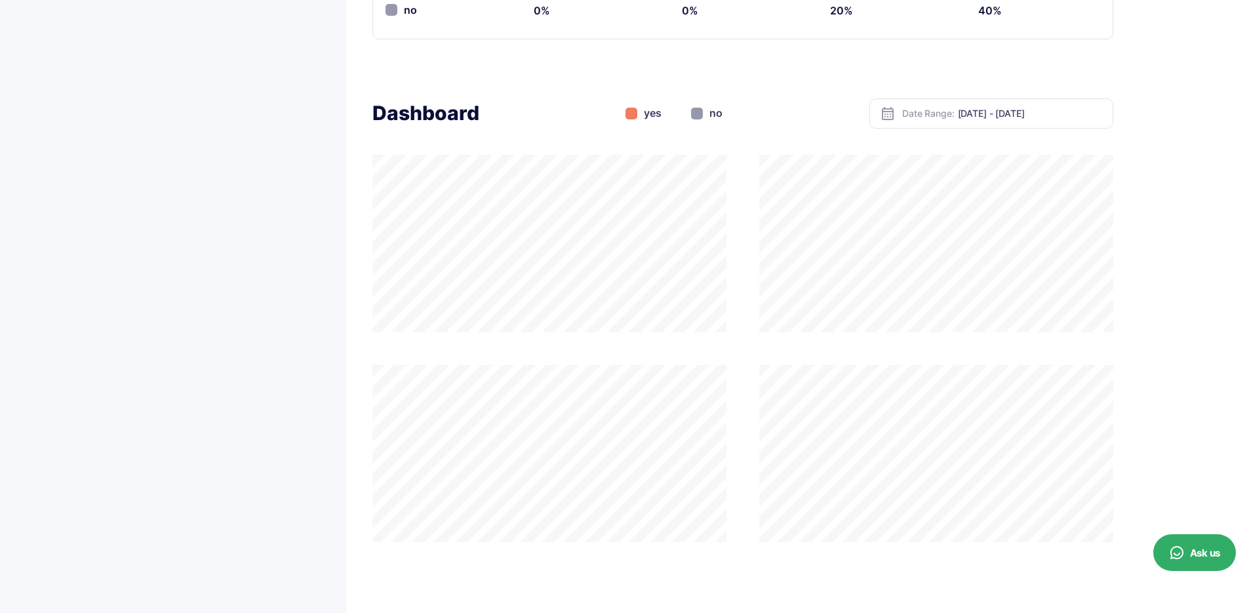
click at [662, 115] on div "yes" at bounding box center [644, 113] width 36 height 16
click at [769, 125] on div "Dashboard yes no Date Range: Oct 09, 2025 - Oct 15, 2025" at bounding box center [743, 113] width 741 height 30
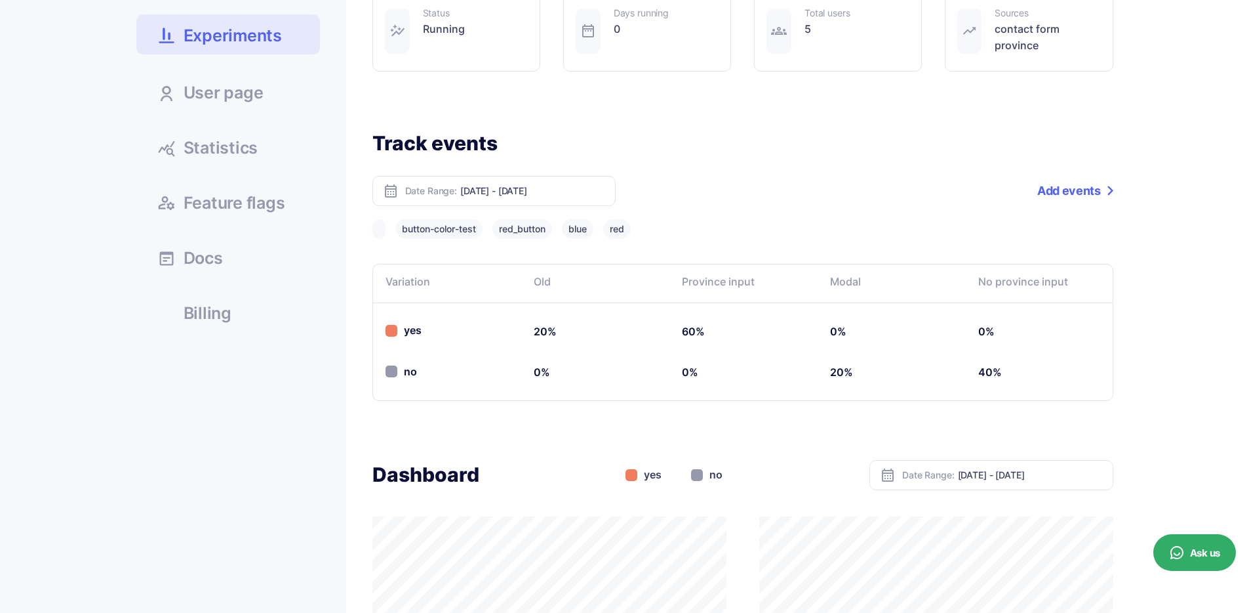
scroll to position [144, 0]
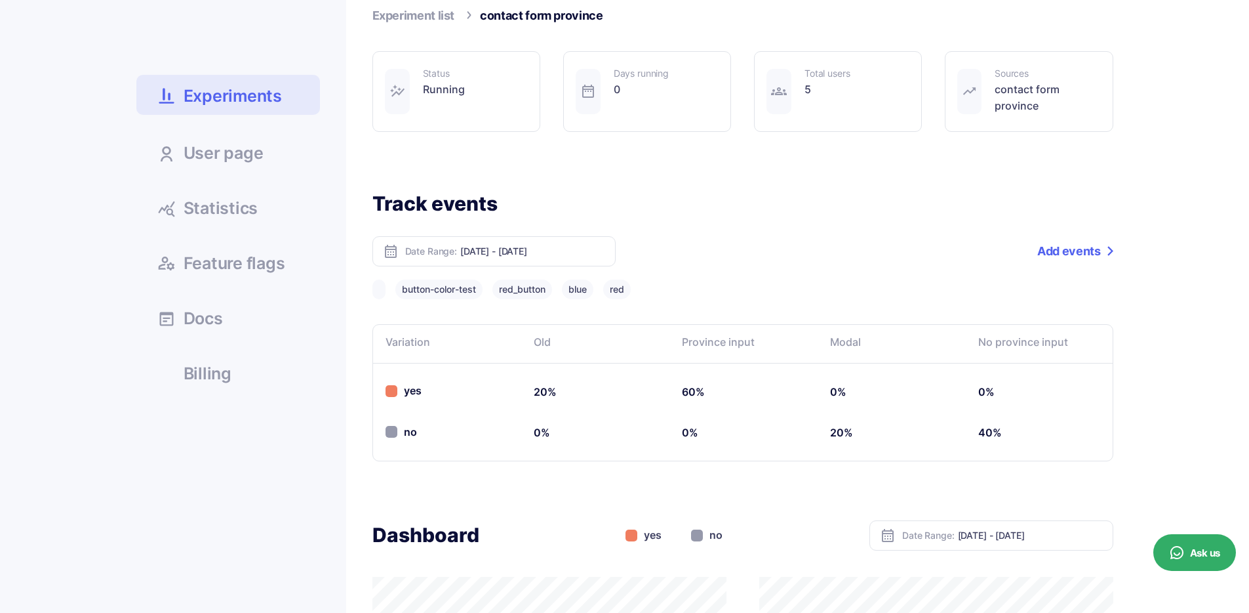
click at [212, 98] on span "Experiments" at bounding box center [233, 96] width 98 height 23
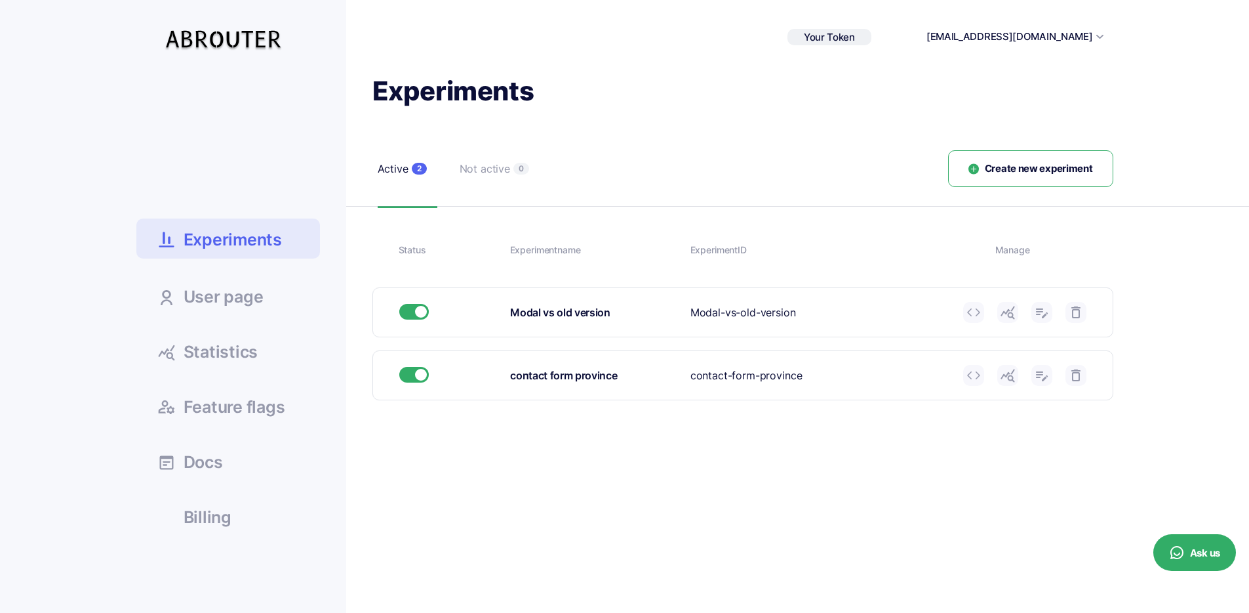
click at [1036, 374] on icon at bounding box center [1042, 375] width 16 height 16
type input "contact form province"
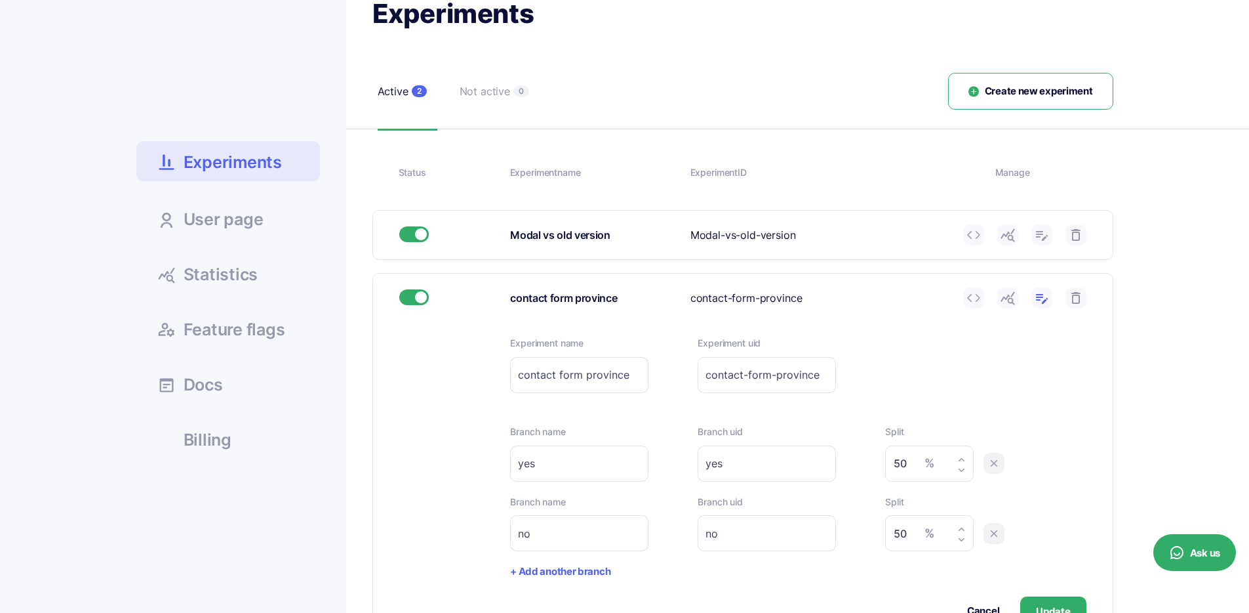
scroll to position [137, 0]
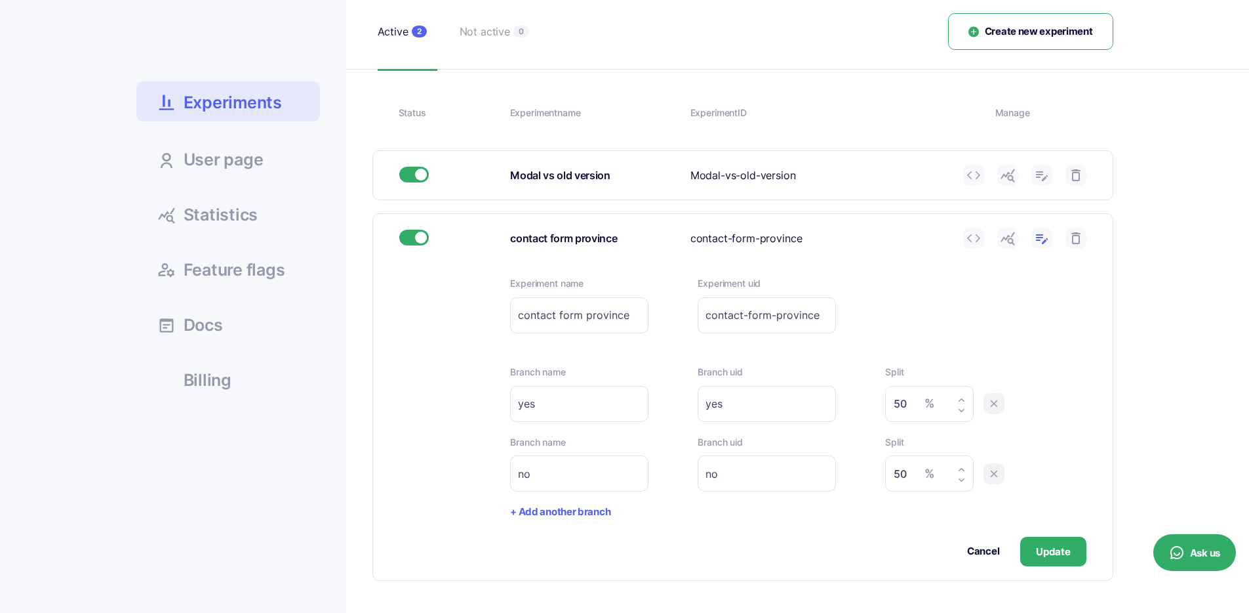
click at [979, 550] on button "Cancel" at bounding box center [983, 551] width 32 height 15
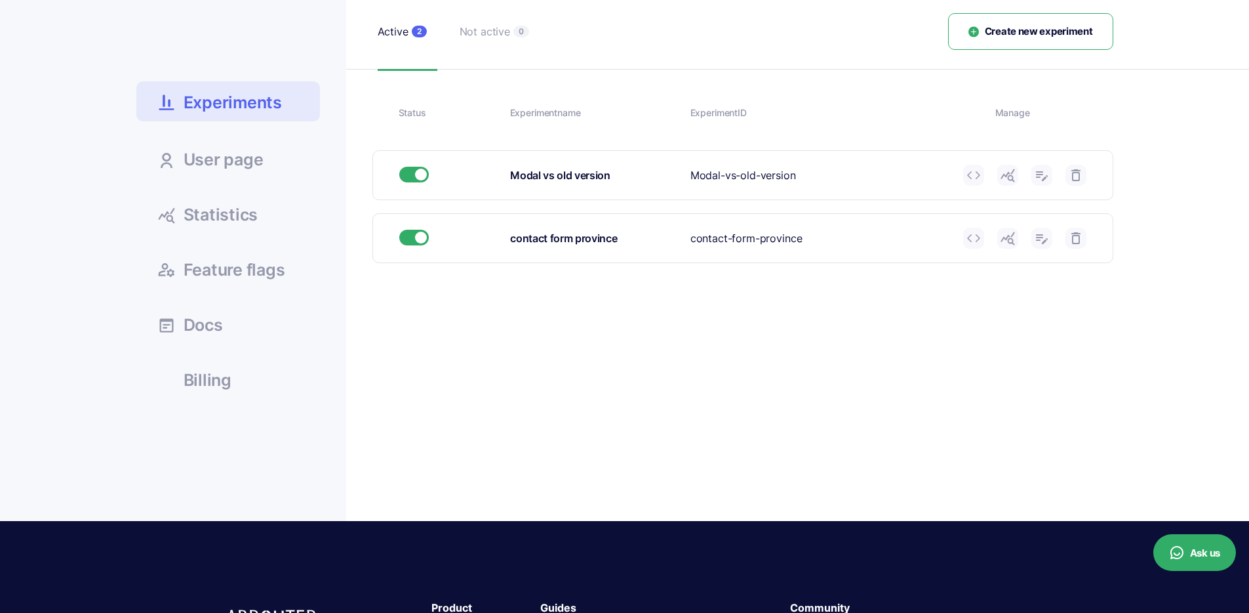
click at [1012, 237] on icon at bounding box center [1008, 238] width 16 height 16
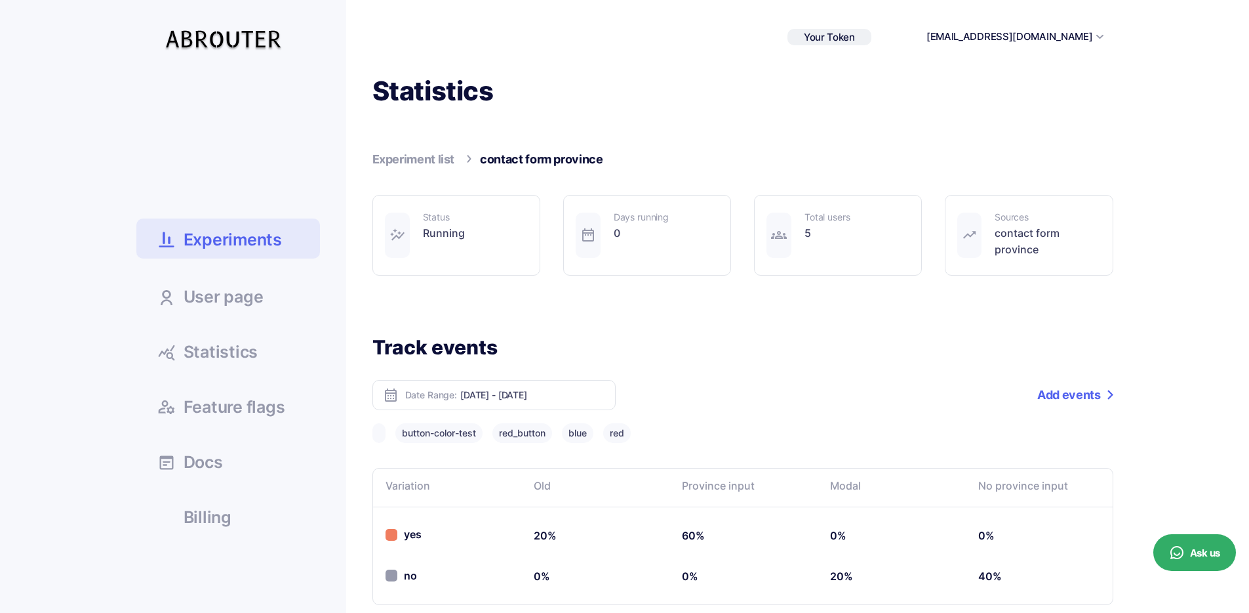
click at [265, 230] on span "Experiments" at bounding box center [233, 239] width 98 height 23
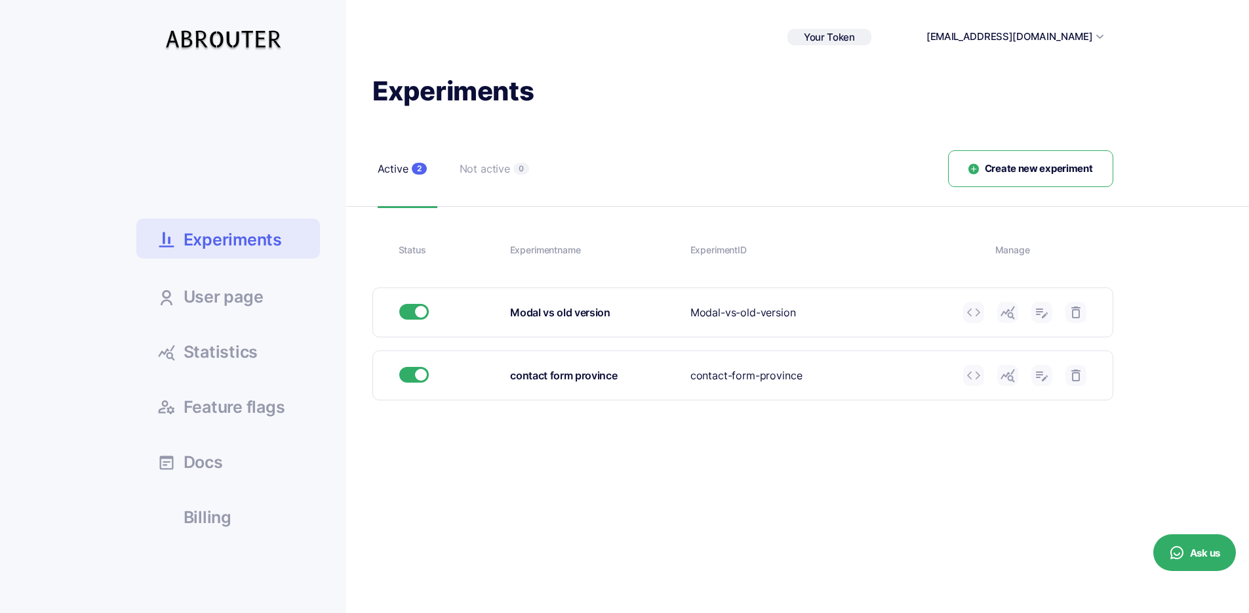
click at [1005, 315] on icon at bounding box center [1008, 312] width 16 height 16
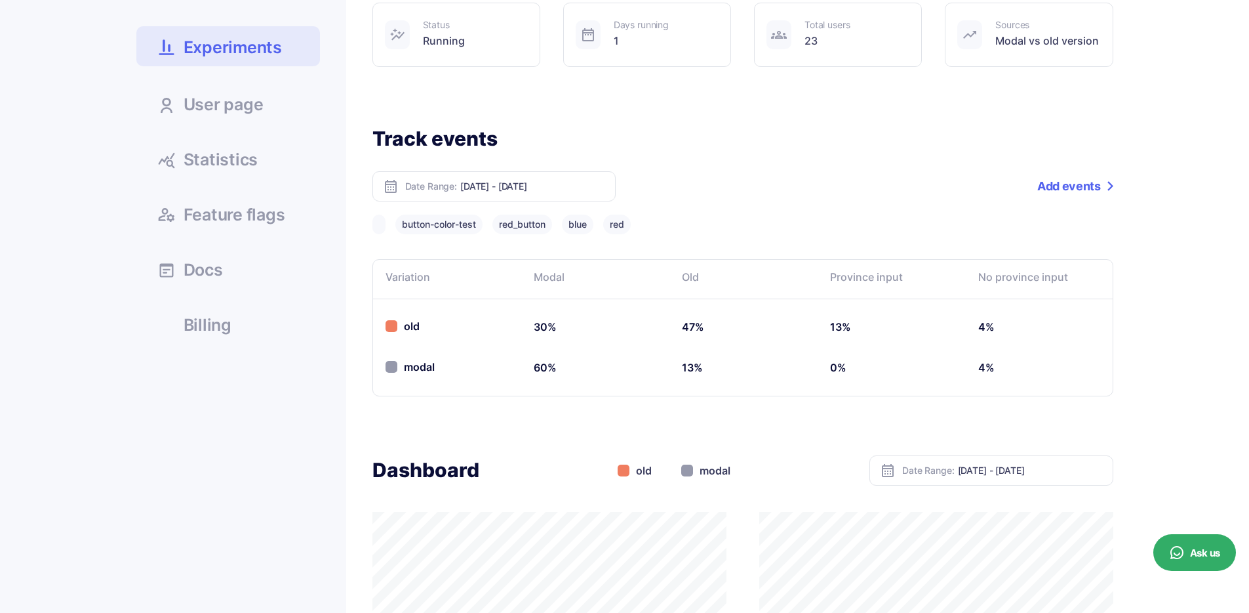
scroll to position [41, 0]
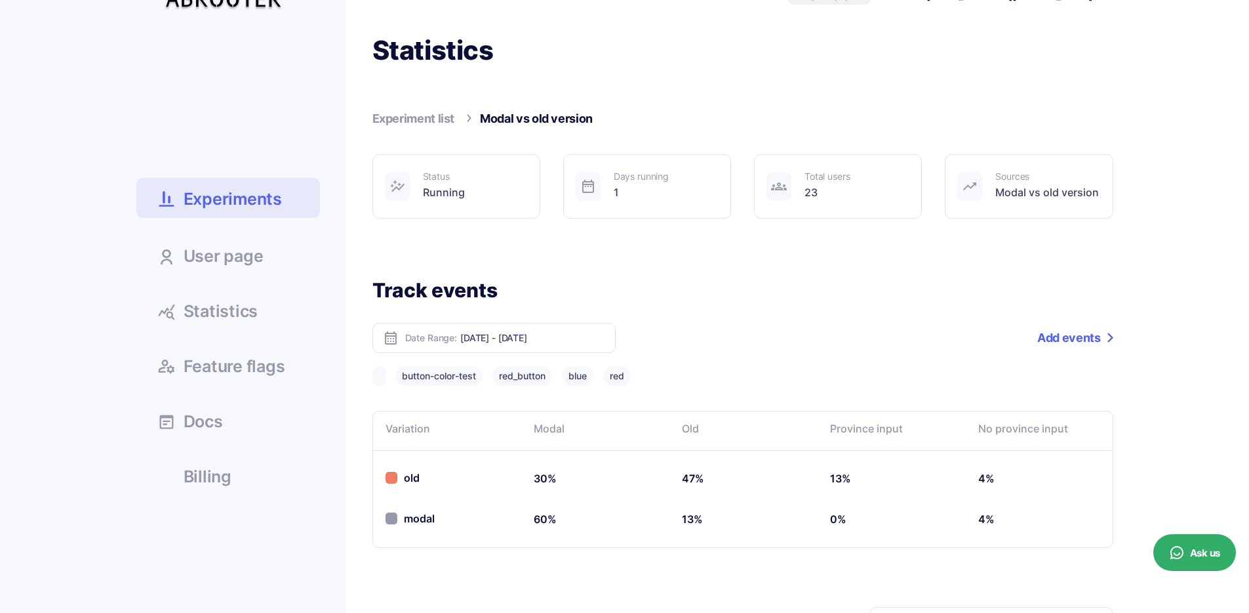
click at [290, 188] on link "Experiments" at bounding box center [228, 198] width 184 height 40
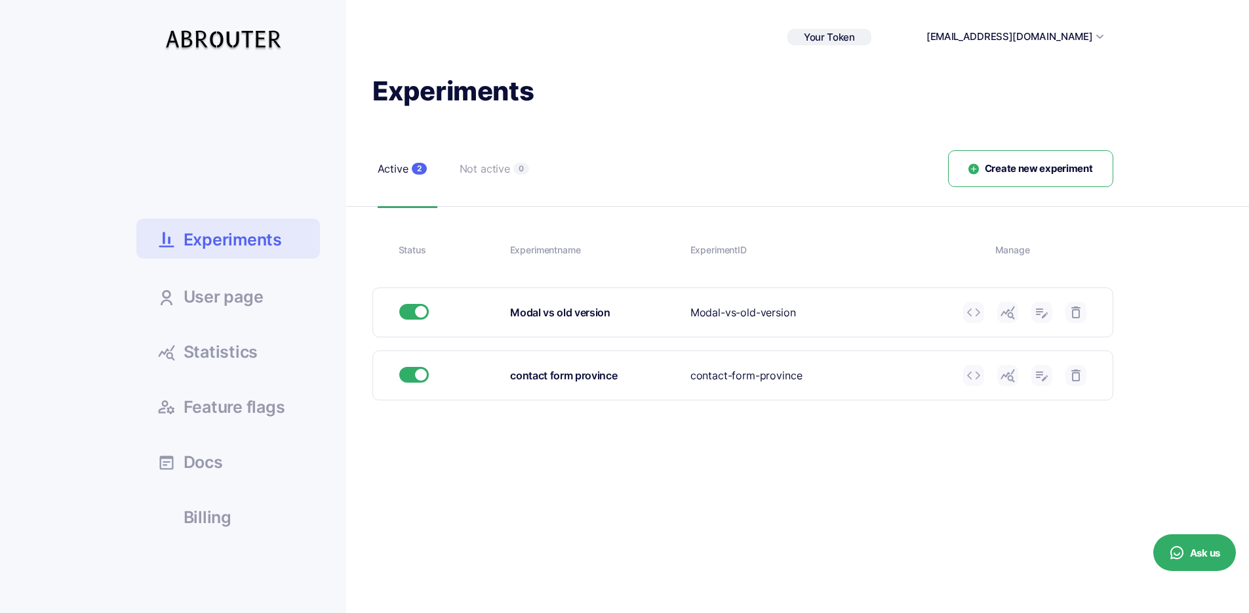
click at [1007, 317] on icon at bounding box center [1008, 312] width 16 height 16
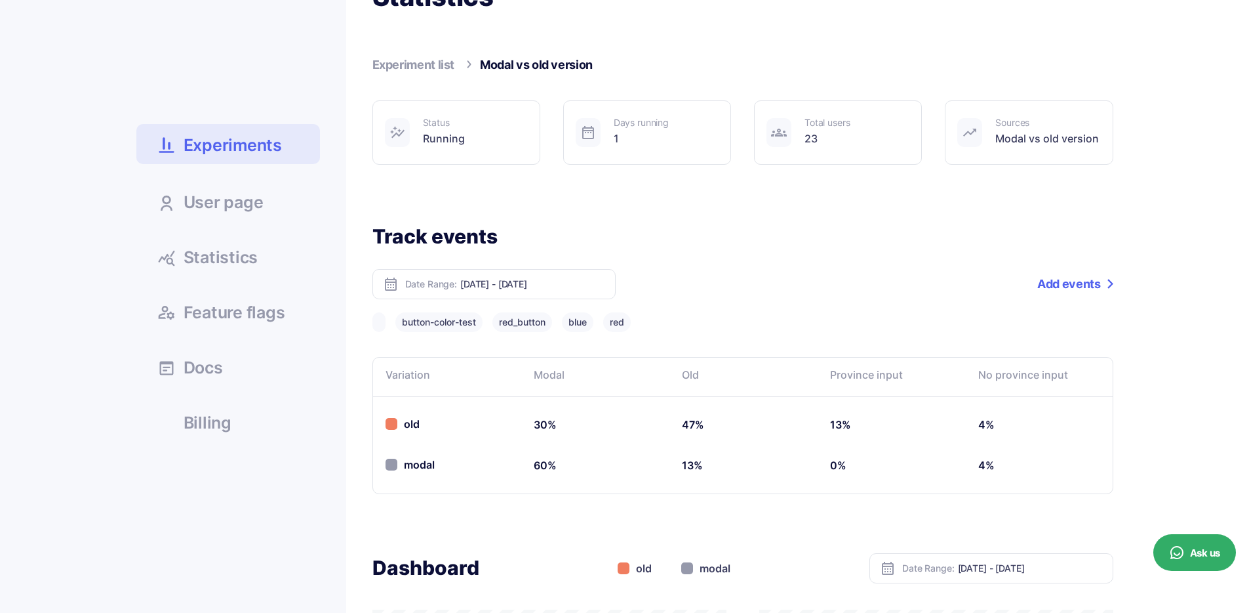
scroll to position [127, 0]
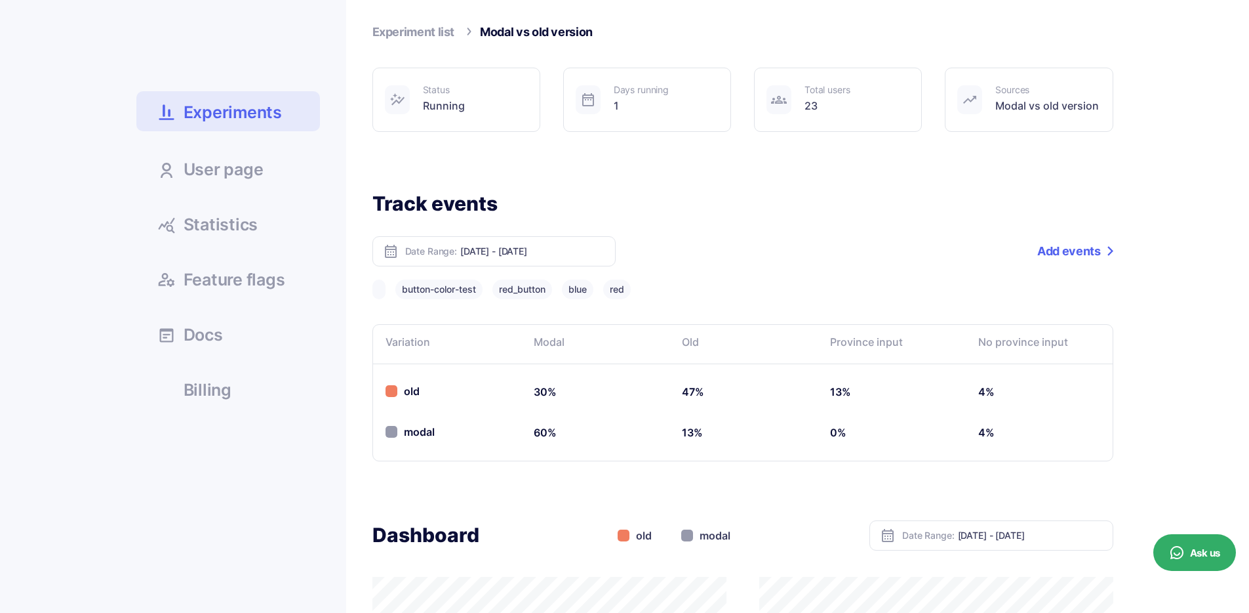
click at [289, 118] on link "Experiments" at bounding box center [228, 111] width 184 height 40
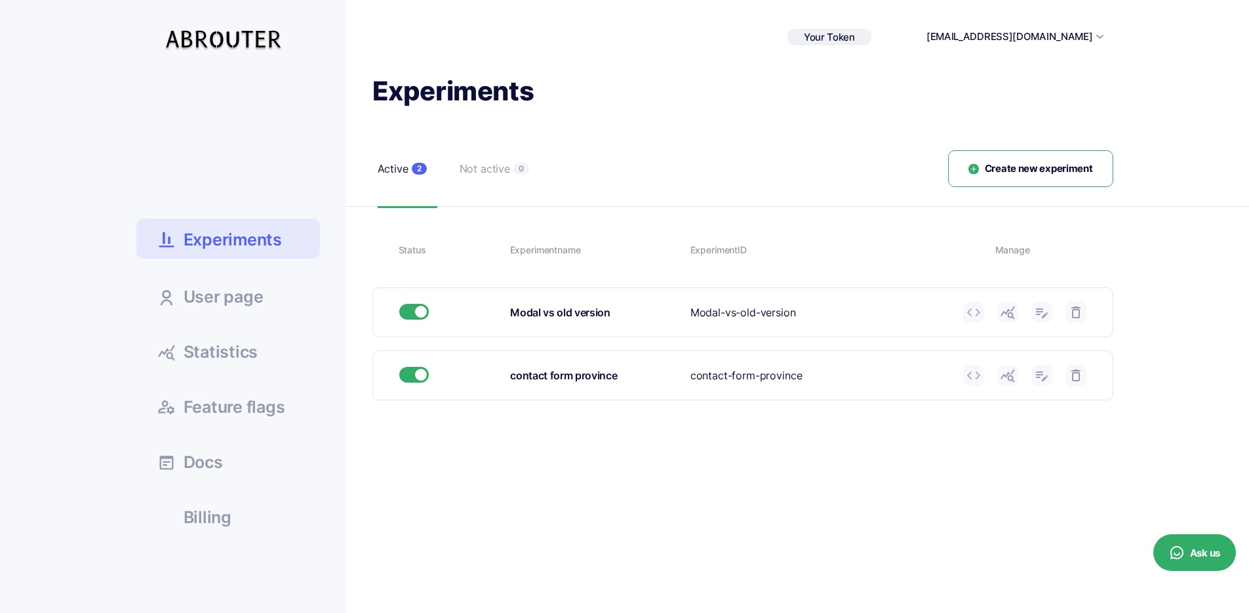
click at [230, 242] on span "Experiments" at bounding box center [233, 239] width 98 height 23
click at [1013, 315] on icon at bounding box center [1008, 312] width 16 height 16
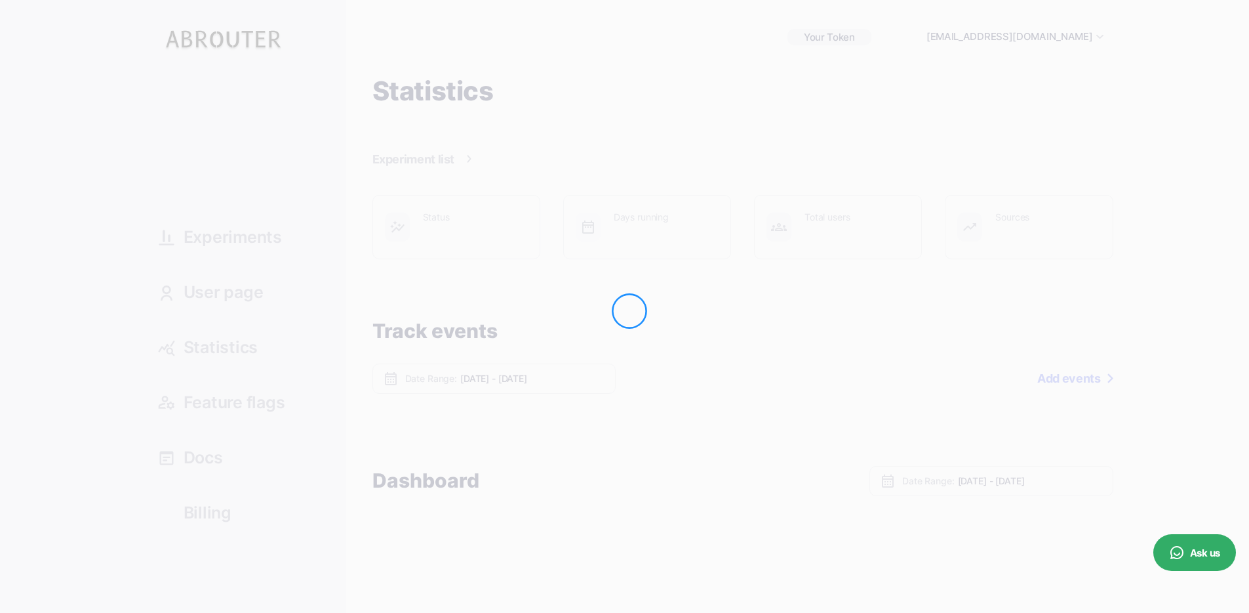
type input "[DATE] - [DATE]"
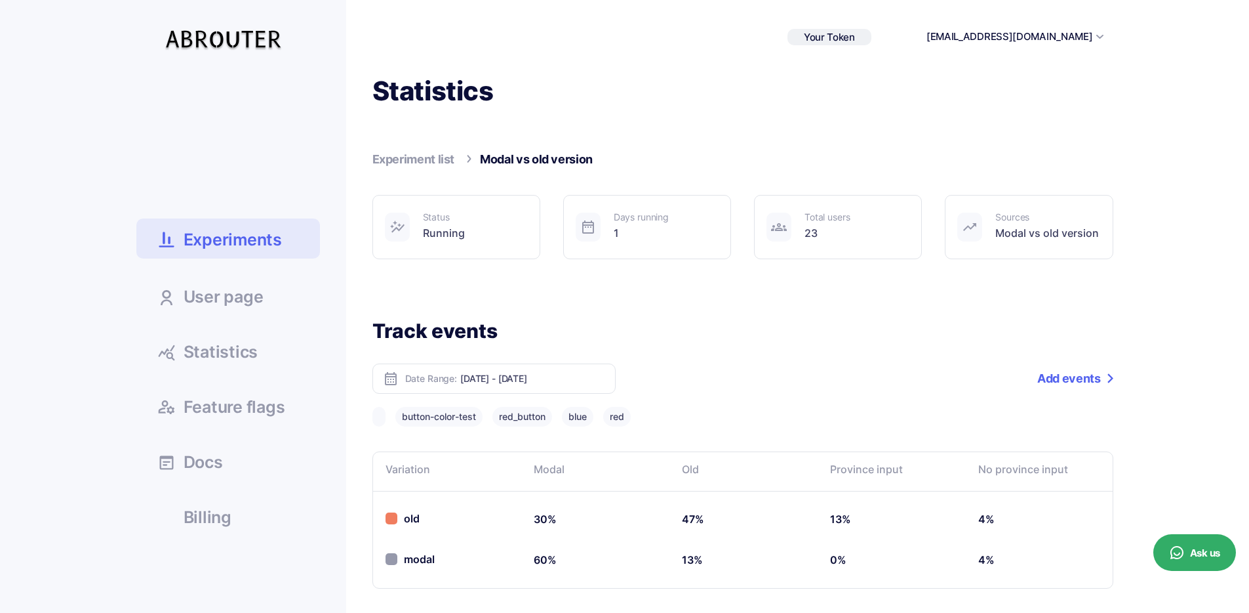
click at [210, 239] on span "Experiments" at bounding box center [233, 239] width 98 height 23
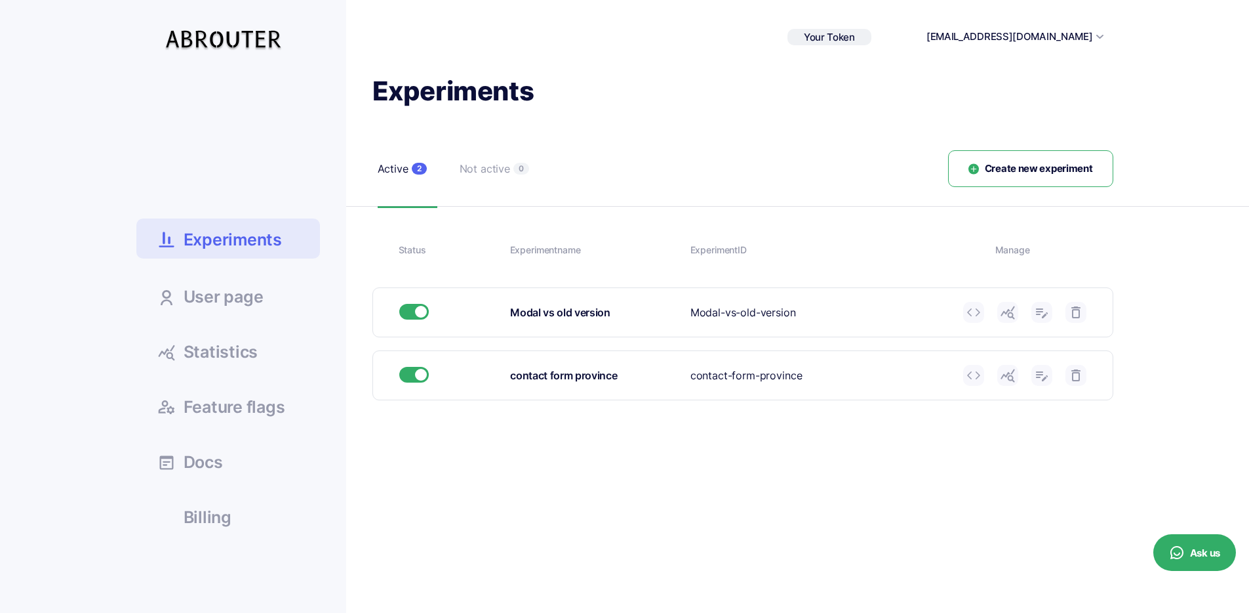
click at [1017, 380] on link at bounding box center [1008, 375] width 21 height 21
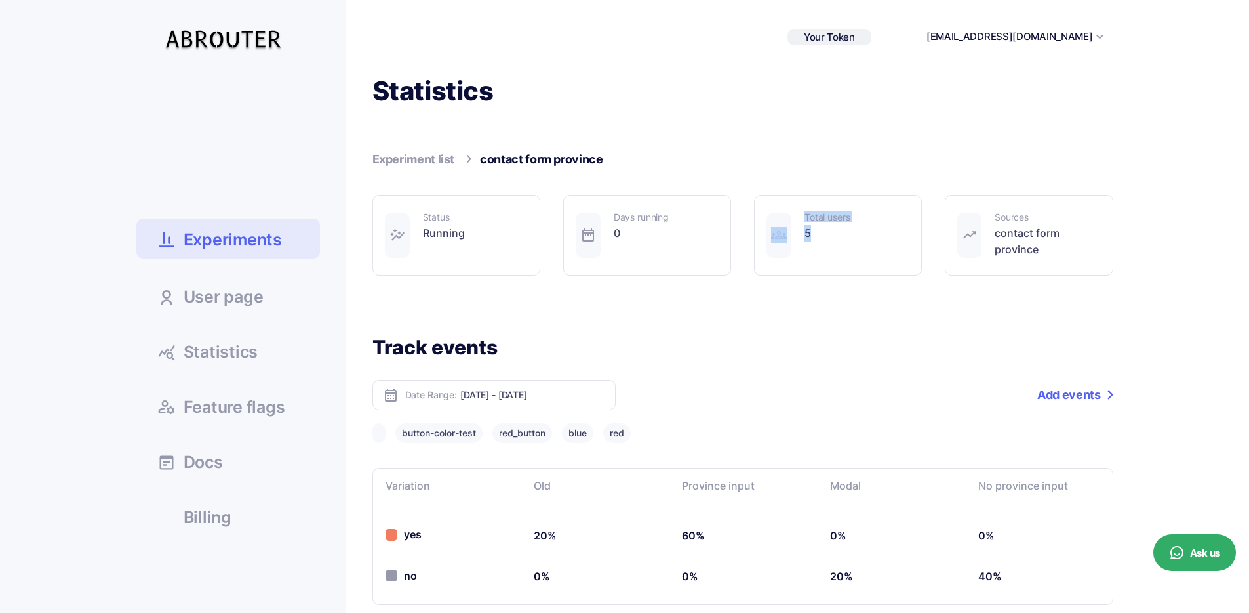
drag, startPoint x: 813, startPoint y: 226, endPoint x: 763, endPoint y: 199, distance: 56.9
click at [763, 199] on div "Total users 5" at bounding box center [838, 235] width 168 height 81
click at [839, 247] on div "Total users 5" at bounding box center [827, 235] width 45 height 45
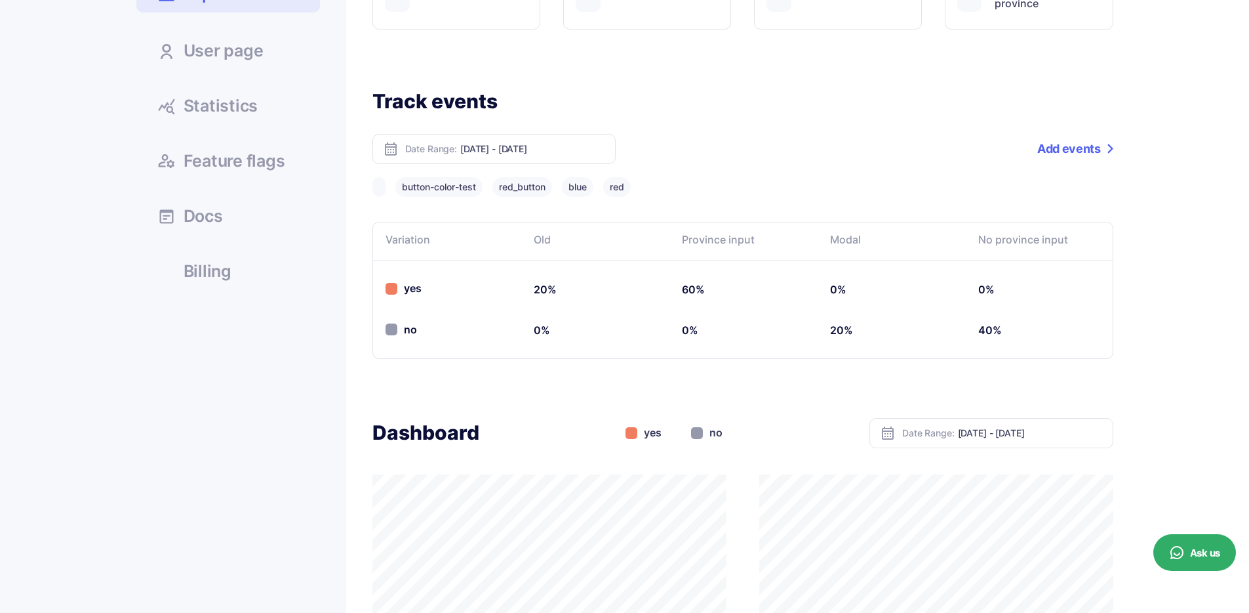
scroll to position [247, 0]
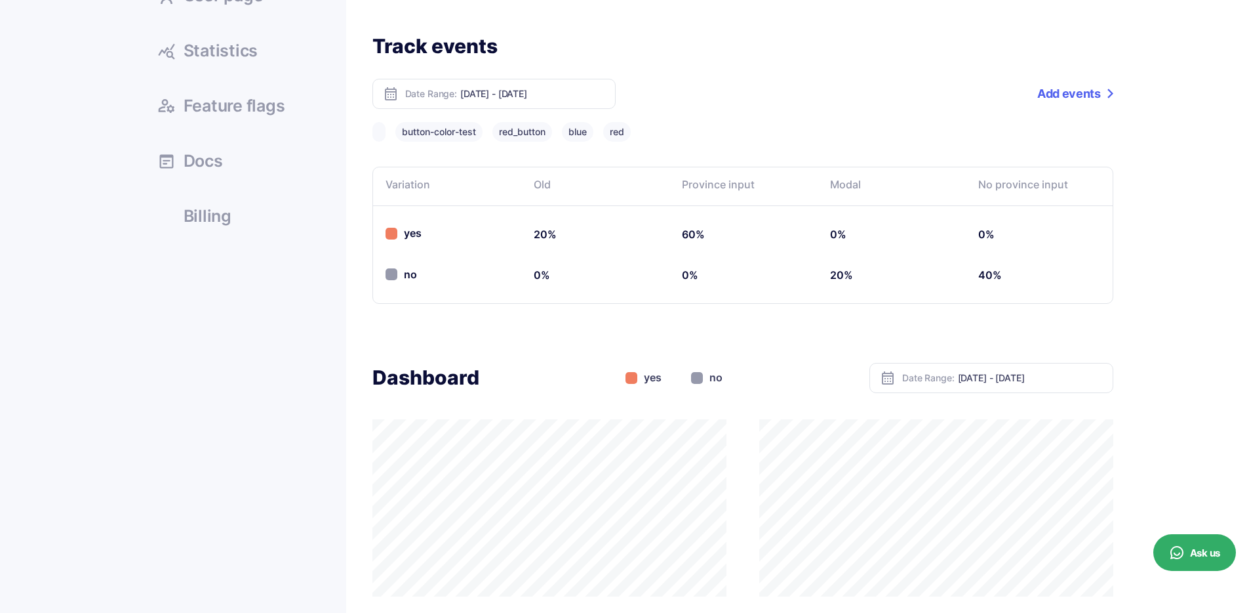
scroll to position [302, 0]
drag, startPoint x: 1007, startPoint y: 279, endPoint x: 971, endPoint y: 274, distance: 36.6
click at [971, 274] on td "40%" at bounding box center [1039, 274] width 148 height 41
click at [1012, 278] on td "40%" at bounding box center [1039, 274] width 148 height 41
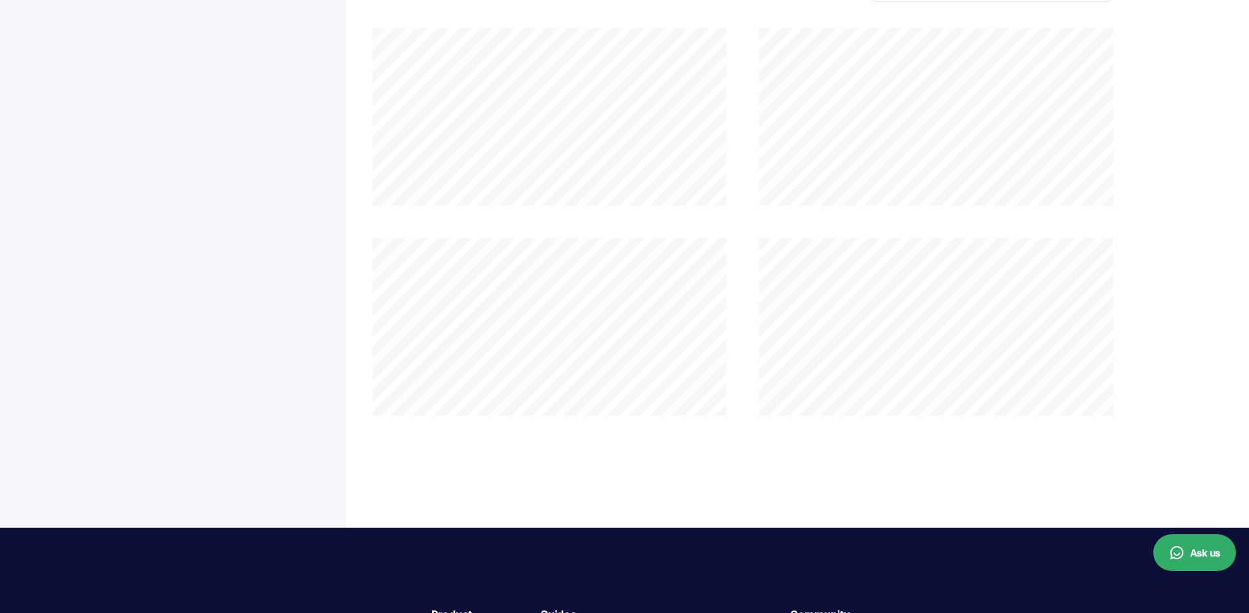
scroll to position [361, 0]
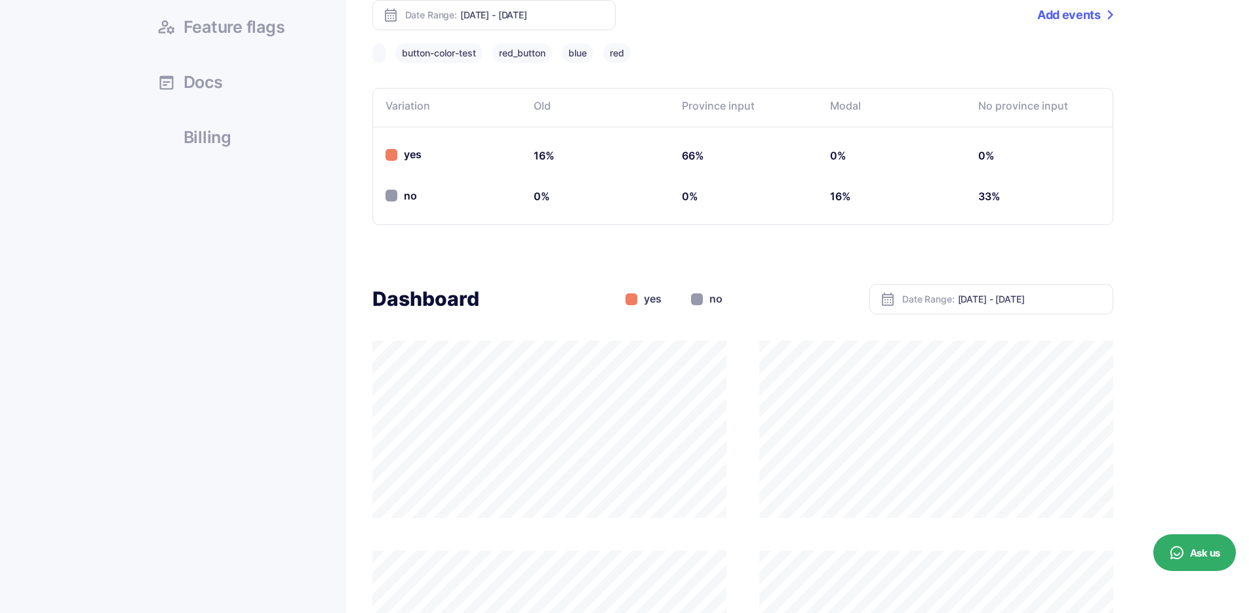
scroll to position [401, 0]
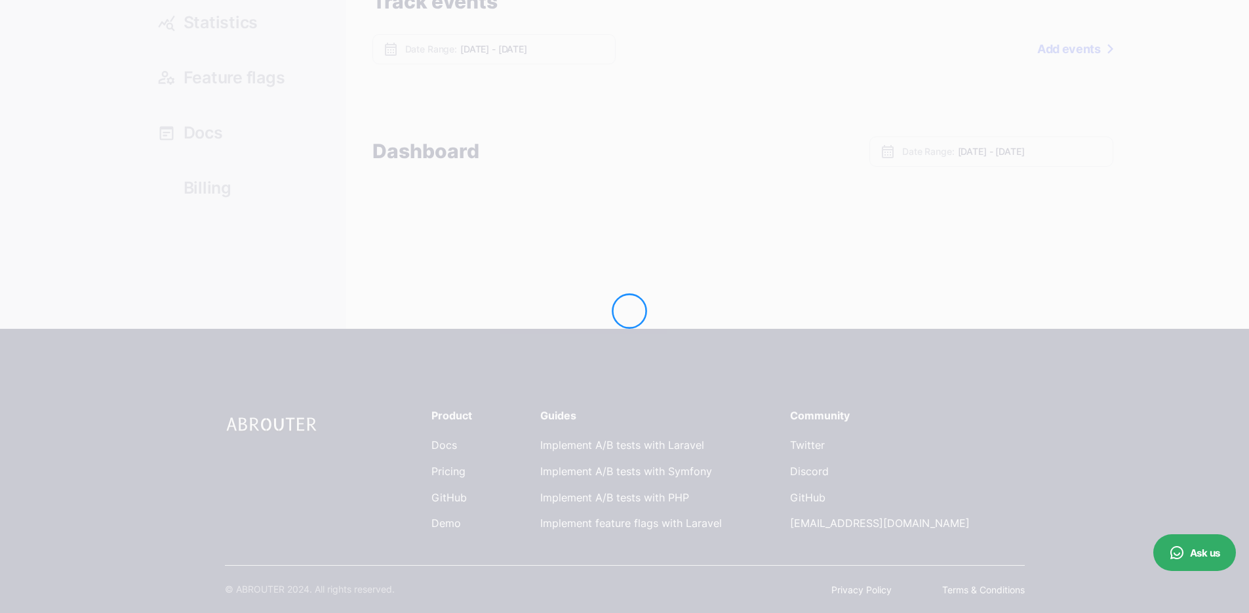
scroll to position [334, 0]
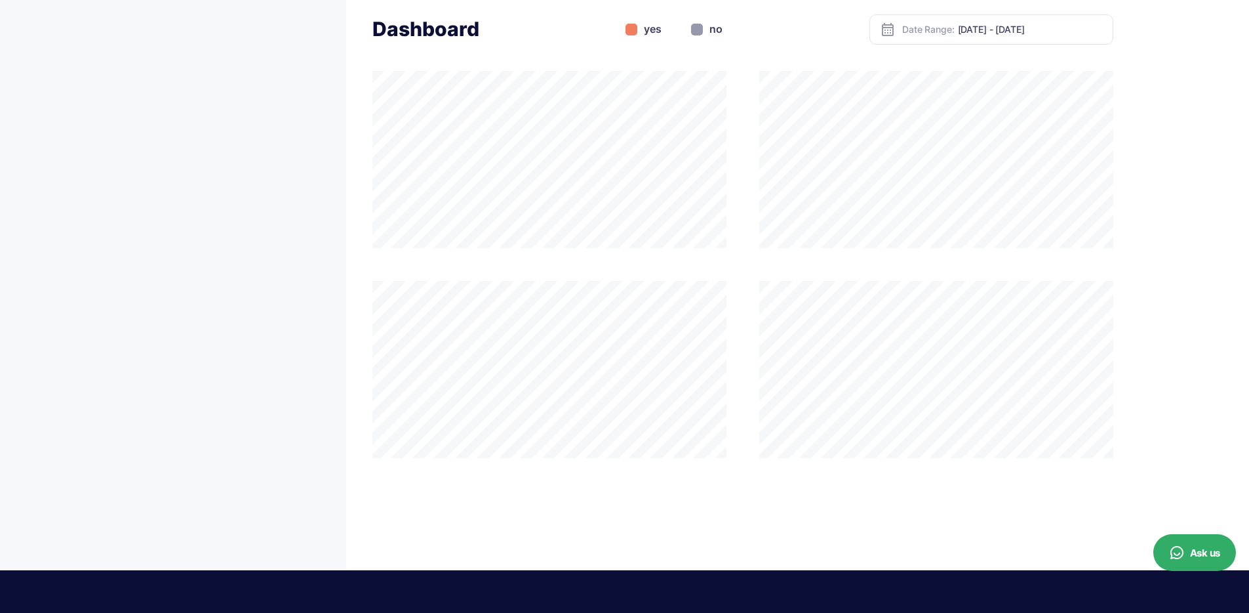
scroll to position [802, 0]
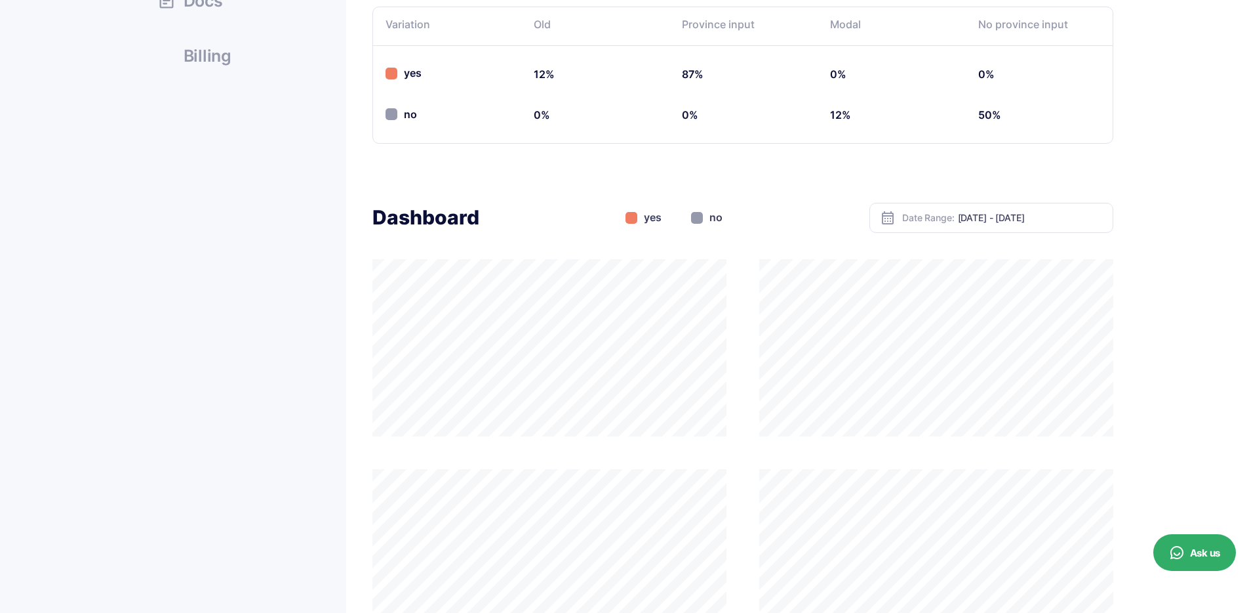
scroll to position [491, 0]
